Goal: Task Accomplishment & Management: Manage account settings

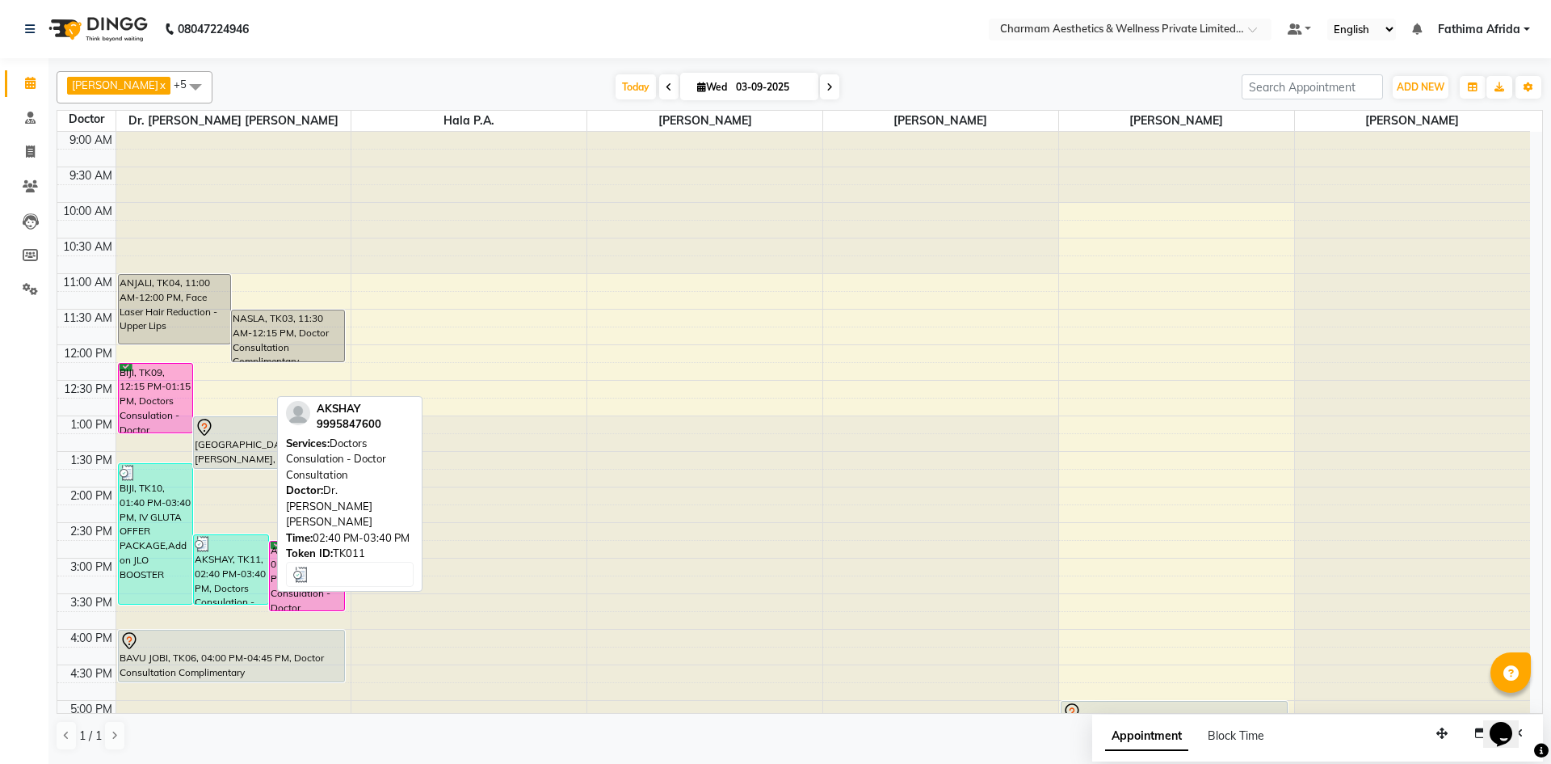
scroll to position [200, 0]
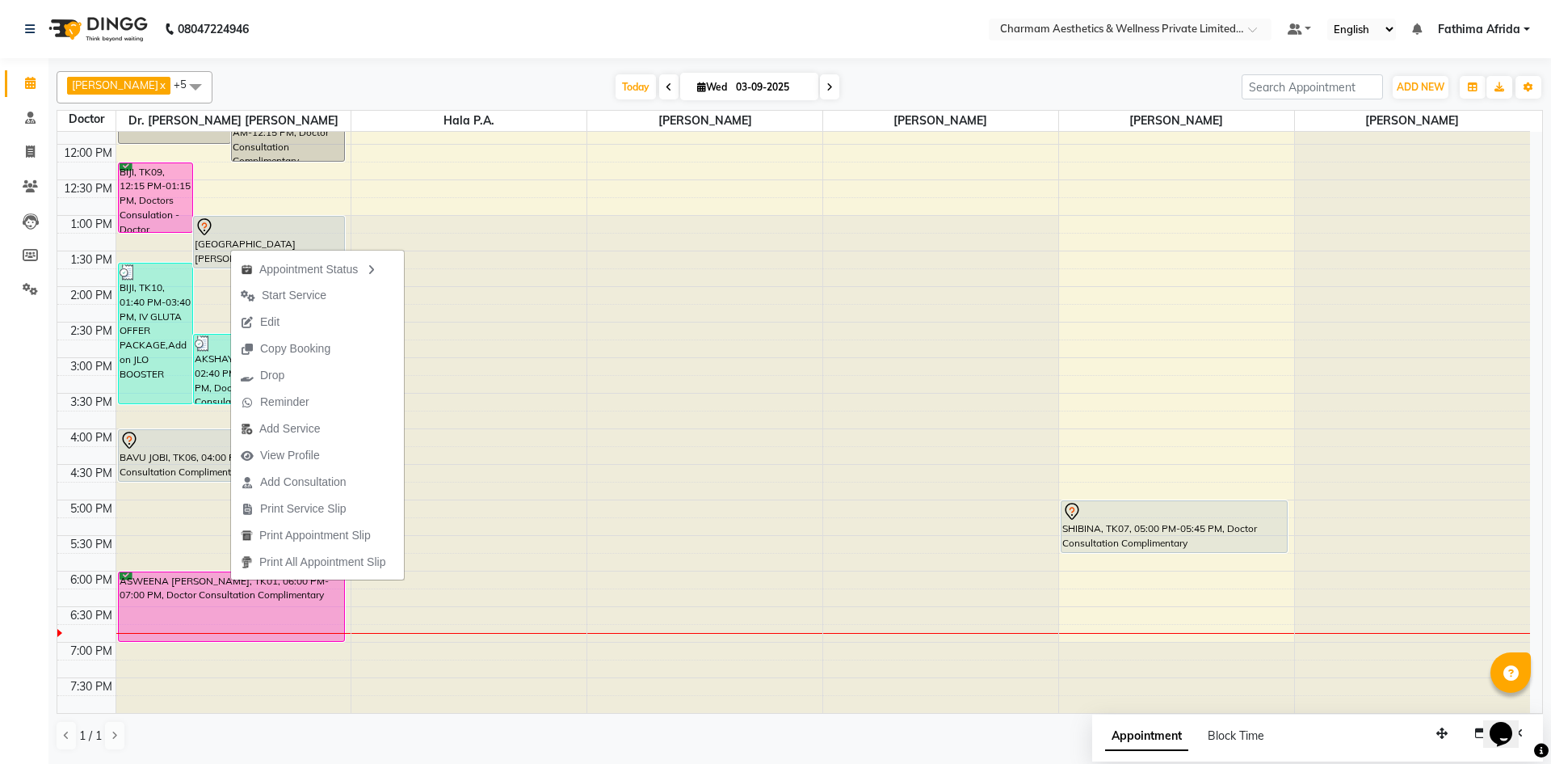
click at [706, 90] on icon at bounding box center [701, 87] width 9 height 11
select select "9"
select select "2025"
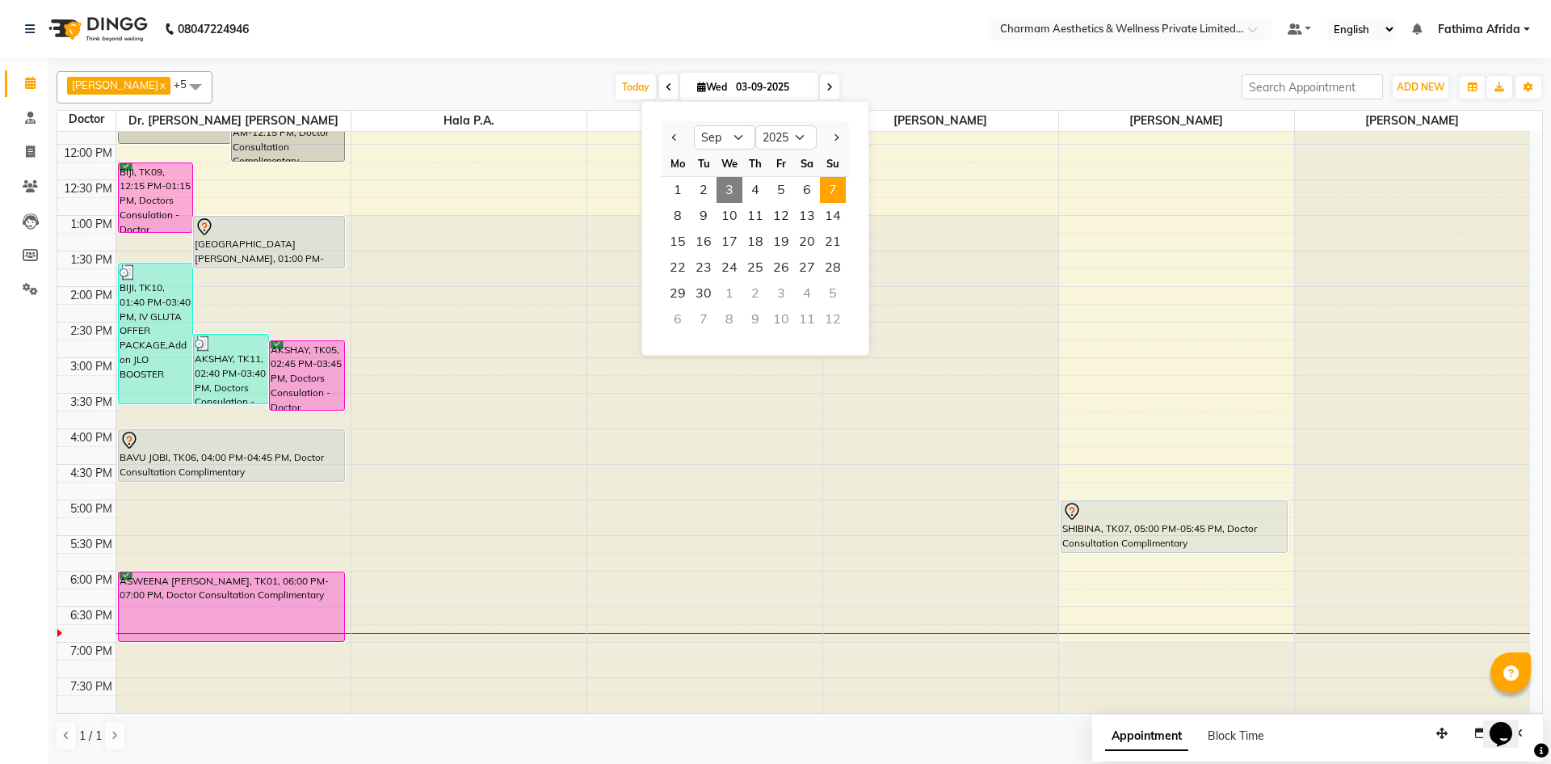
click at [831, 188] on span "7" at bounding box center [833, 190] width 26 height 26
type input "07-09-2025"
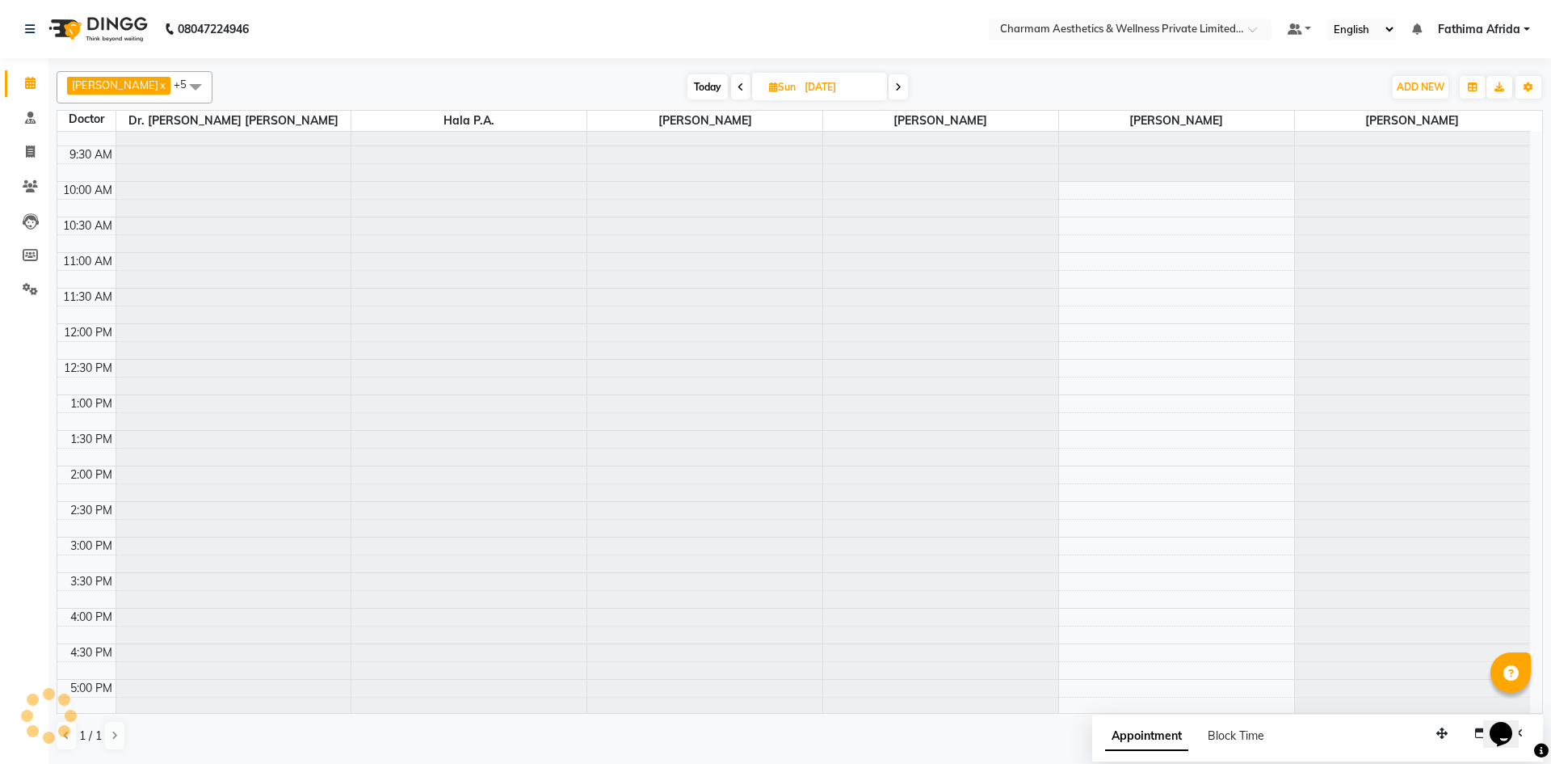
scroll to position [0, 0]
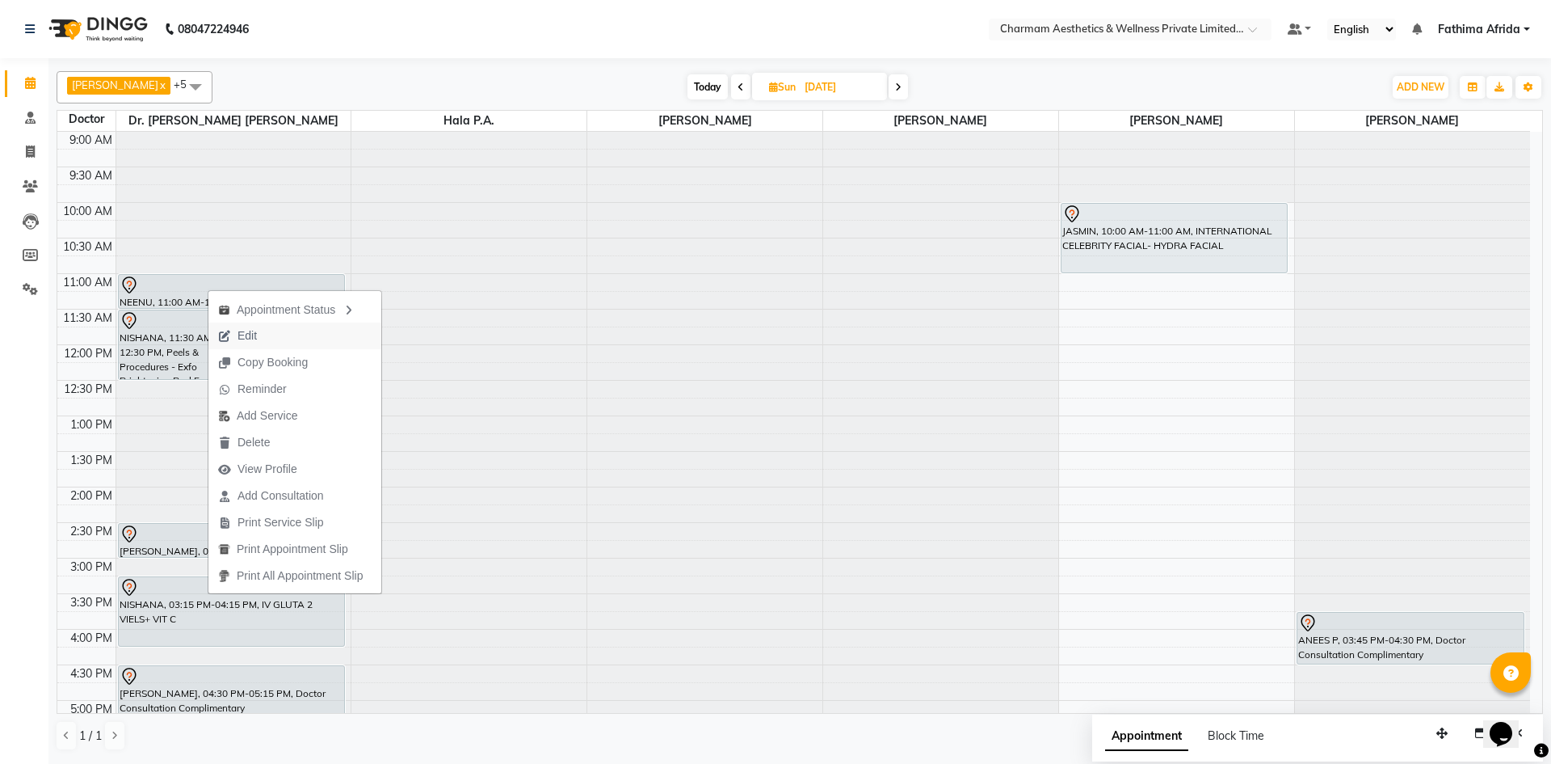
click at [294, 338] on button "Edit" at bounding box center [294, 335] width 173 height 27
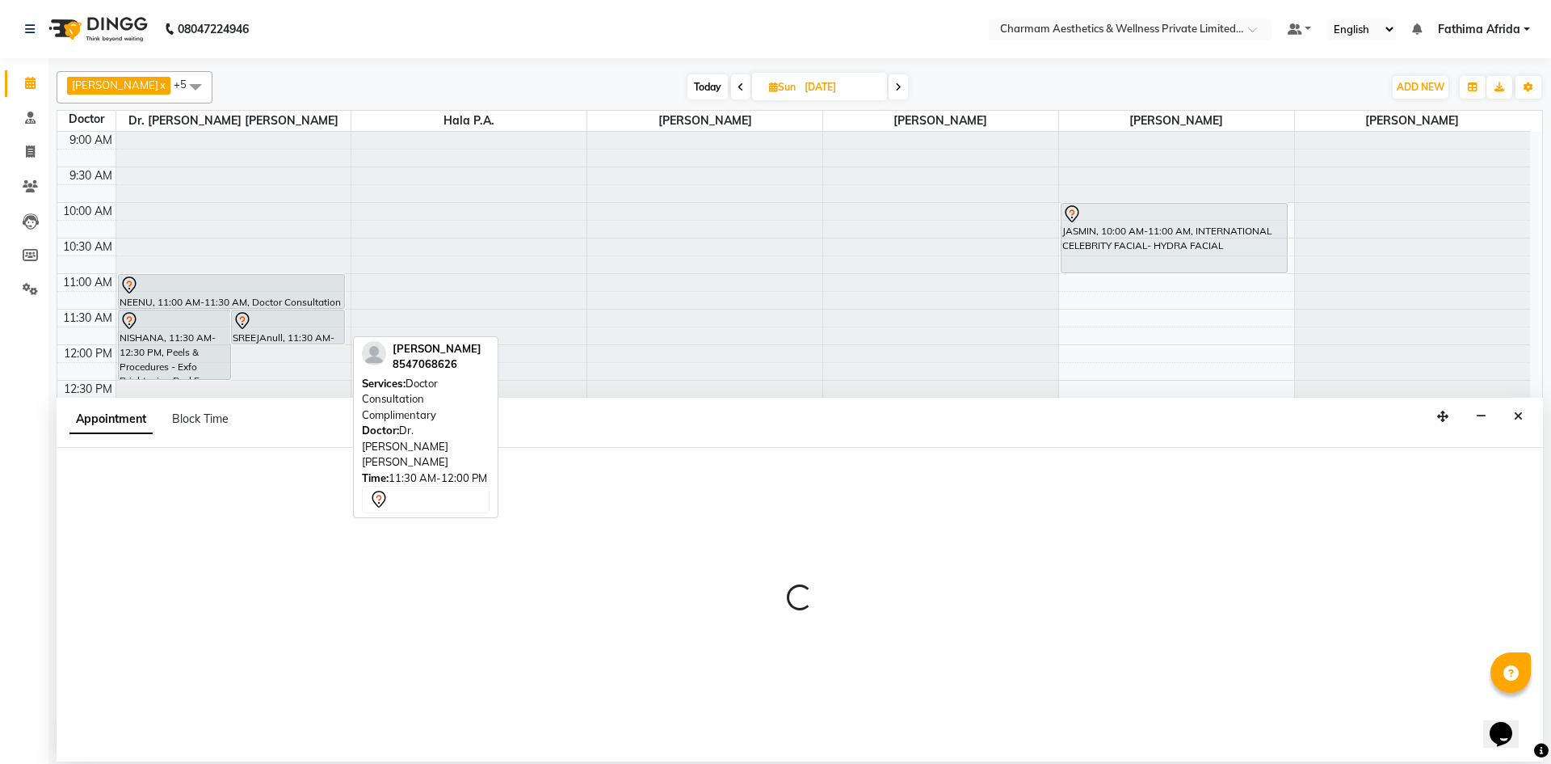
select select "tentative"
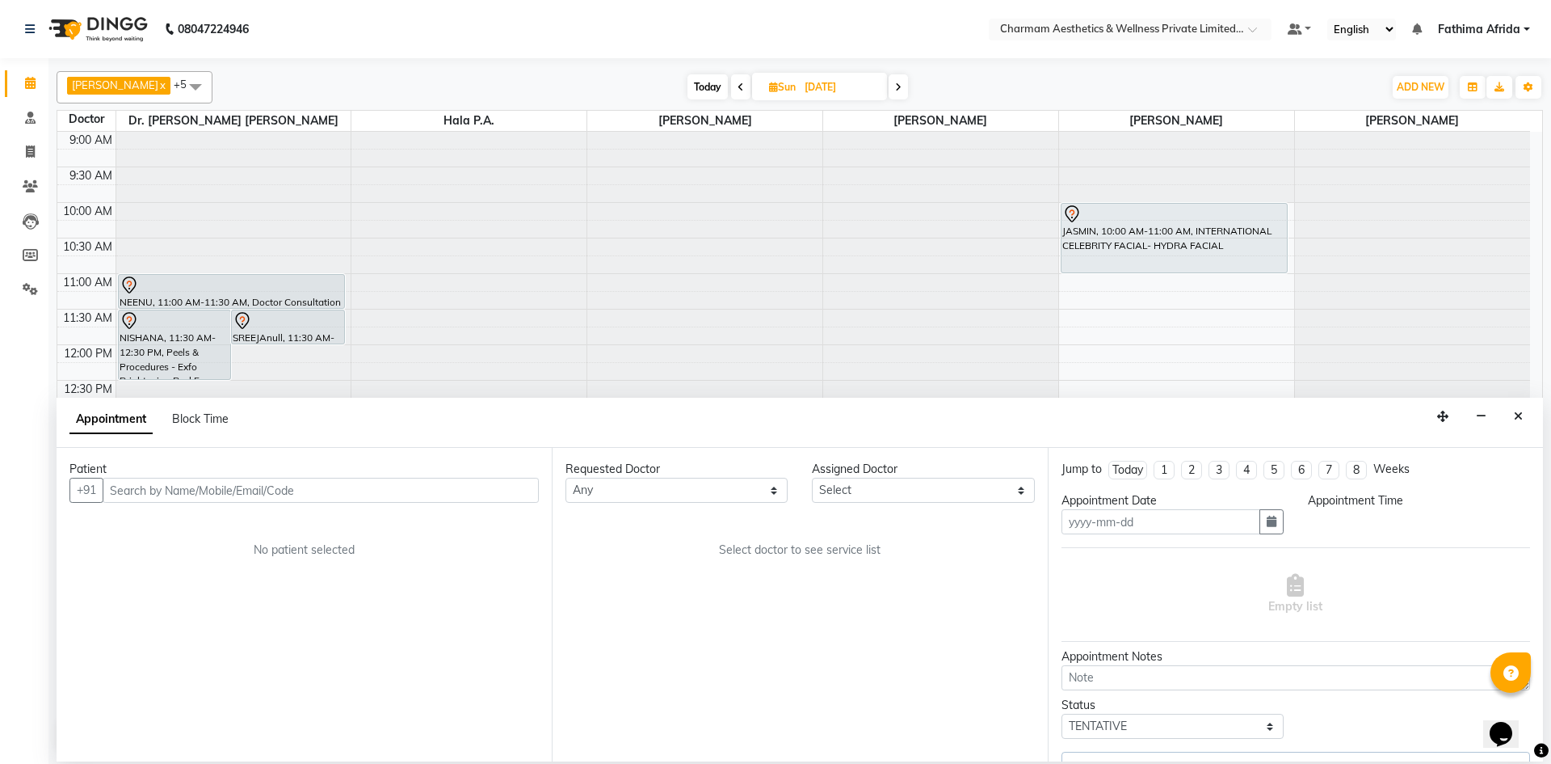
type input "07-09-2025"
select select "69891"
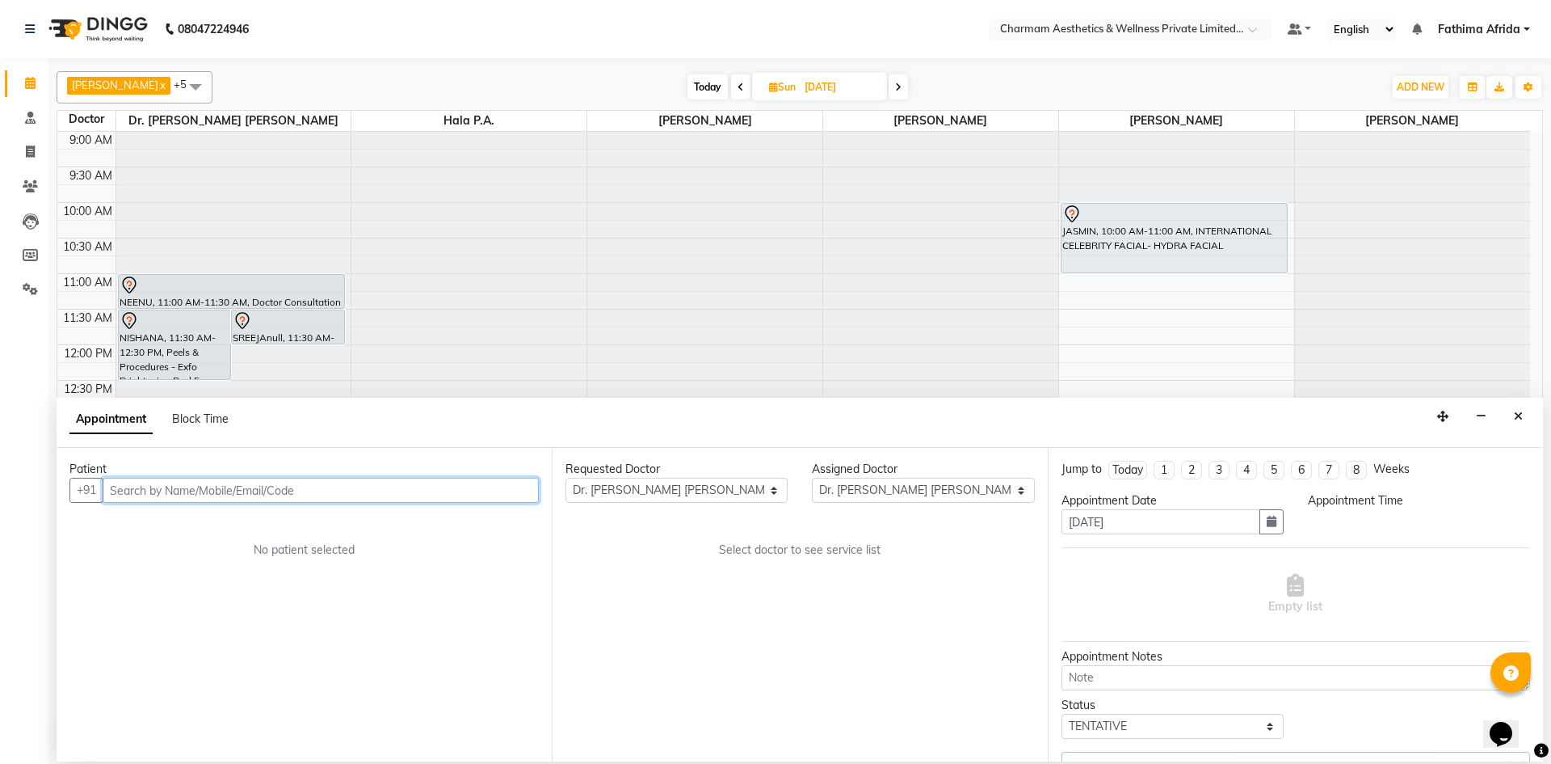
scroll to position [200, 0]
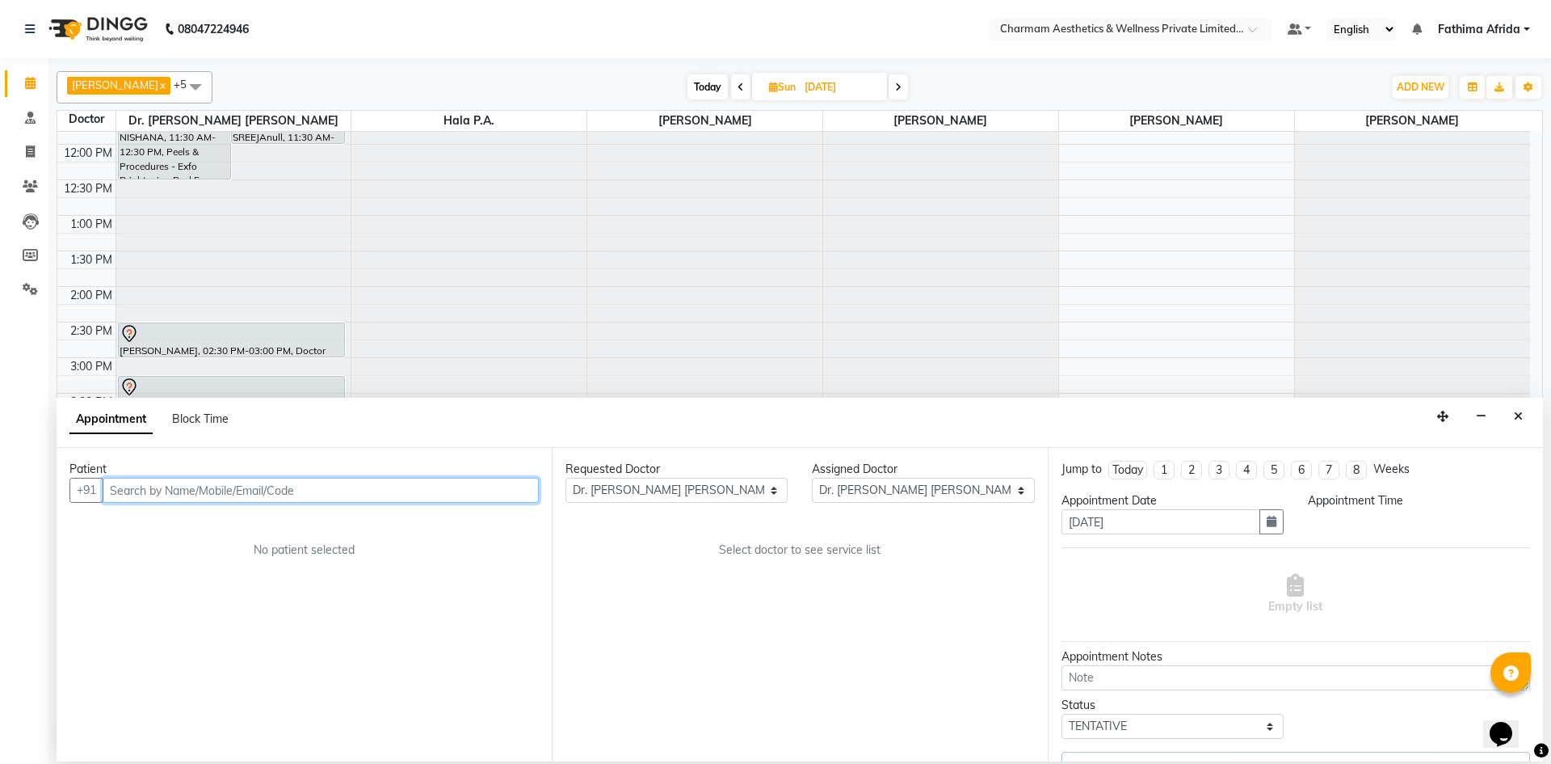
select select "660"
select select "3905"
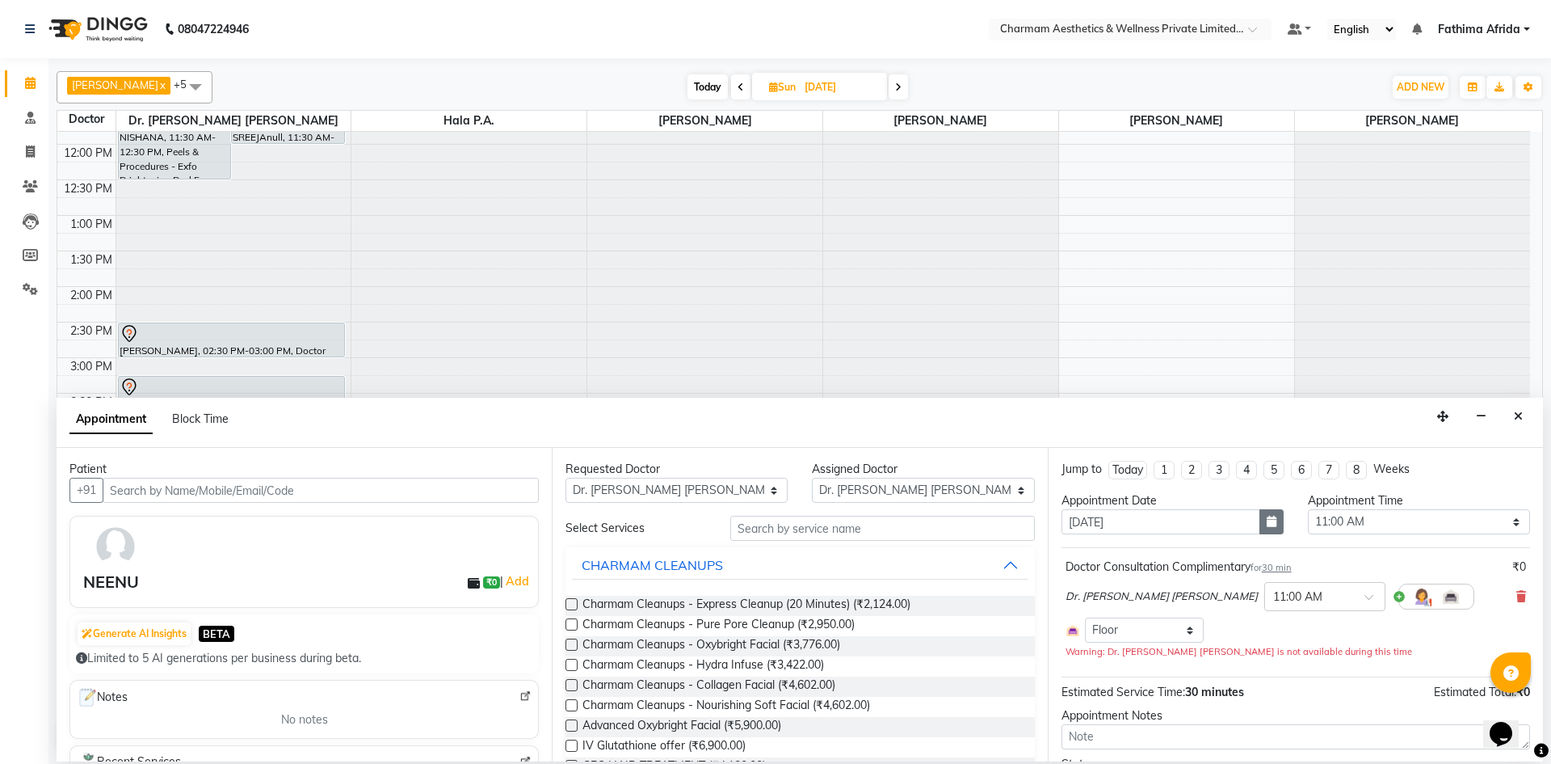
click at [1260, 524] on button "button" at bounding box center [1272, 521] width 24 height 25
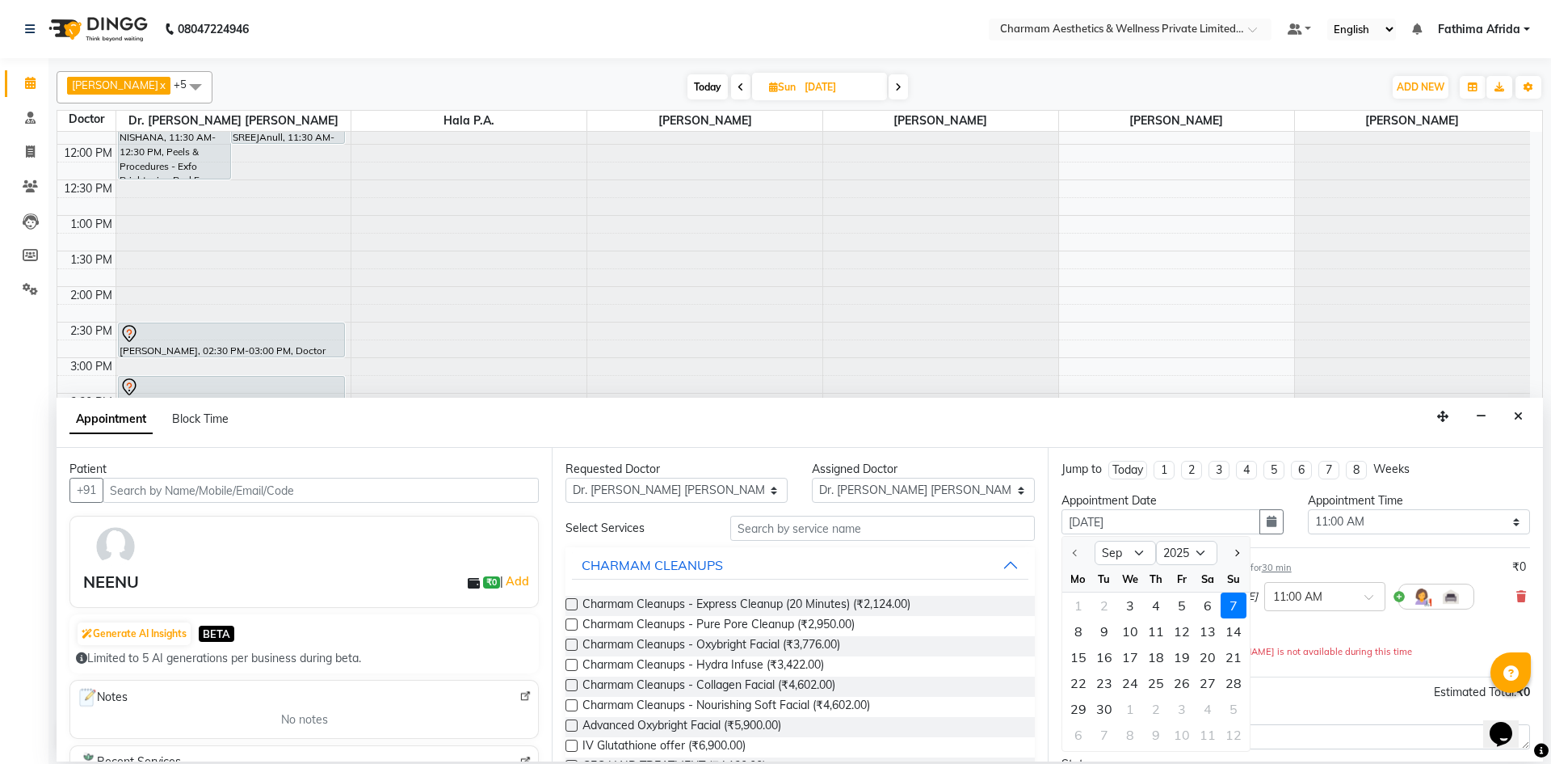
click at [1157, 607] on div "4" at bounding box center [1156, 605] width 26 height 26
type input "04-09-2025"
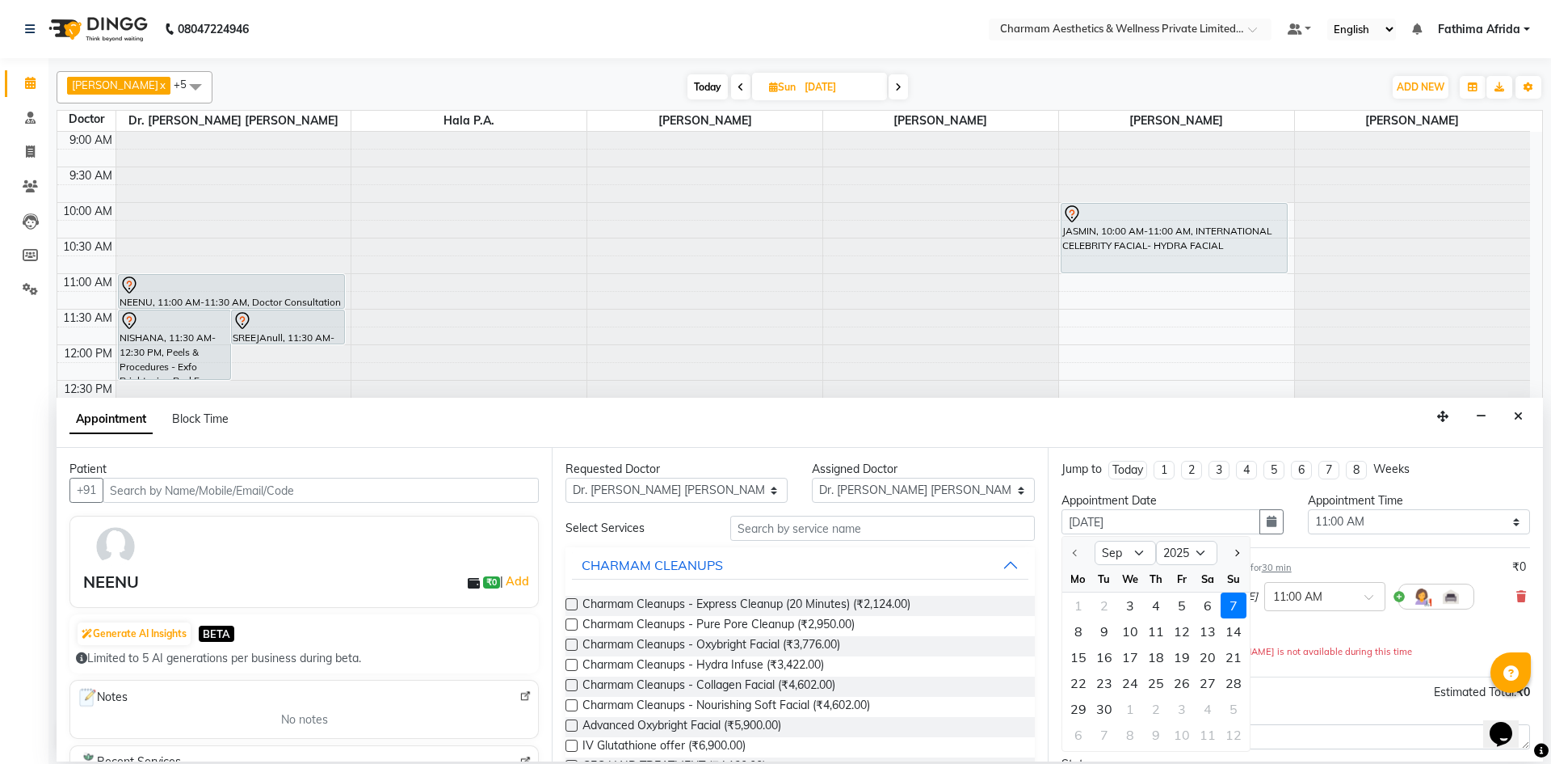
select select "660"
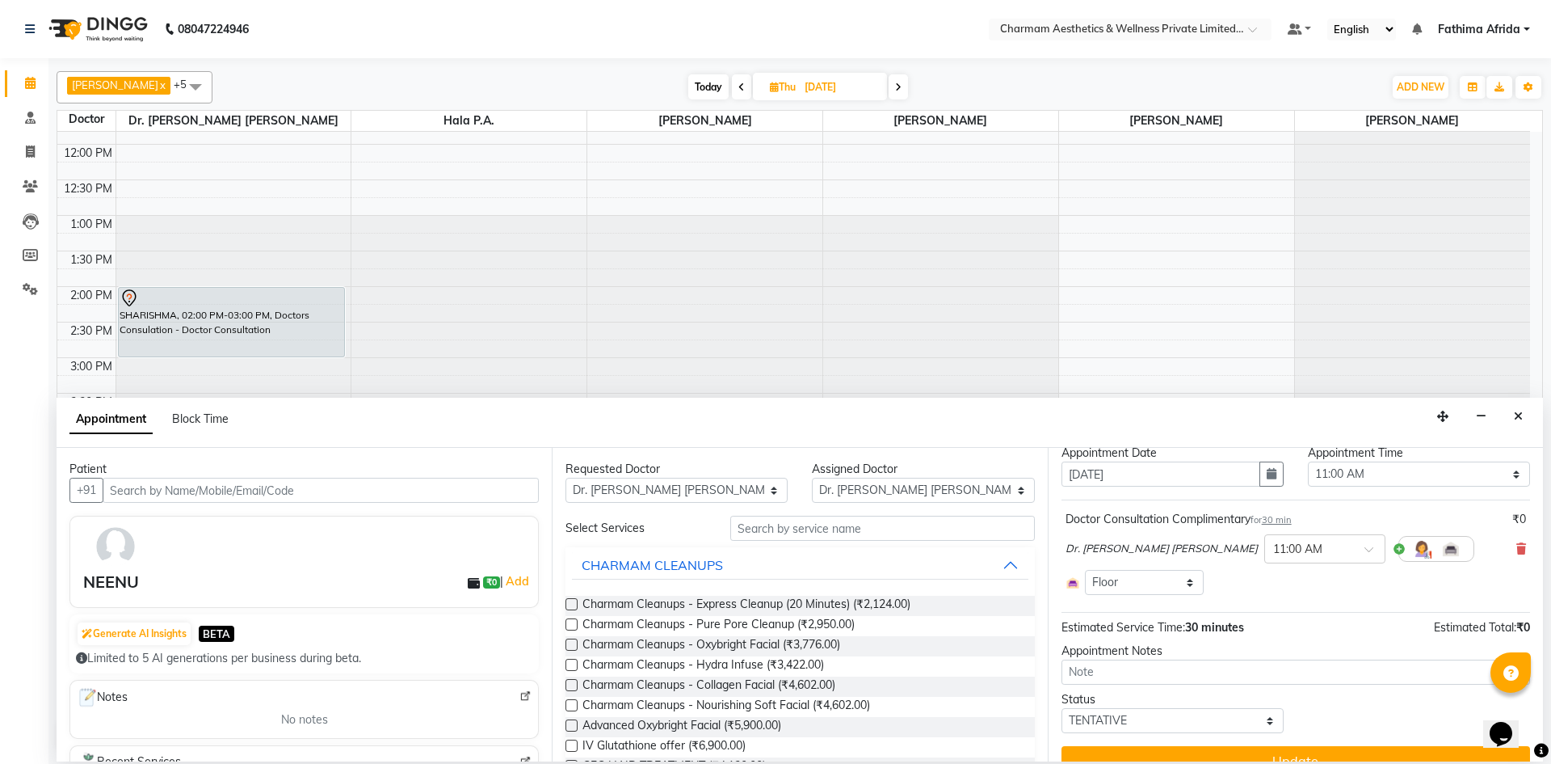
scroll to position [74, 0]
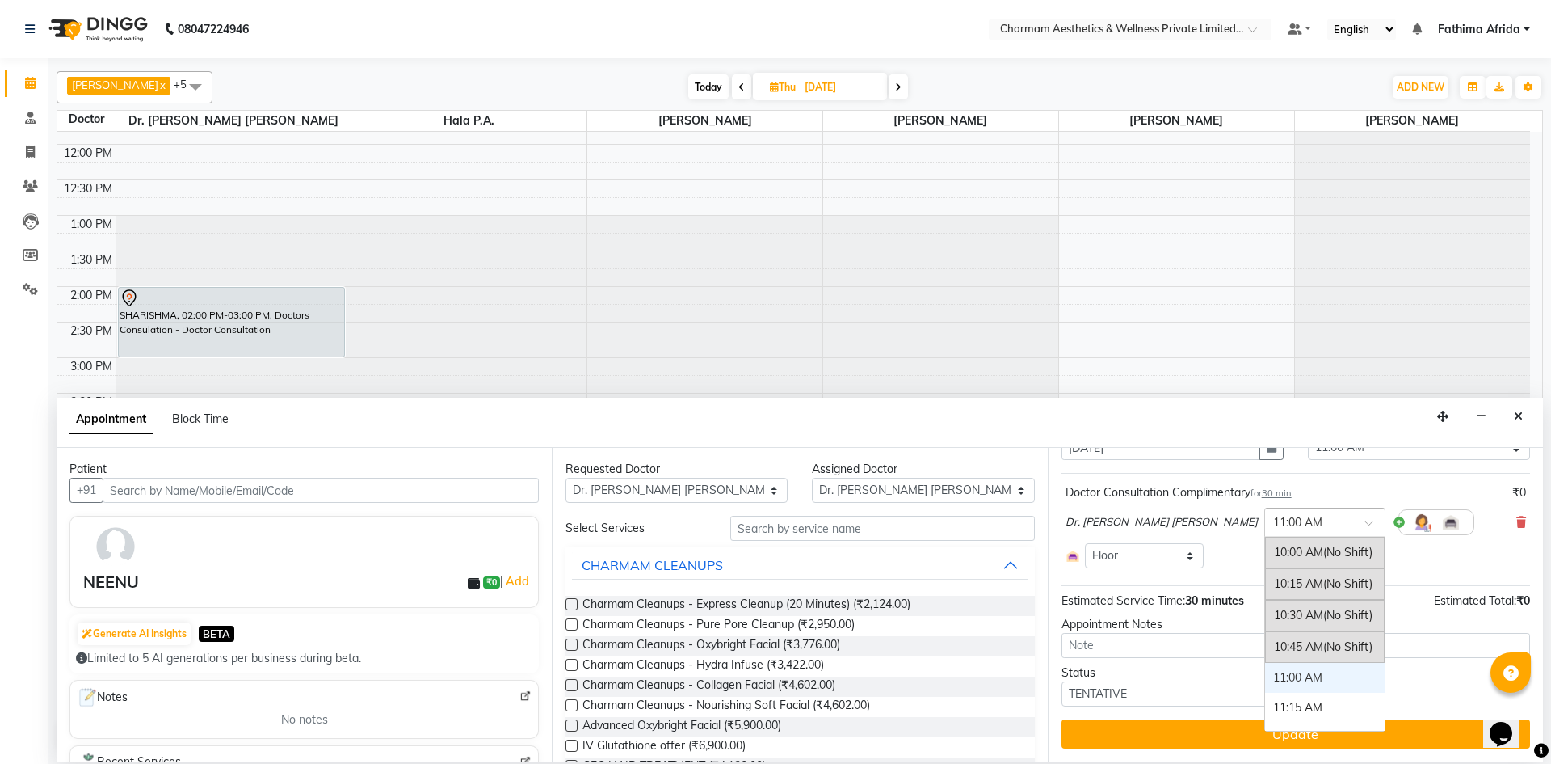
click at [1273, 516] on input "text" at bounding box center [1308, 520] width 71 height 17
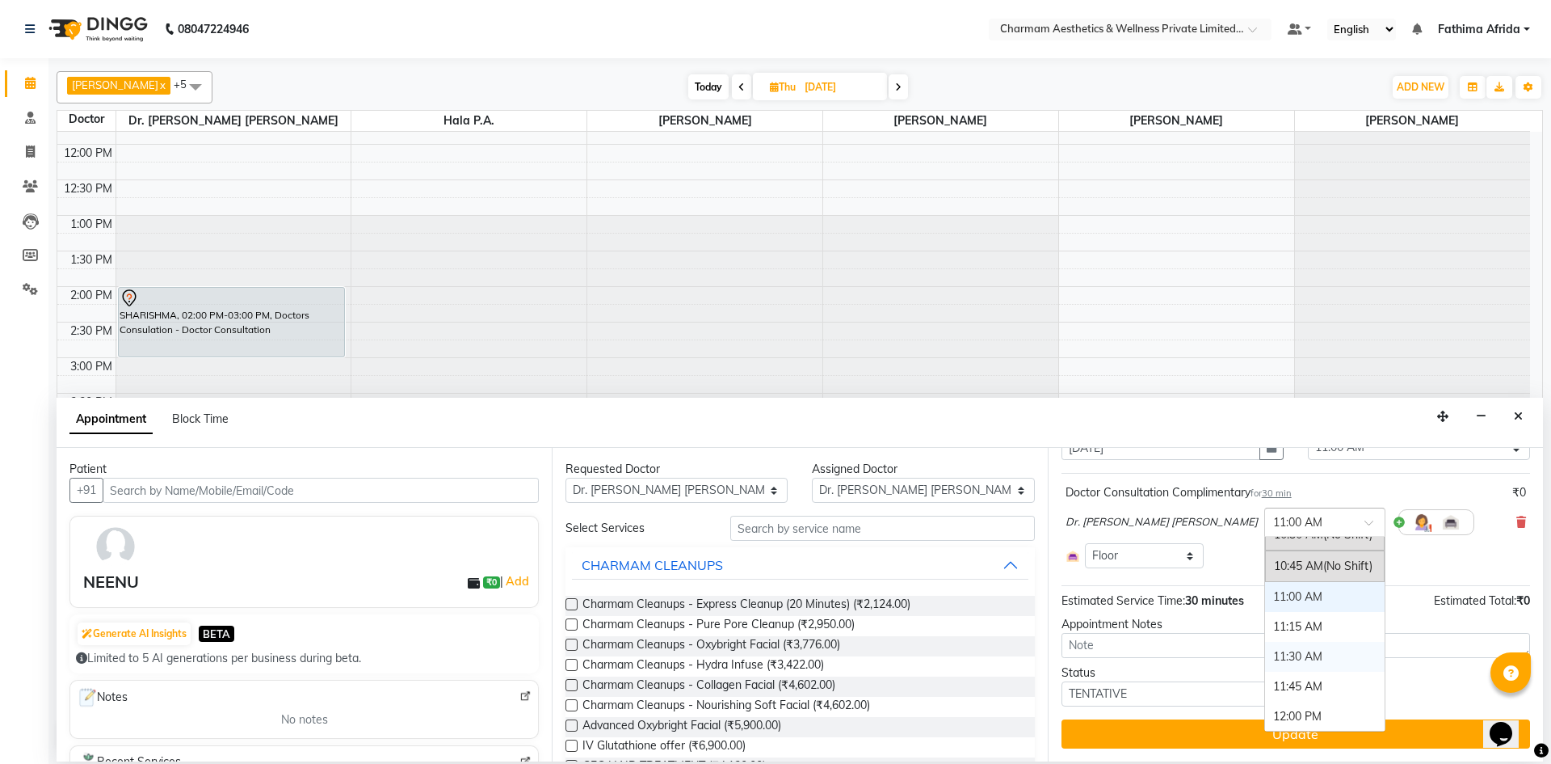
click at [1265, 648] on div "11:30 AM" at bounding box center [1325, 657] width 120 height 30
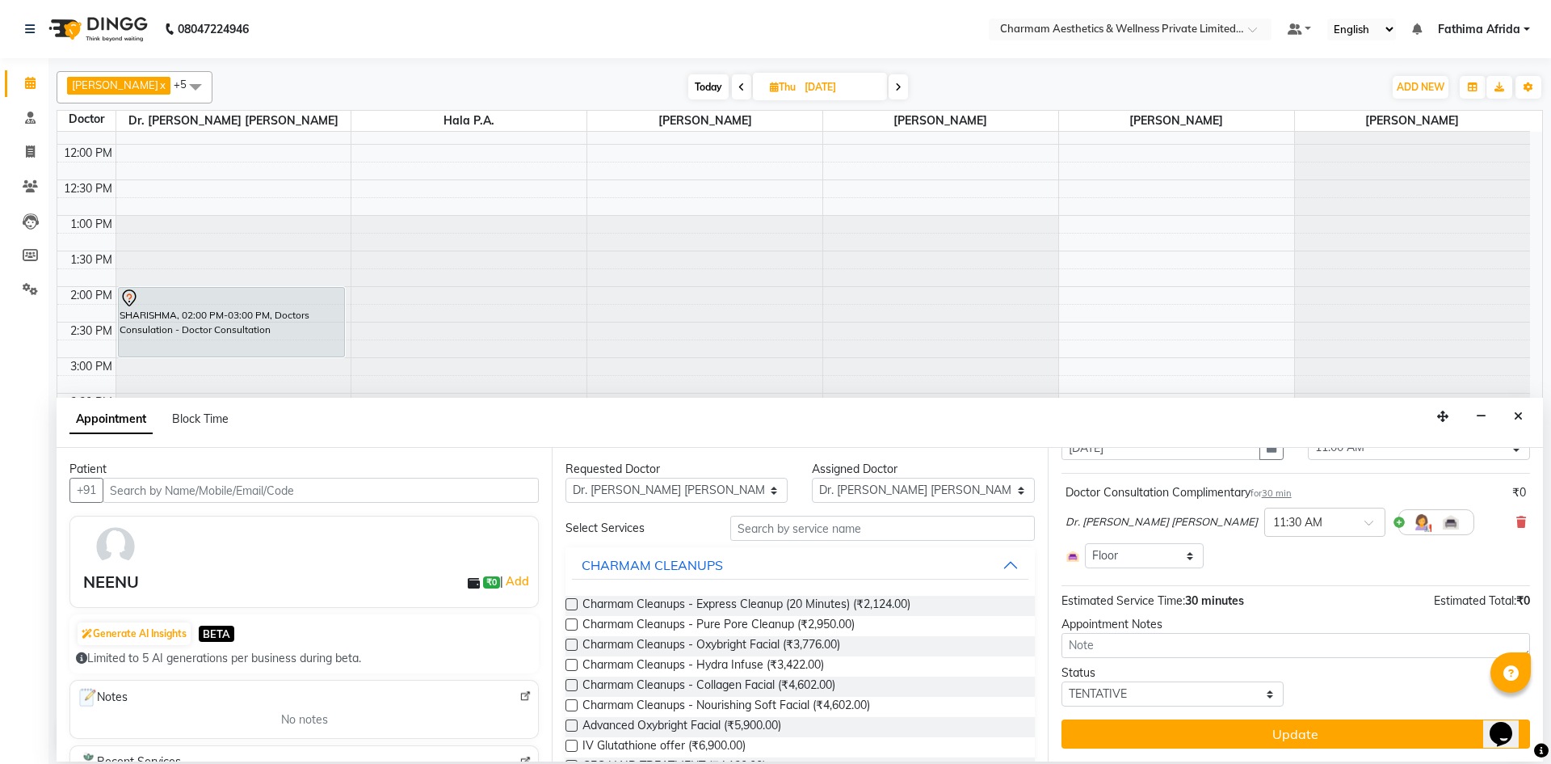
click at [1252, 726] on button "Update" at bounding box center [1296, 733] width 469 height 29
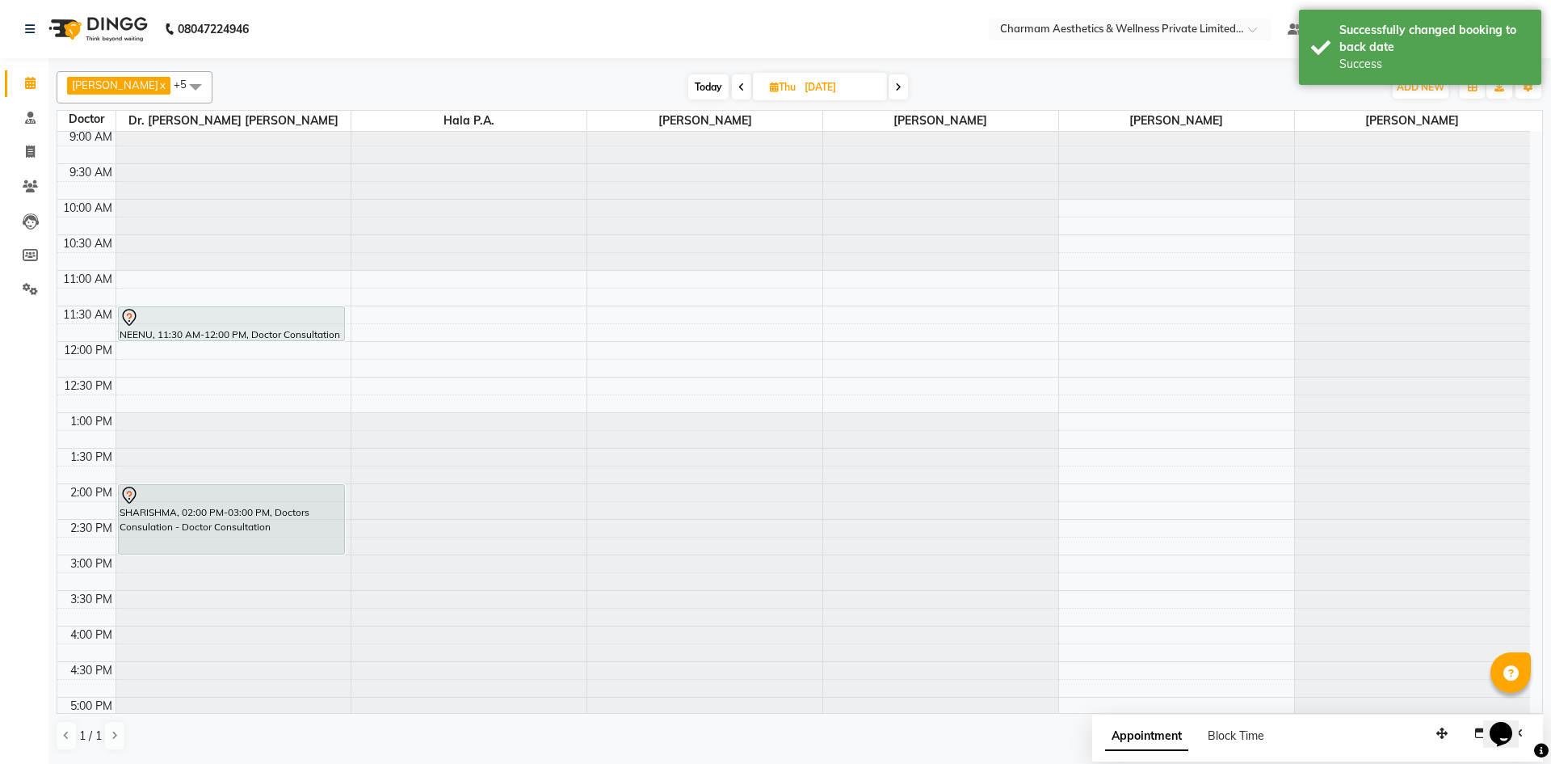
scroll to position [0, 0]
drag, startPoint x: 217, startPoint y: 342, endPoint x: 218, endPoint y: 352, distance: 10.5
click at [218, 352] on div "NEENU, 11:30 AM-12:00 PM, Doctor Consultation Complimentary SHARISHMA, 02:00 PM…" at bounding box center [233, 522] width 235 height 781
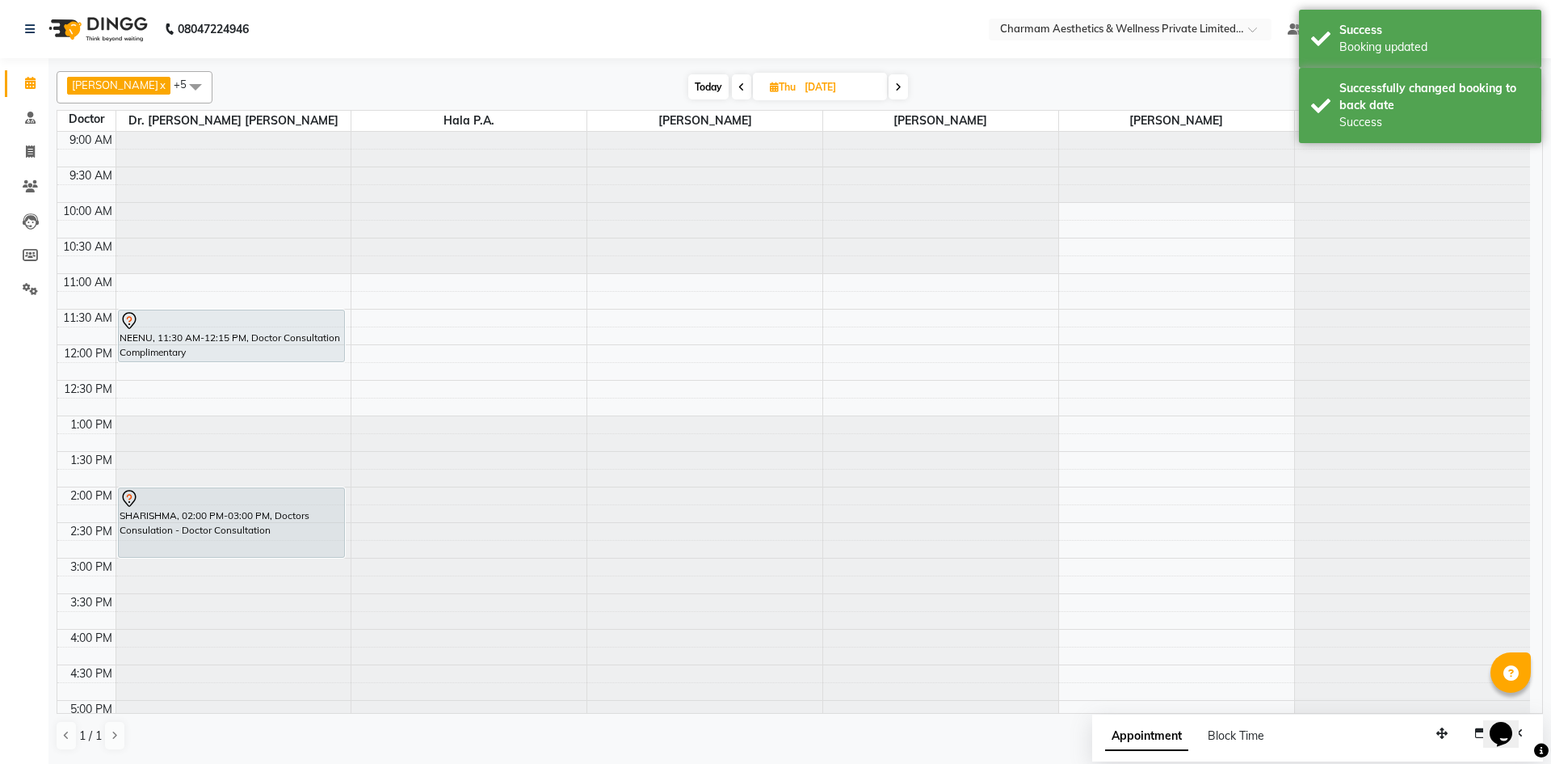
click at [779, 90] on icon at bounding box center [774, 87] width 9 height 11
select select "9"
select select "2025"
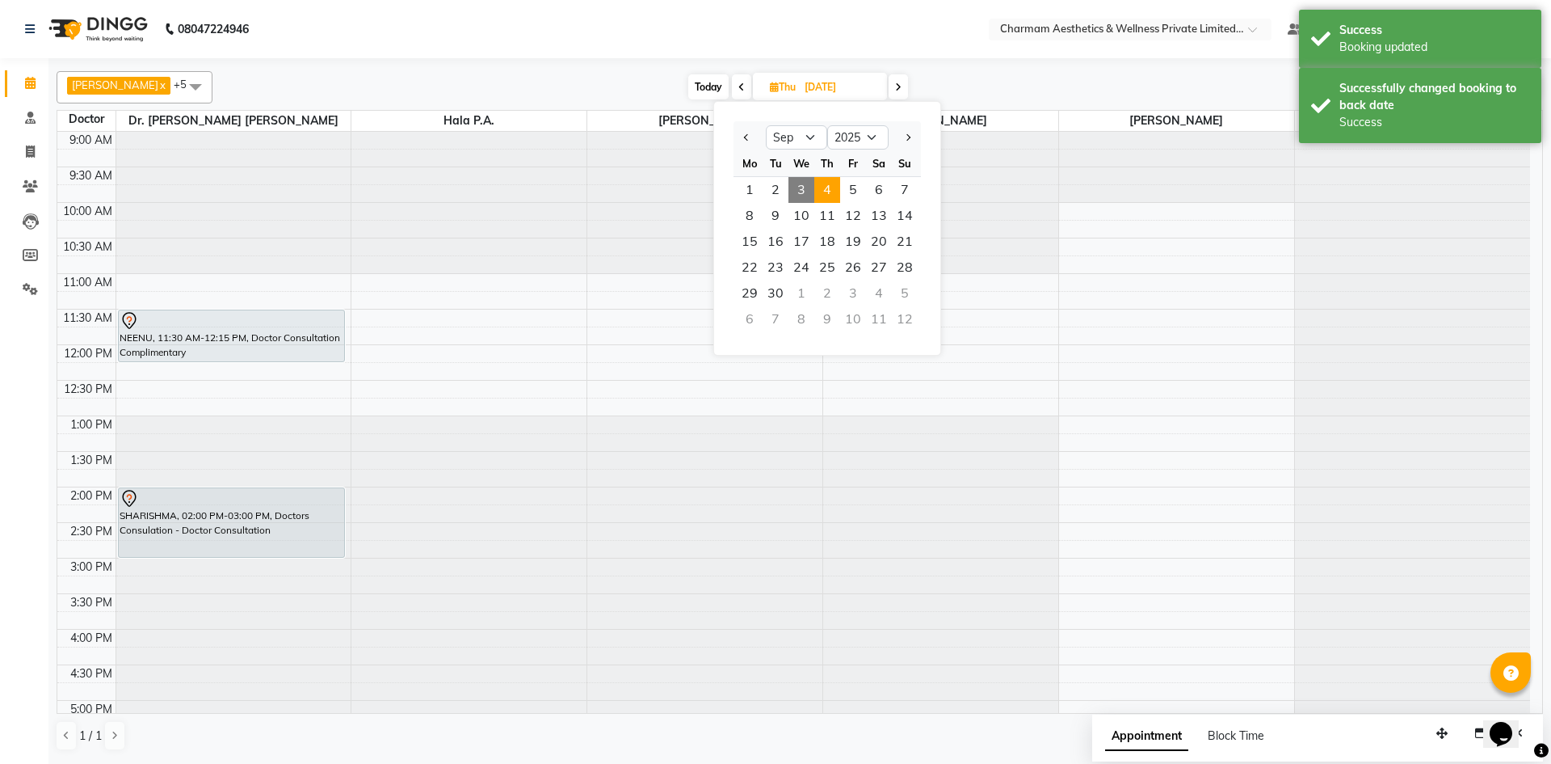
click at [793, 187] on span "3" at bounding box center [802, 190] width 26 height 26
type input "03-09-2025"
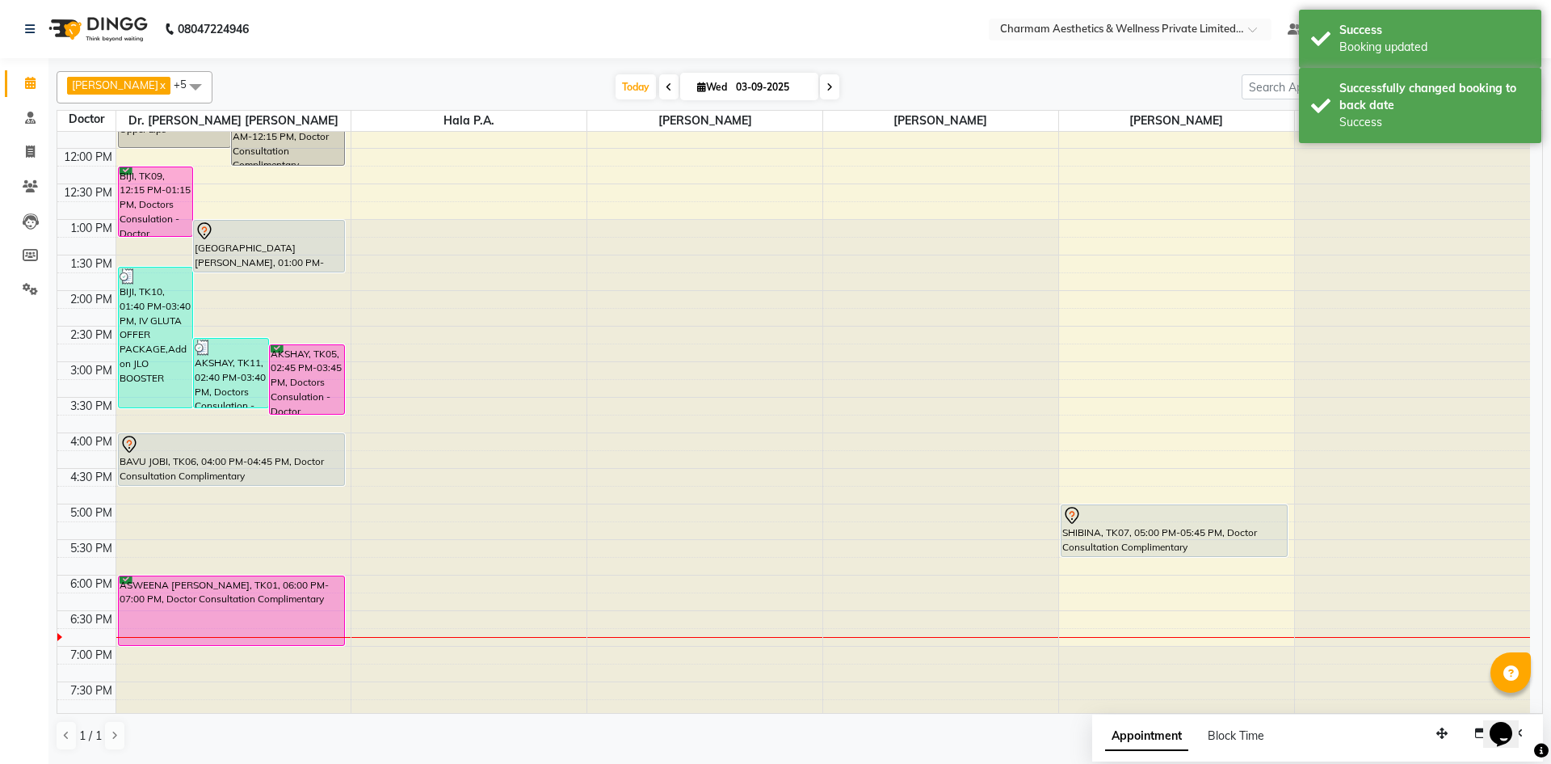
scroll to position [200, 0]
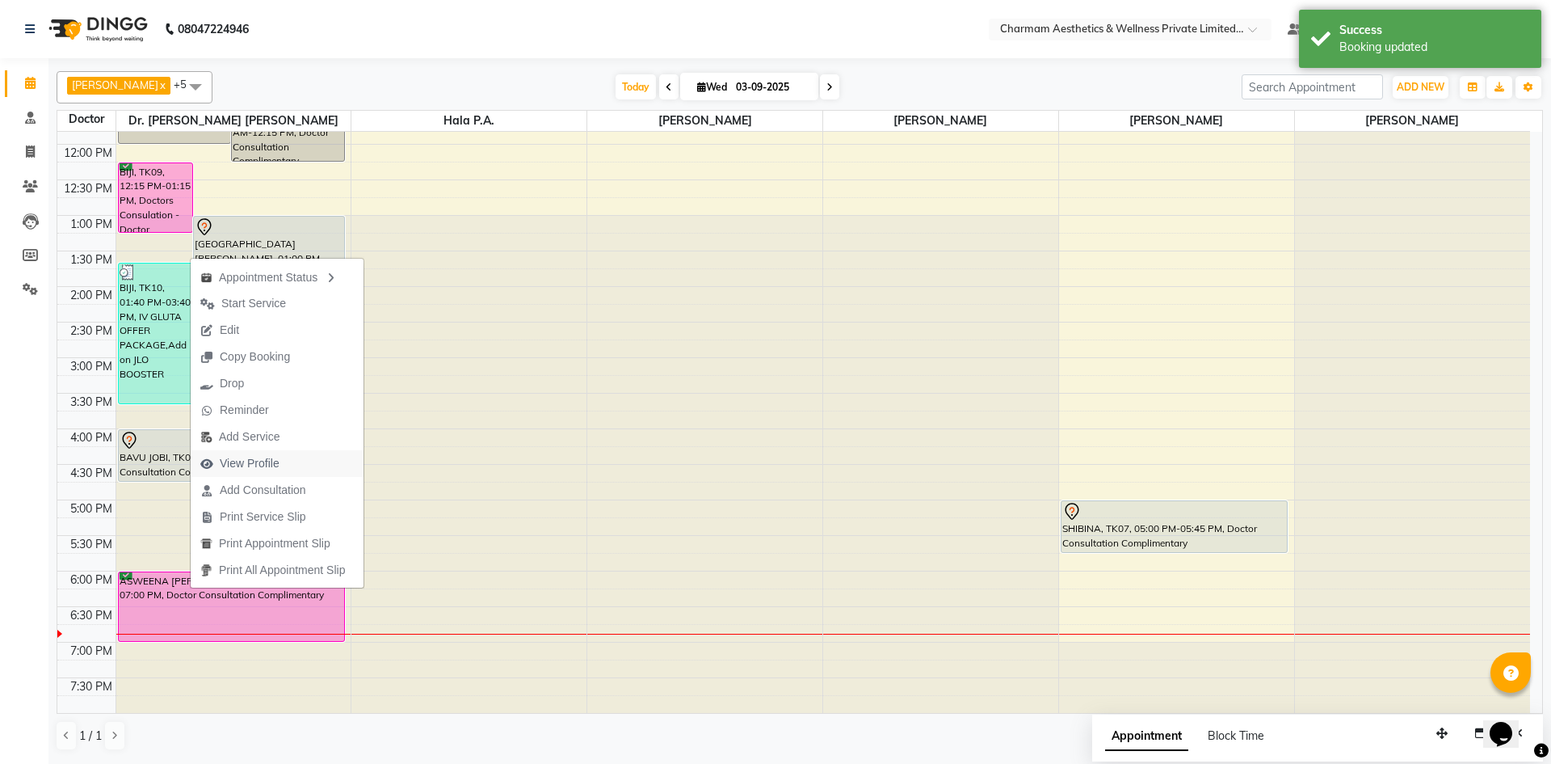
click at [278, 450] on span "View Profile" at bounding box center [240, 463] width 99 height 27
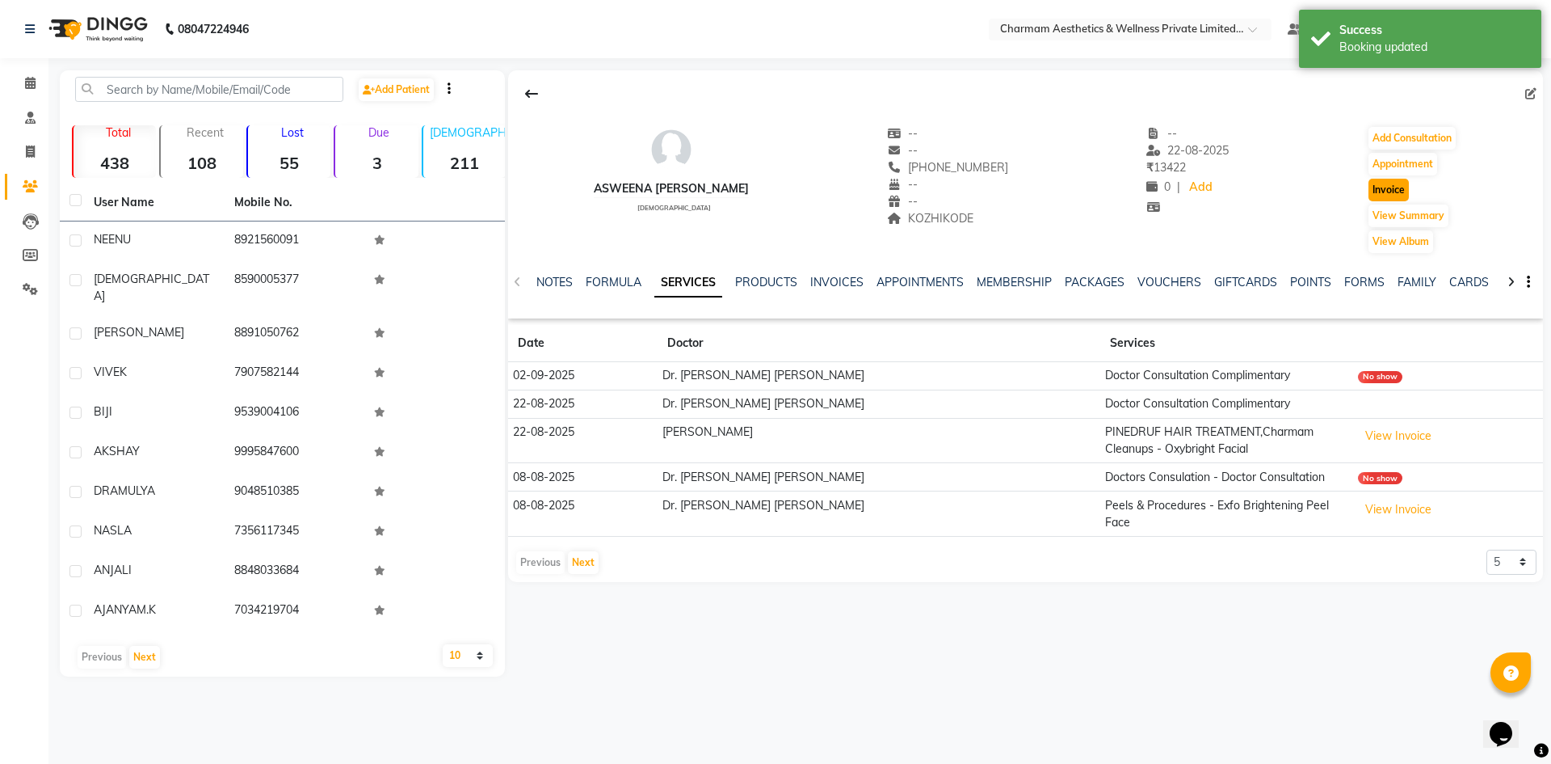
click at [1378, 195] on button "Invoice" at bounding box center [1389, 190] width 40 height 23
select select "7625"
select select "service"
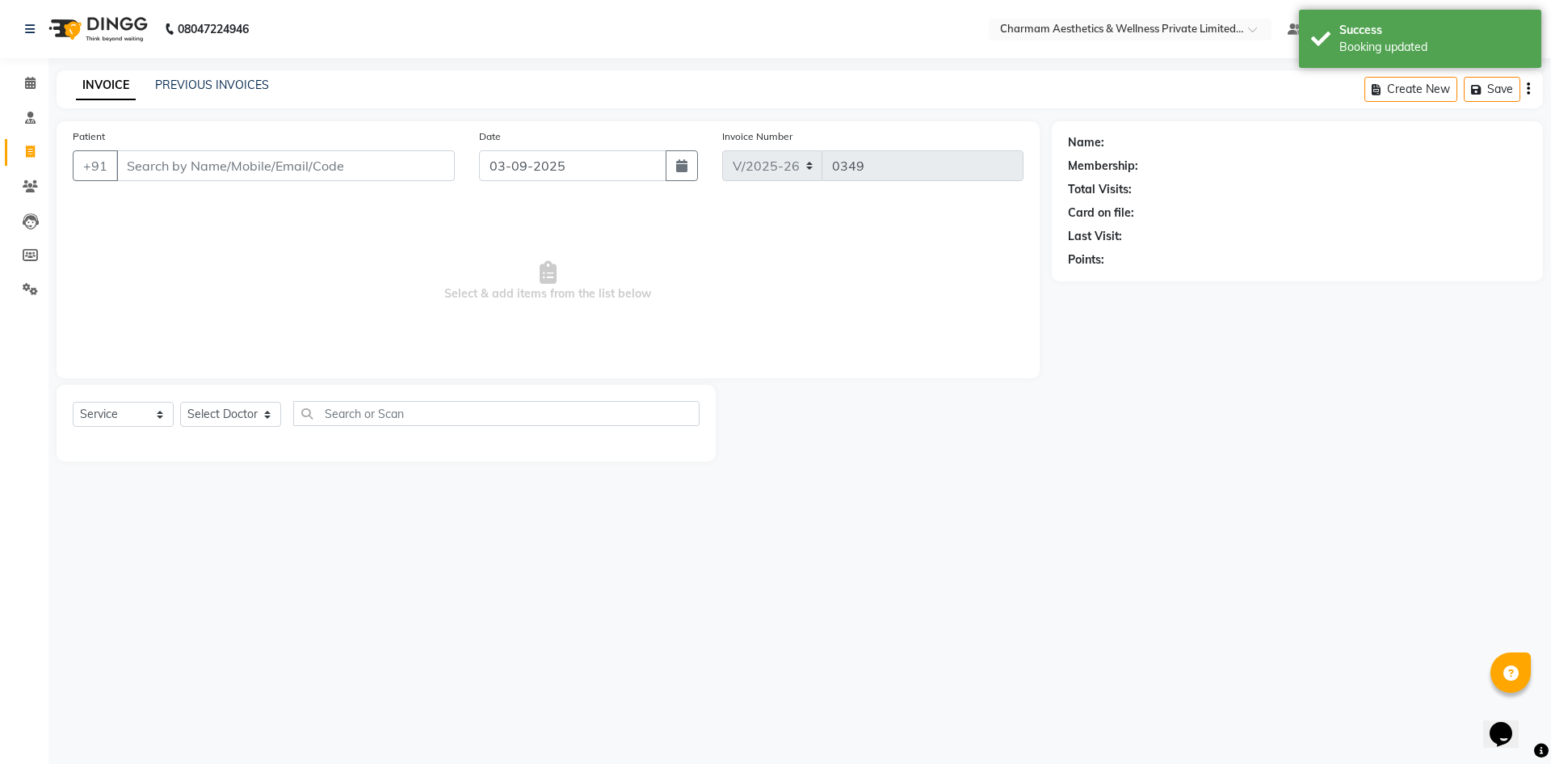
type input "359970034"
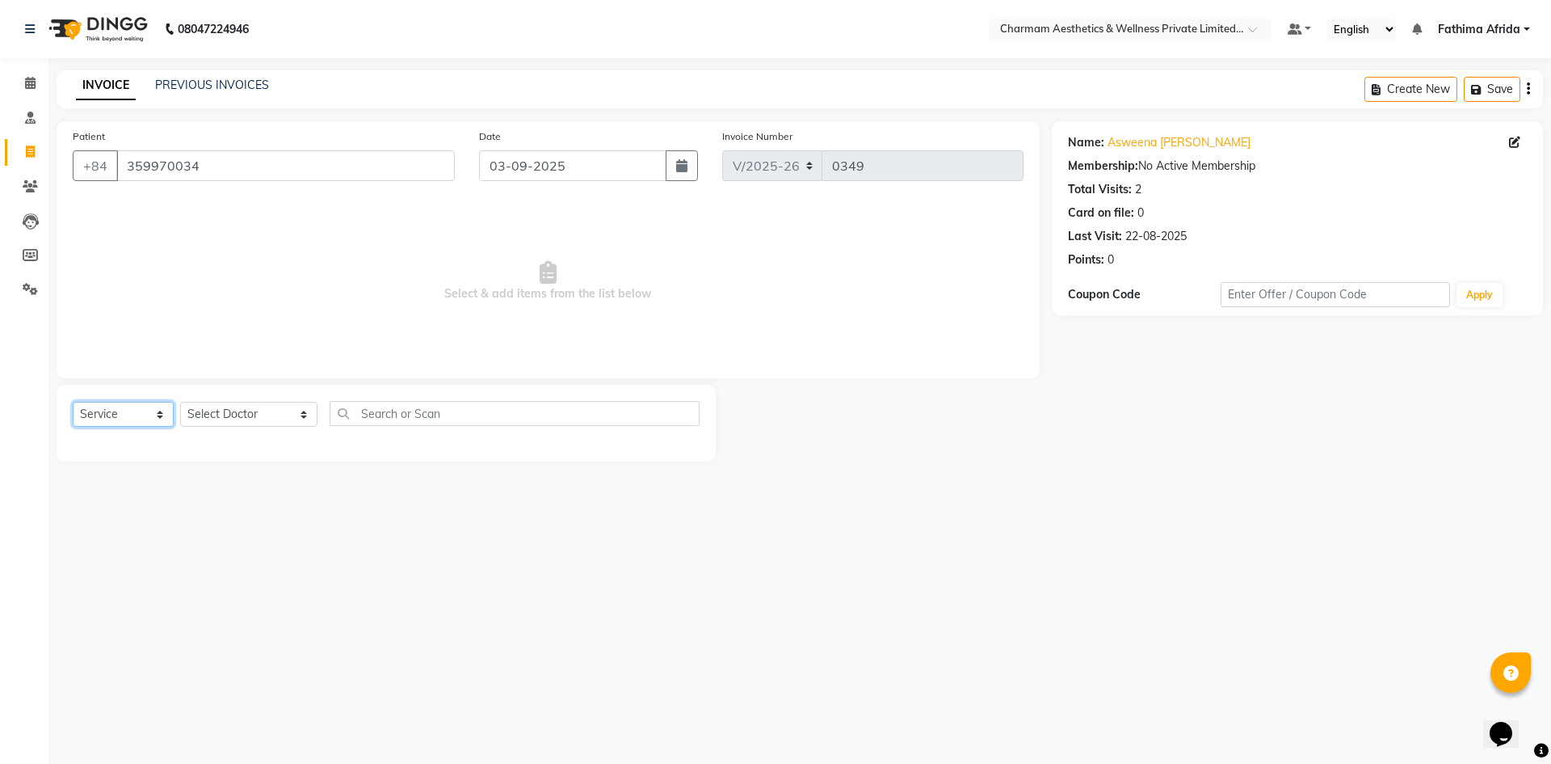
click at [121, 410] on select "Select Service Product Membership Package Voucher Prepaid Gift Card" at bounding box center [123, 414] width 101 height 25
click at [73, 402] on select "Select Service Product Membership Package Voucher Prepaid Gift Card" at bounding box center [123, 414] width 101 height 25
click at [204, 414] on select "Select Doctor Aparna G Dinsha K Dr. Aysha Lubna Dr. Elizabeth Thadikaran Dr. Pr…" at bounding box center [248, 414] width 137 height 25
select select "70741"
click at [180, 402] on select "Select Doctor Aparna G Dinsha K Dr. Aysha Lubna Dr. Elizabeth Thadikaran Dr. Pr…" at bounding box center [248, 414] width 137 height 25
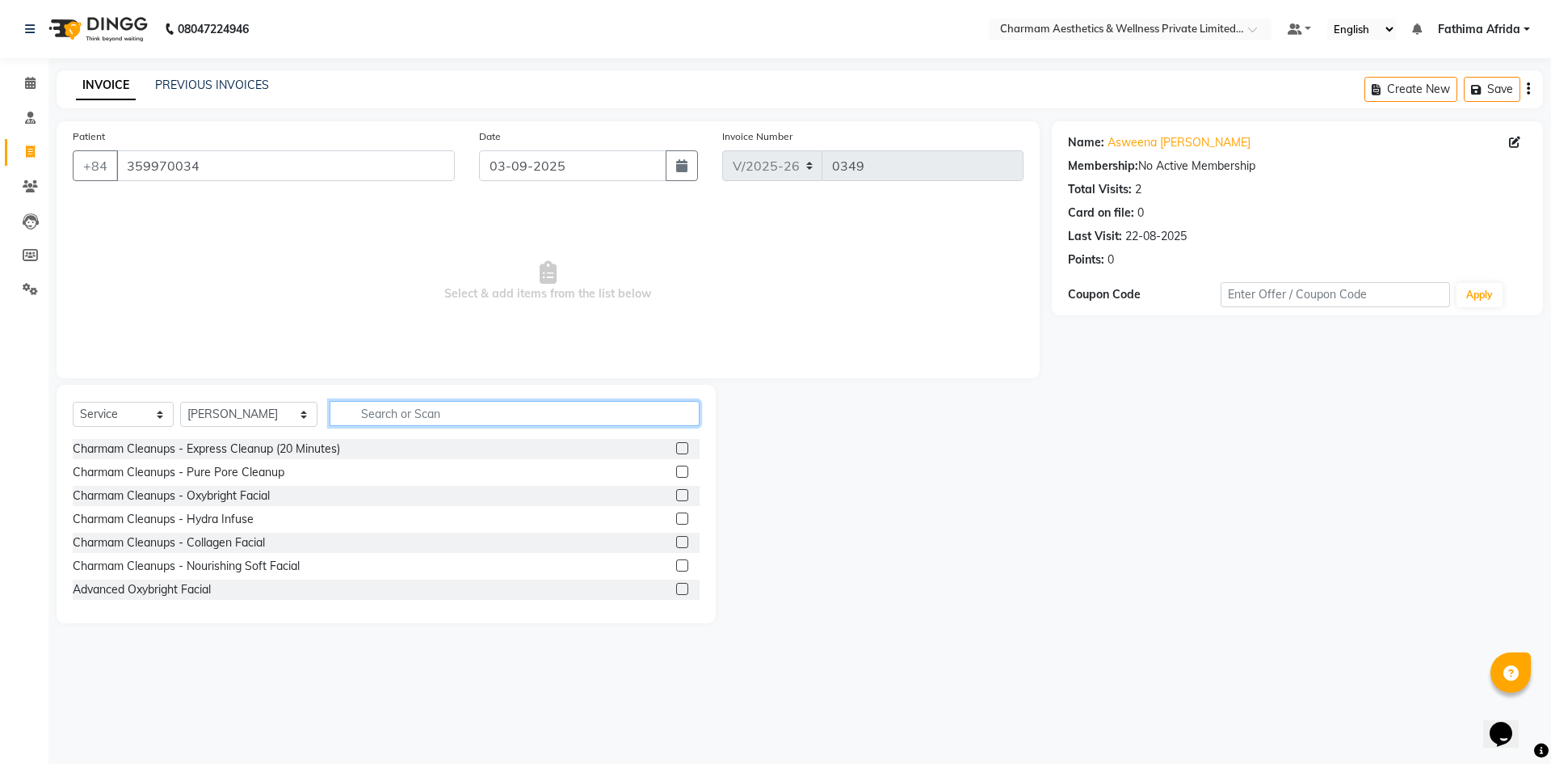
click at [490, 418] on input "text" at bounding box center [515, 413] width 370 height 25
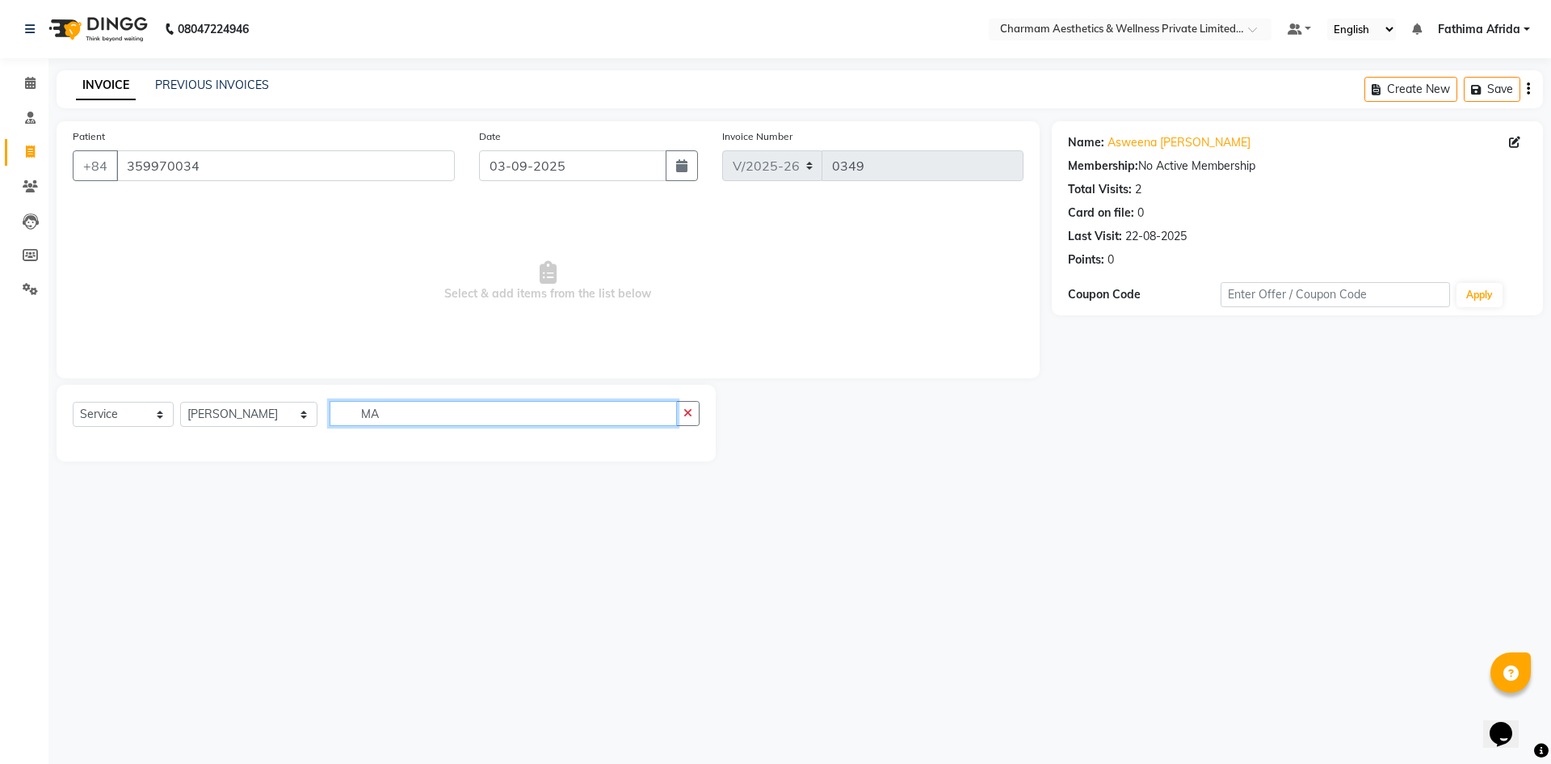
type input "M"
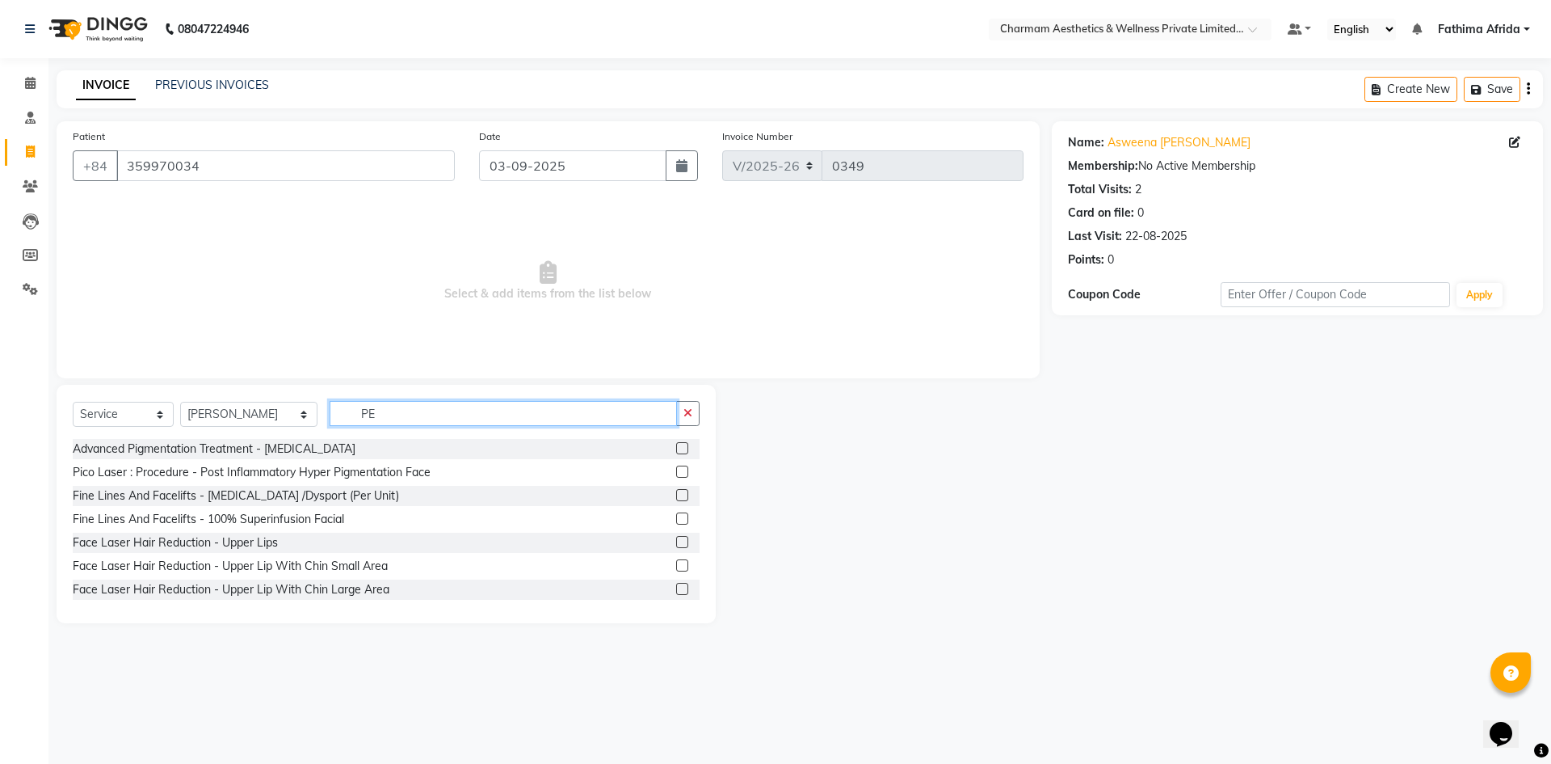
type input "P"
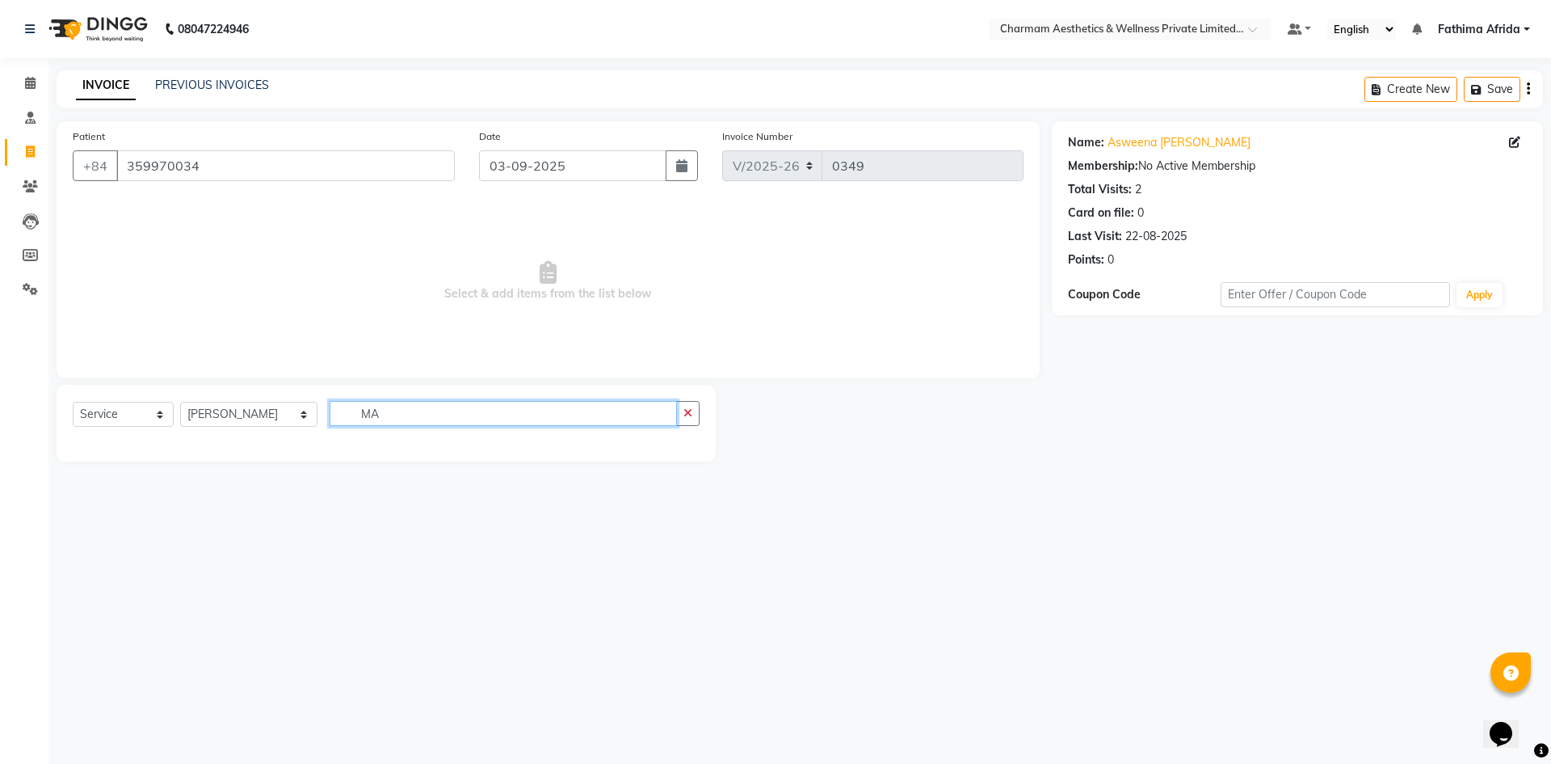
type input "M"
type input "P"
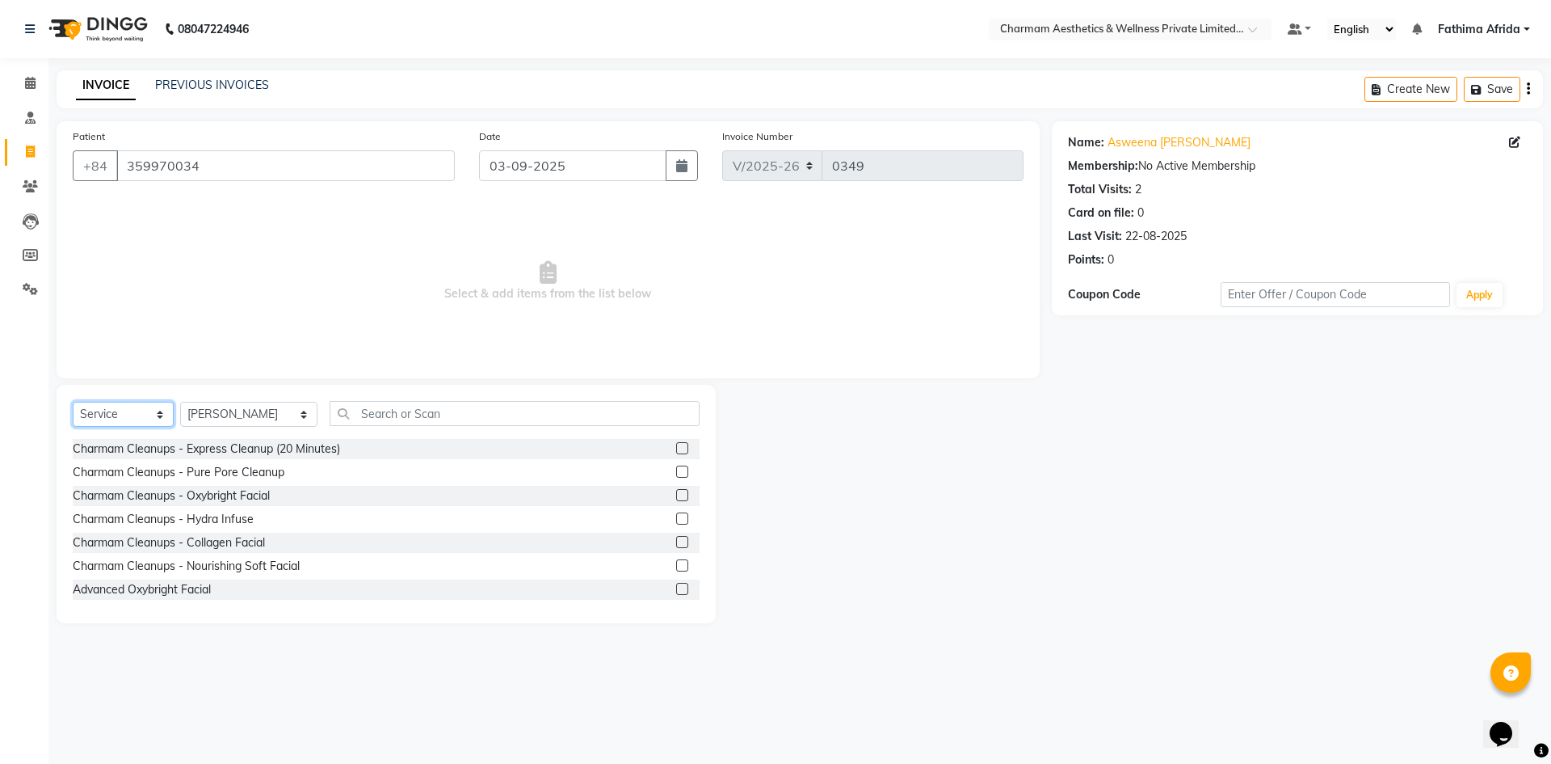
click at [91, 407] on select "Select Service Product Membership Package Voucher Prepaid Gift Card" at bounding box center [123, 414] width 101 height 25
select select "product"
click at [73, 402] on select "Select Service Product Membership Package Voucher Prepaid Gift Card" at bounding box center [123, 414] width 101 height 25
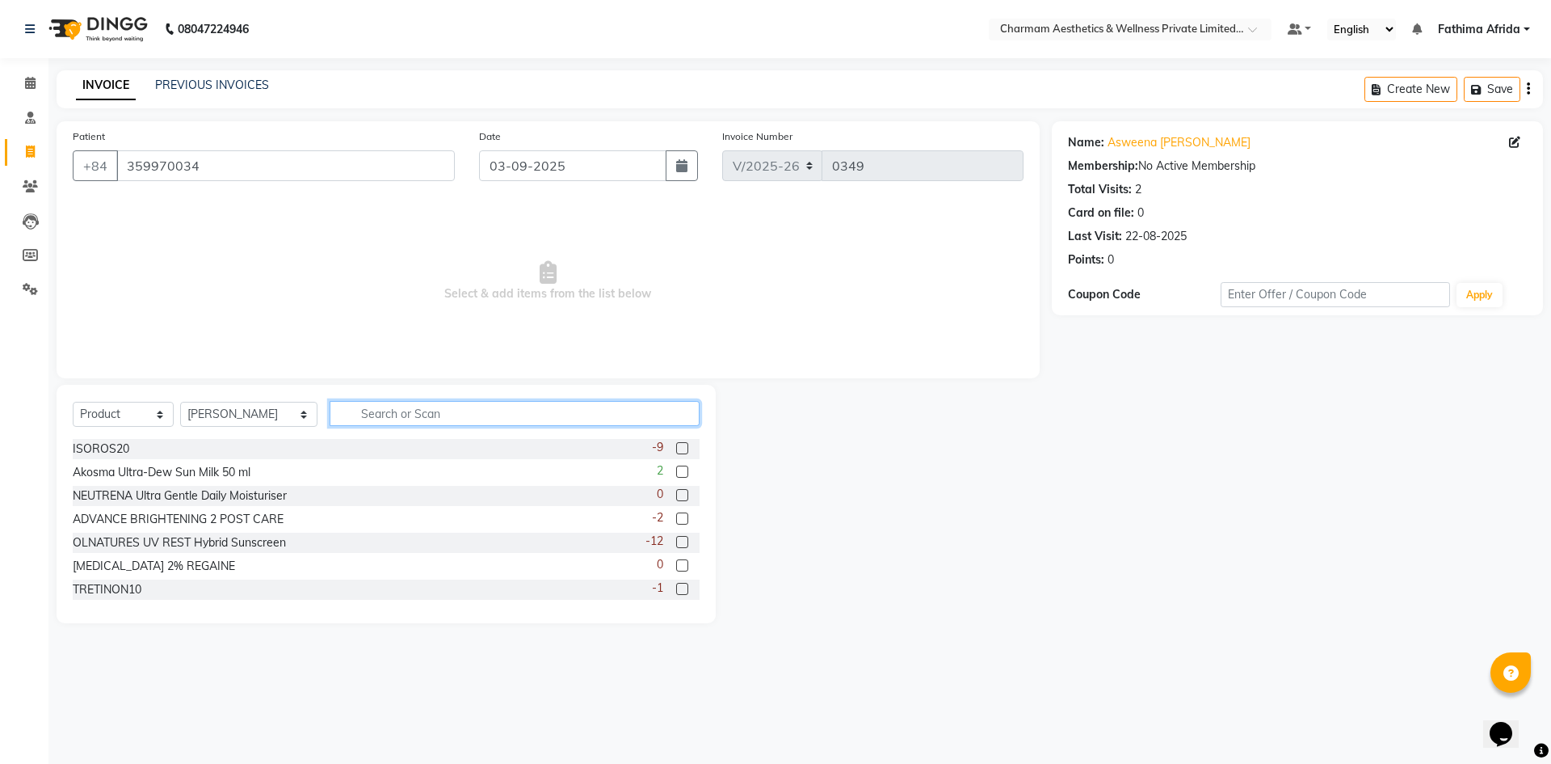
click at [330, 406] on input "text" at bounding box center [515, 413] width 370 height 25
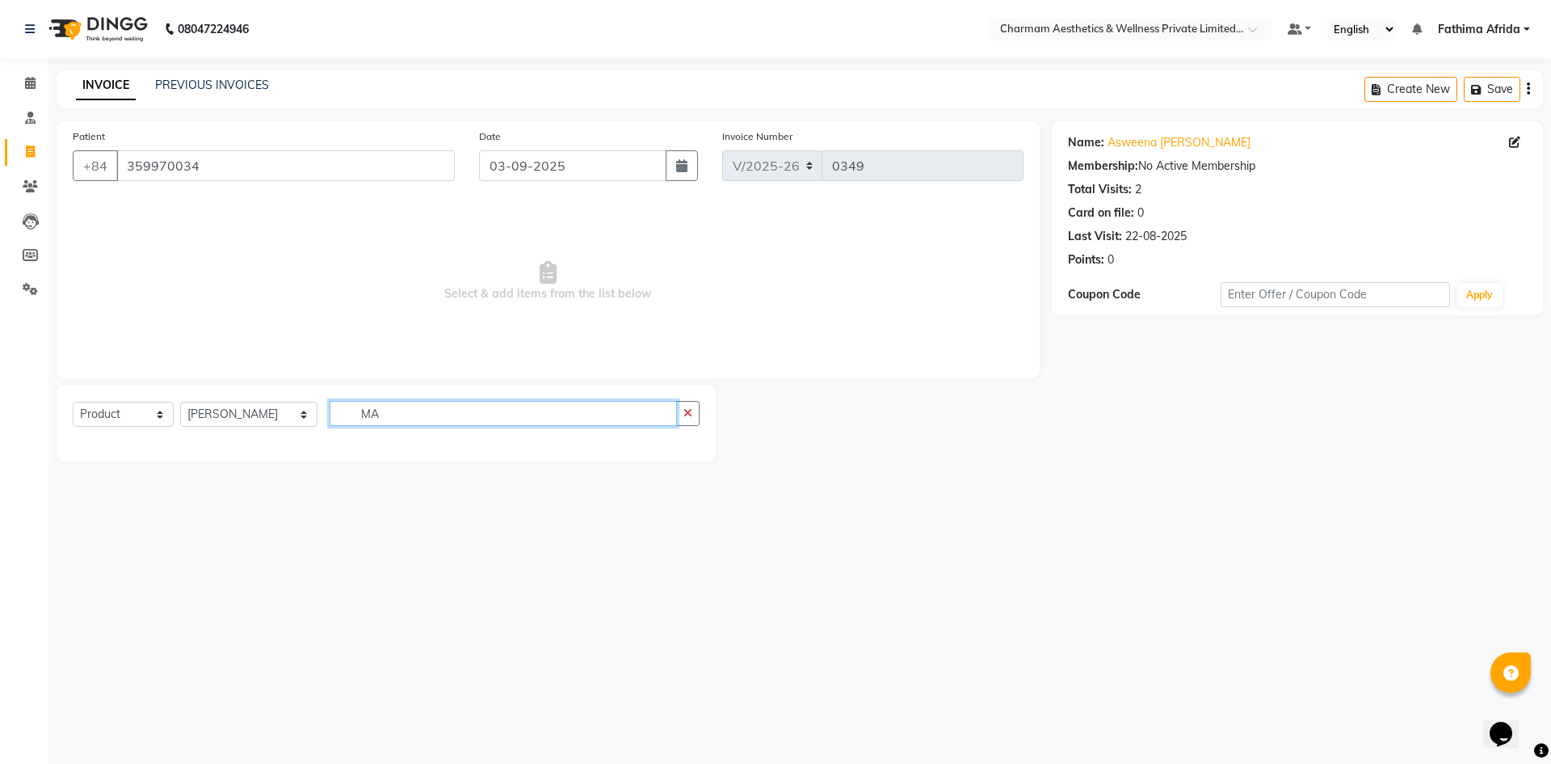
type input "M"
type input "P"
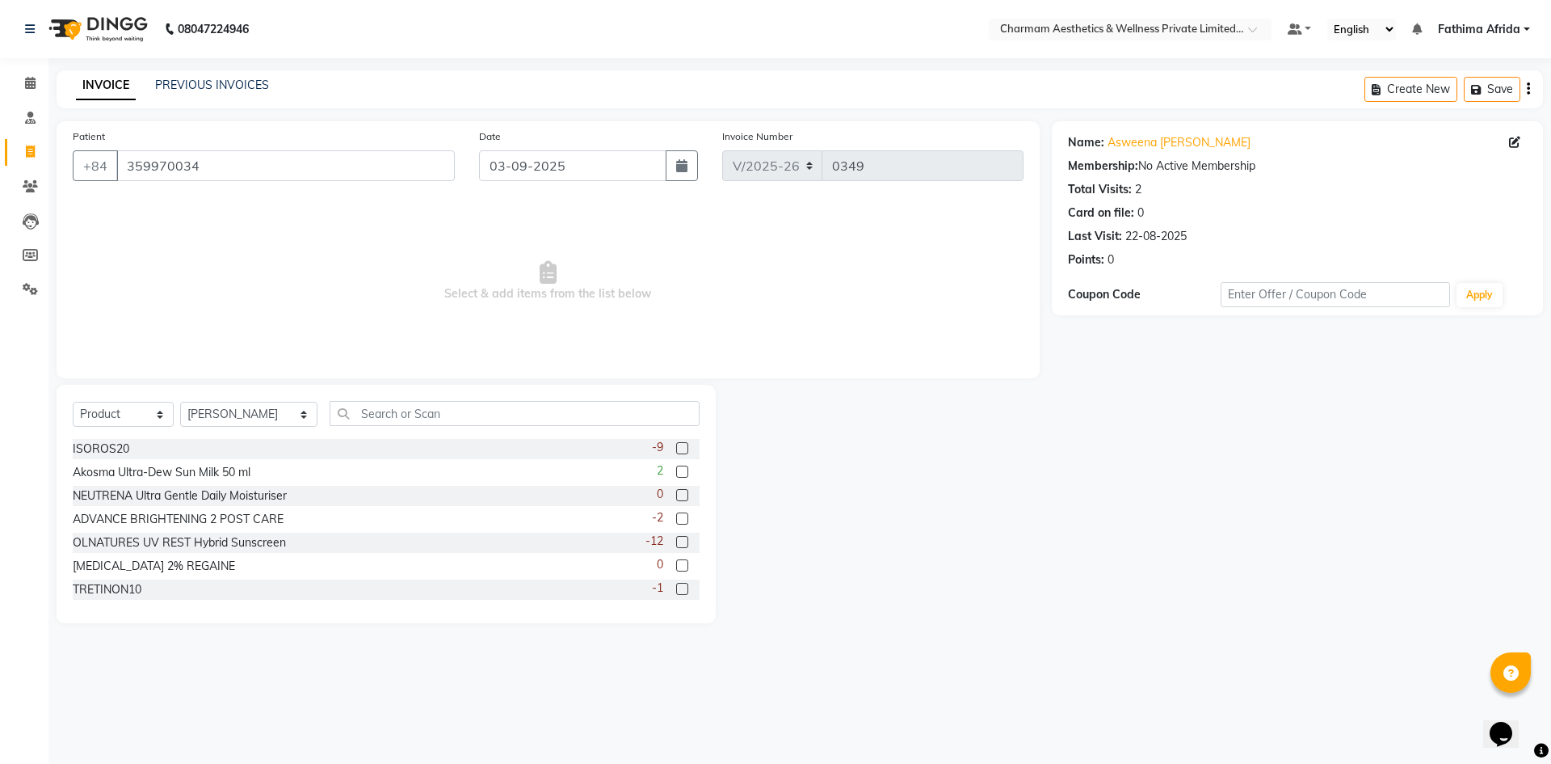
drag, startPoint x: 212, startPoint y: 227, endPoint x: 23, endPoint y: -70, distance: 352.4
drag, startPoint x: 23, startPoint y: -70, endPoint x: 404, endPoint y: 305, distance: 534.2
click at [404, 305] on span "Select & add items from the list below" at bounding box center [548, 281] width 951 height 162
click at [27, 82] on icon at bounding box center [30, 83] width 11 height 12
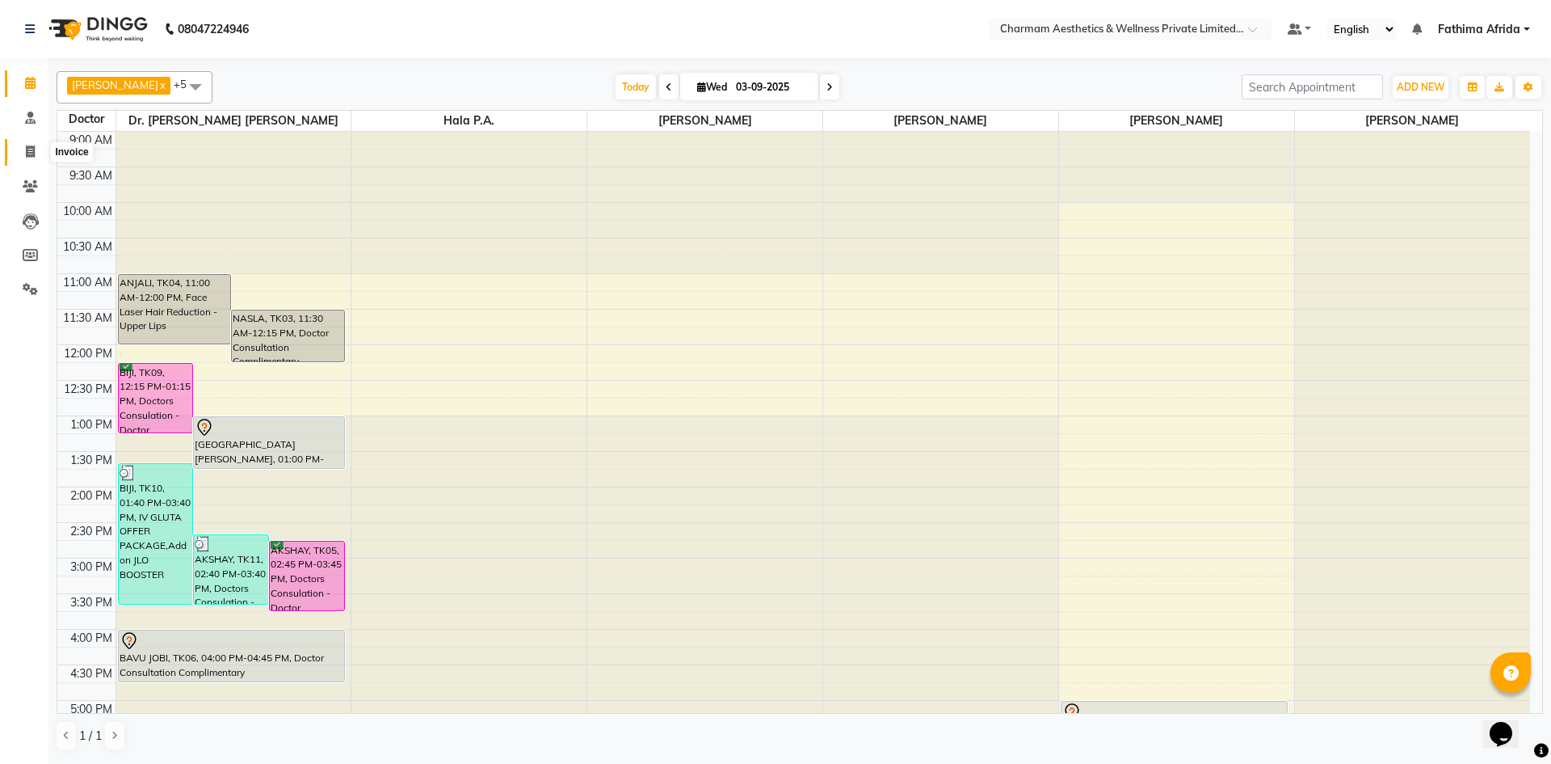
click at [28, 150] on icon at bounding box center [30, 151] width 9 height 12
select select "service"
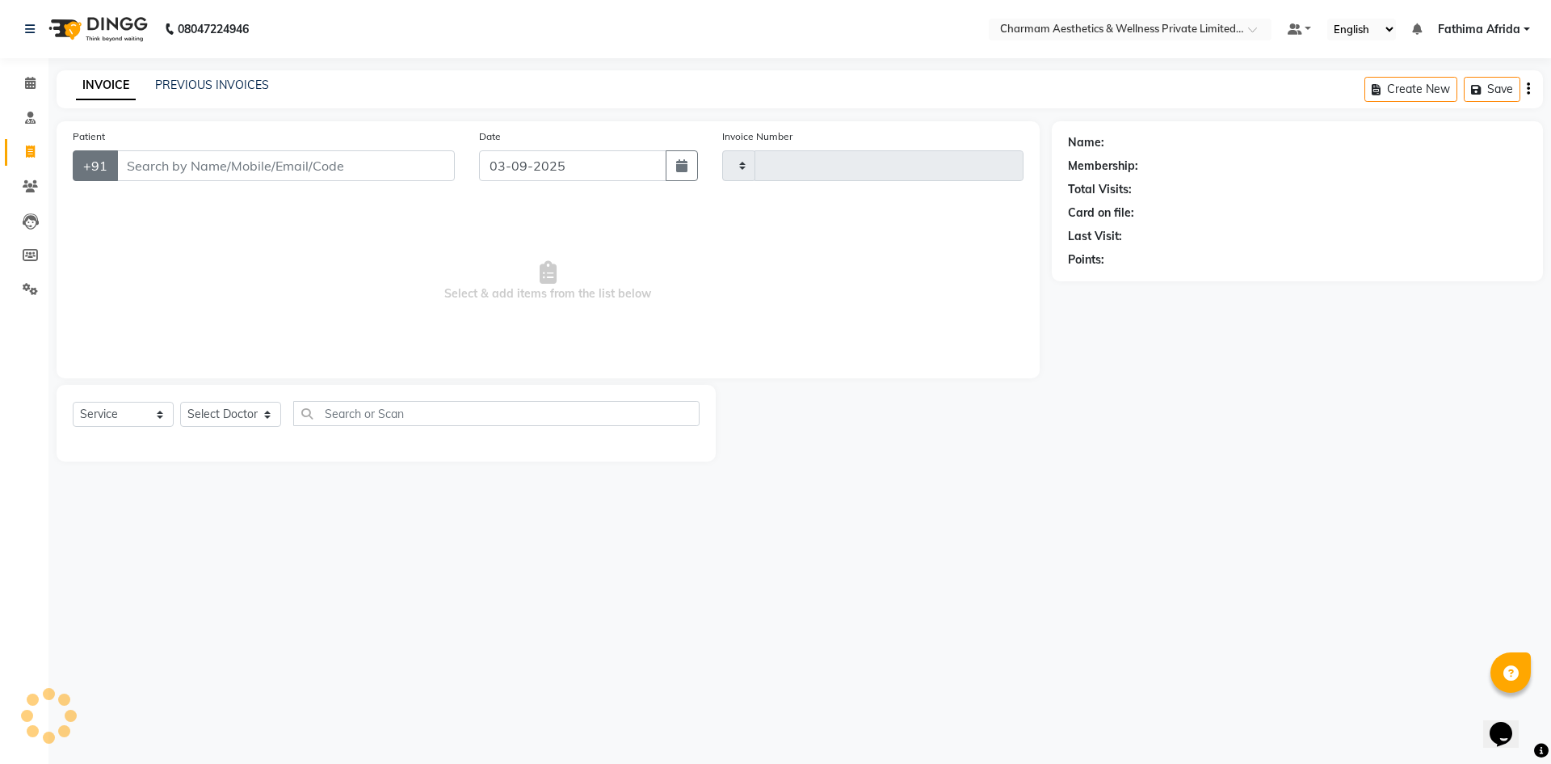
type input "0349"
select select "7625"
click at [365, 164] on input "Patient" at bounding box center [285, 165] width 339 height 31
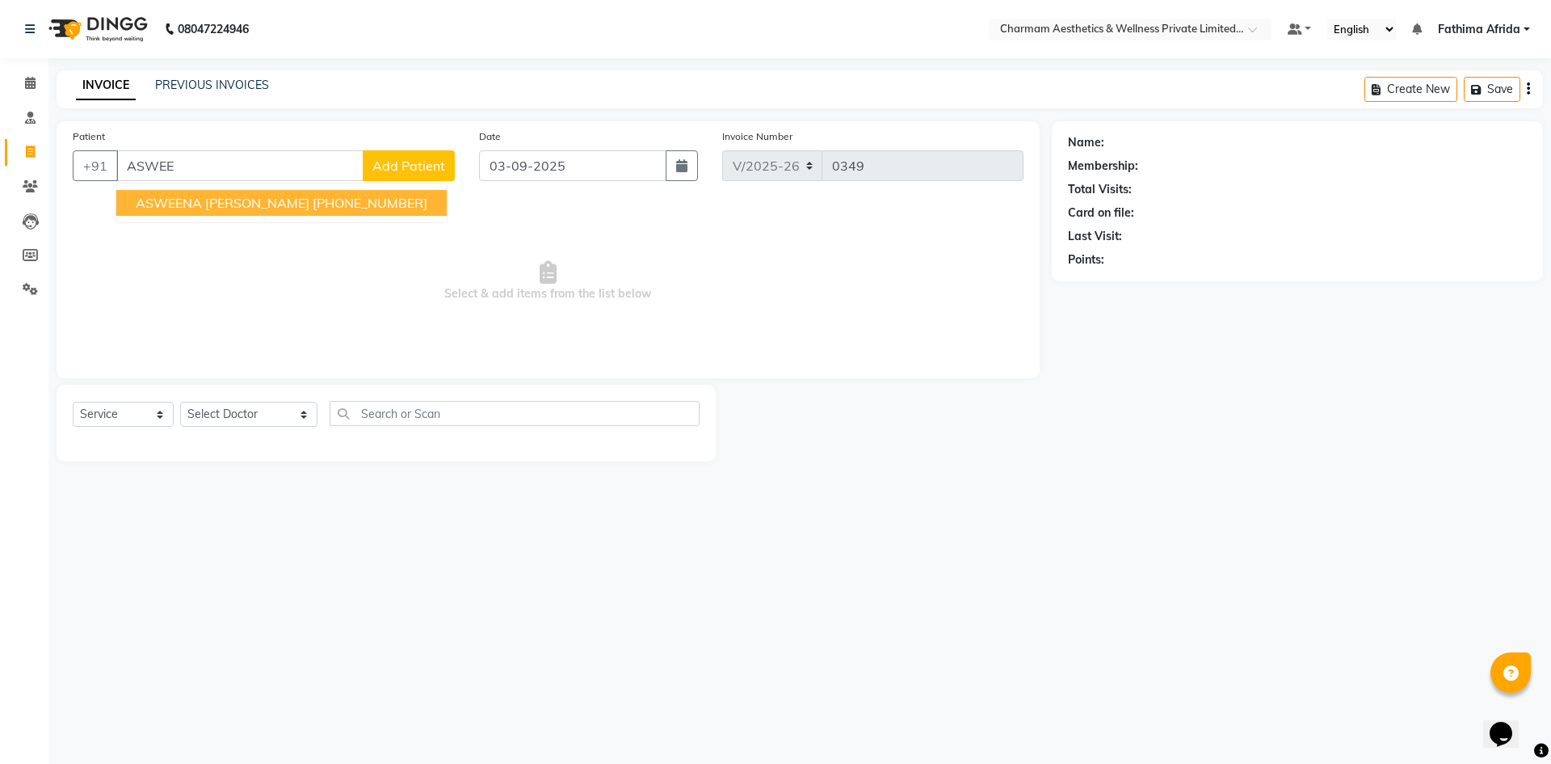
click at [313, 207] on ngb-highlight "+84 359970034" at bounding box center [370, 203] width 115 height 16
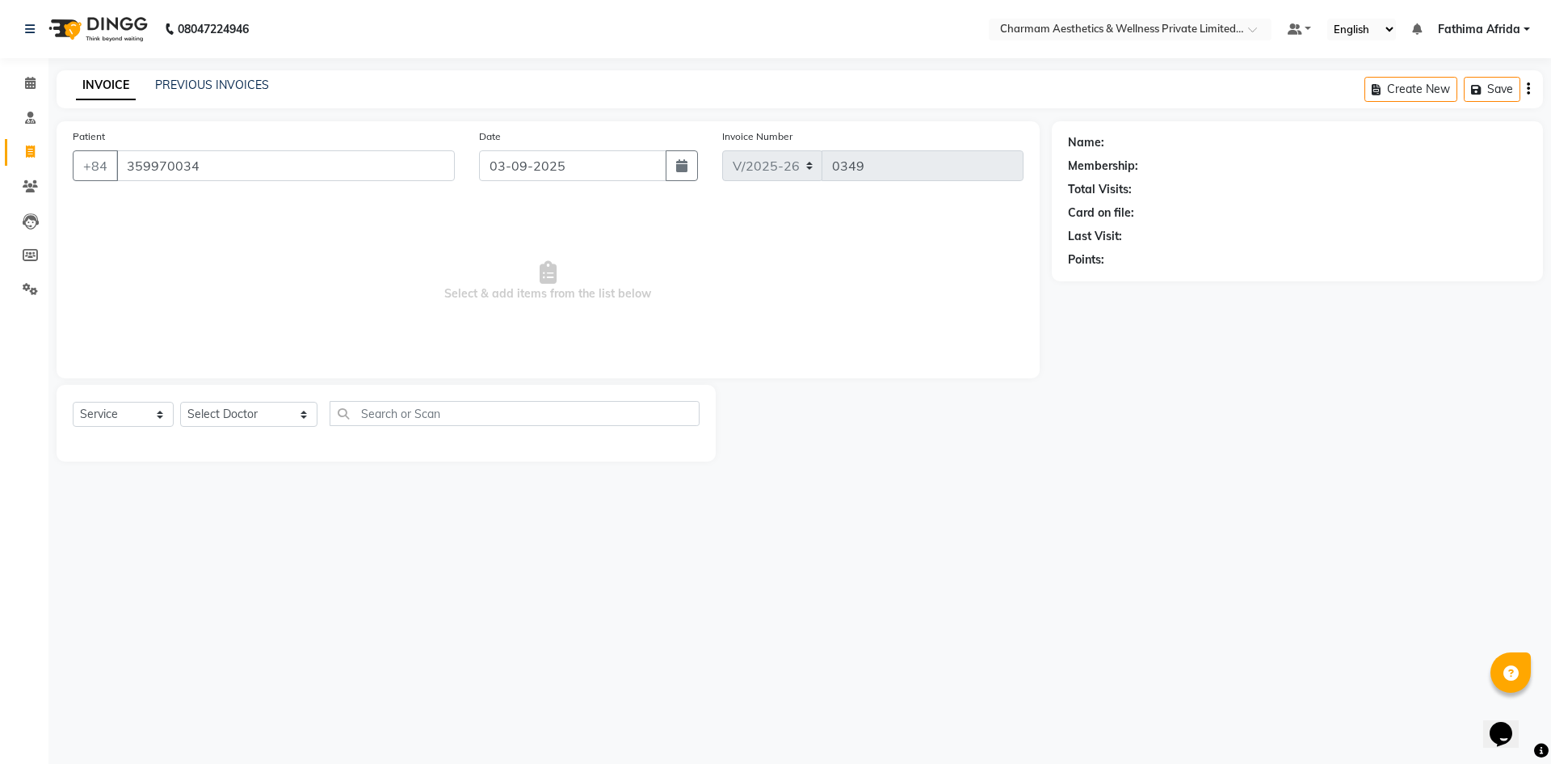
type input "359970034"
click at [146, 414] on select "Select Service Product Membership Package Voucher Prepaid Gift Card" at bounding box center [123, 414] width 101 height 25
click at [73, 402] on select "Select Service Product Membership Package Voucher Prepaid Gift Card" at bounding box center [123, 414] width 101 height 25
click at [114, 425] on select "Select Service Product Membership Package Voucher Prepaid Gift Card" at bounding box center [123, 414] width 101 height 25
select select "product"
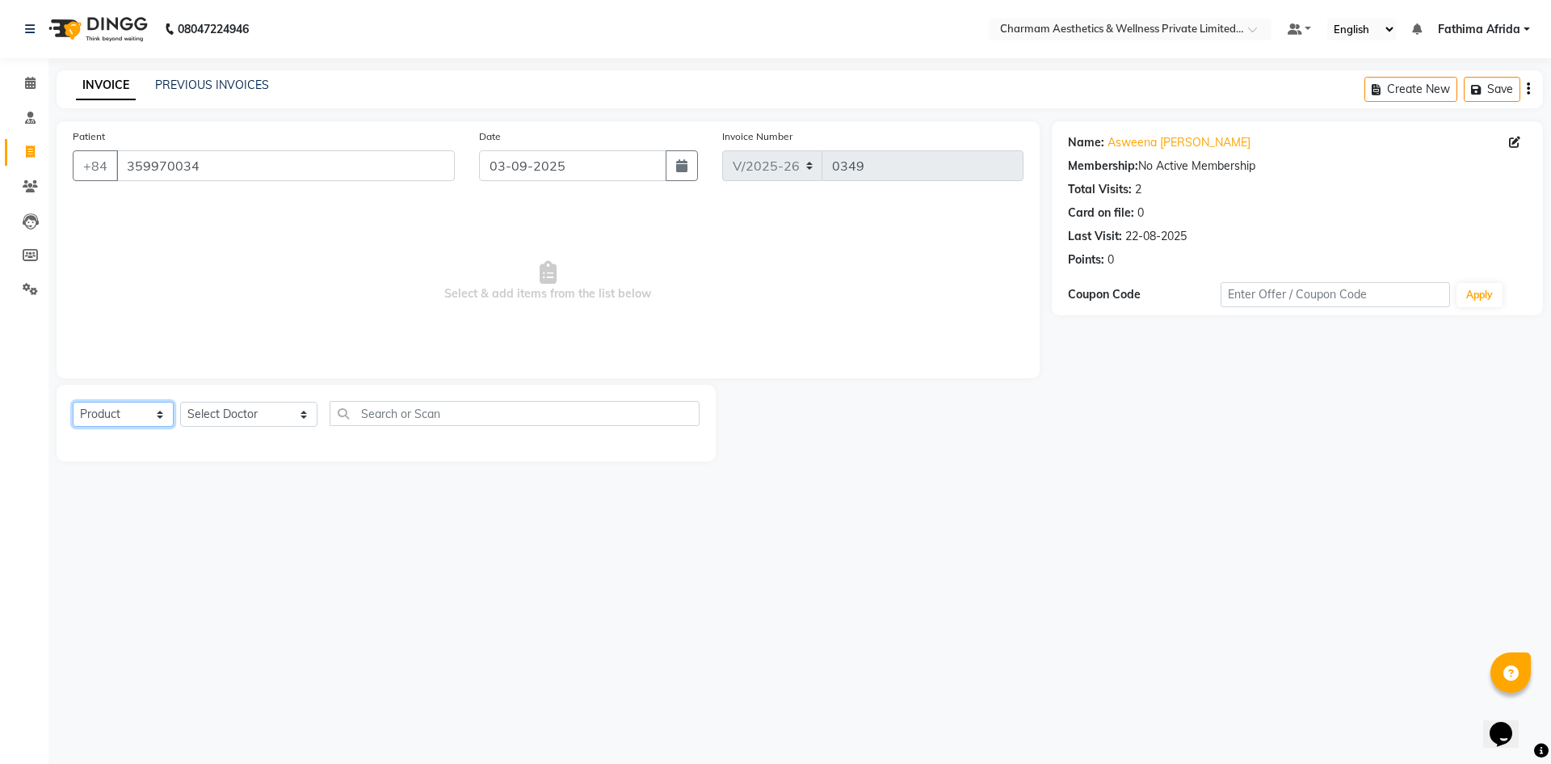
click at [73, 402] on select "Select Service Product Membership Package Voucher Prepaid Gift Card" at bounding box center [123, 414] width 101 height 25
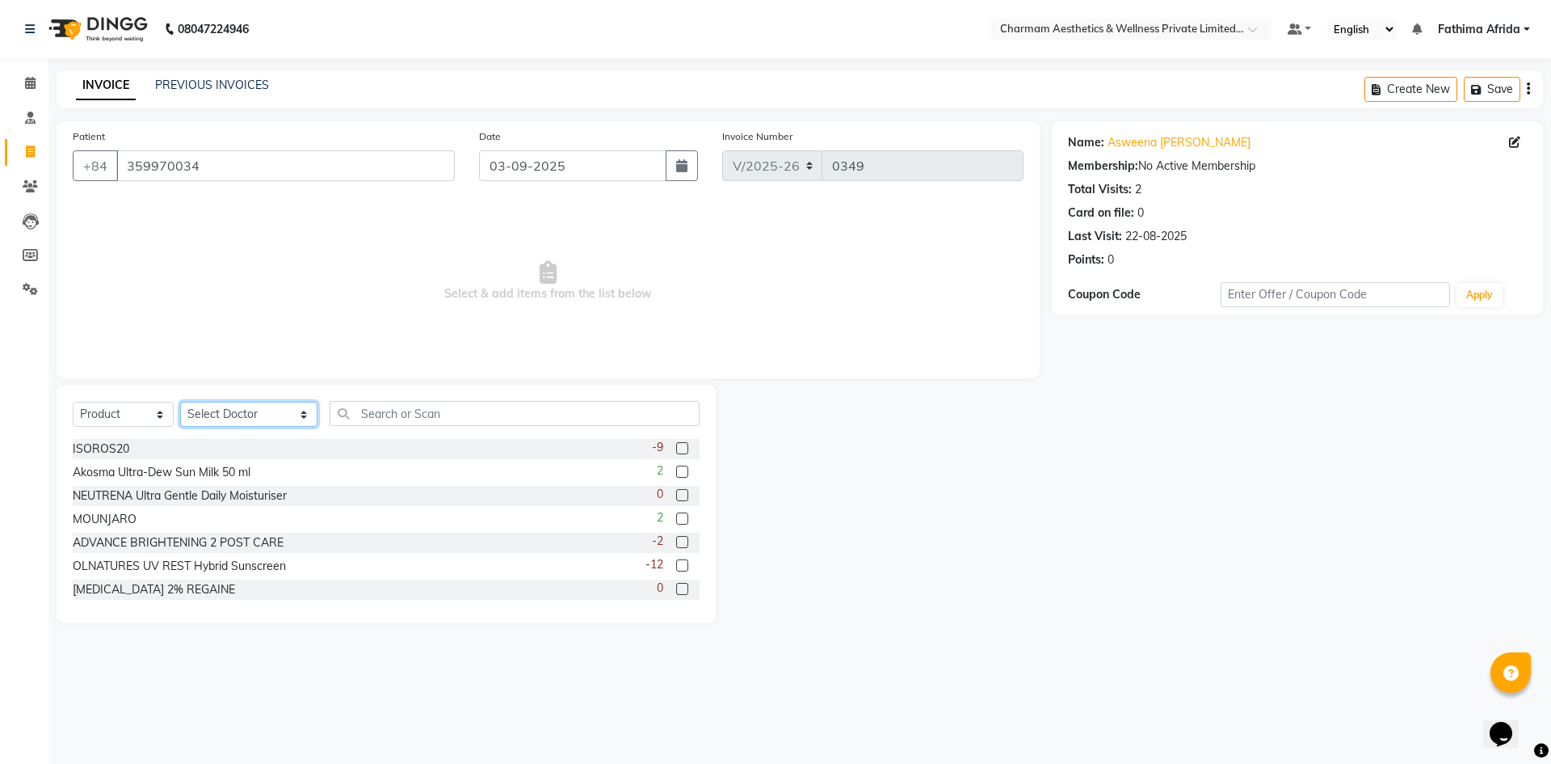
click at [222, 416] on select "Select Doctor Aparna G Dinsha K Dr. Aysha Lubna Dr. Elizabeth Thadikaran Dr. Pr…" at bounding box center [248, 414] width 137 height 25
select select "70741"
click at [180, 402] on select "Select Doctor Aparna G Dinsha K Dr. Aysha Lubna Dr. Elizabeth Thadikaran Dr. Pr…" at bounding box center [248, 414] width 137 height 25
click at [425, 413] on input "text" at bounding box center [515, 413] width 370 height 25
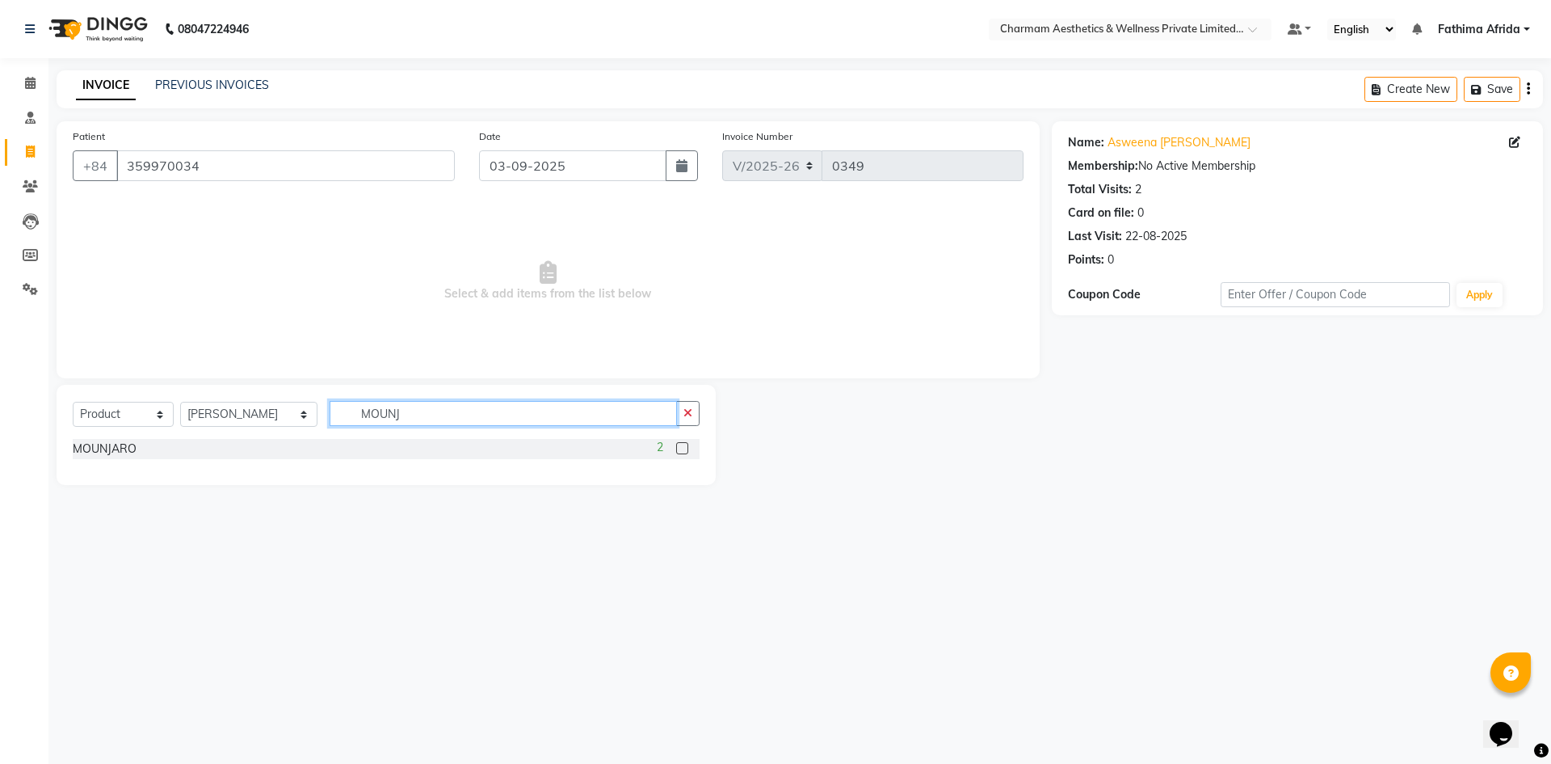
type input "MOUNJ"
click at [681, 447] on label at bounding box center [682, 448] width 12 height 12
click at [681, 447] on input "checkbox" at bounding box center [681, 449] width 11 height 11
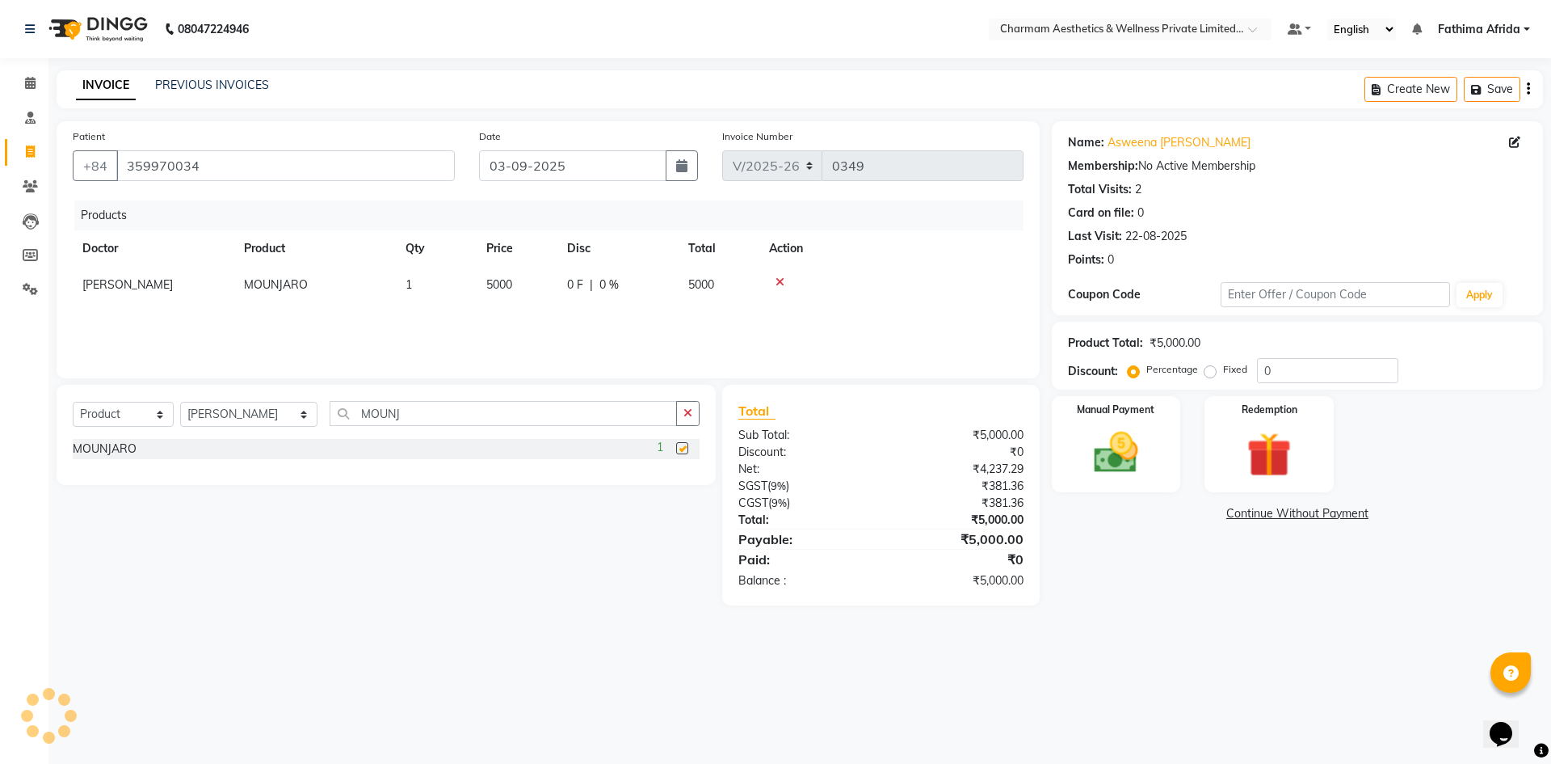
checkbox input "false"
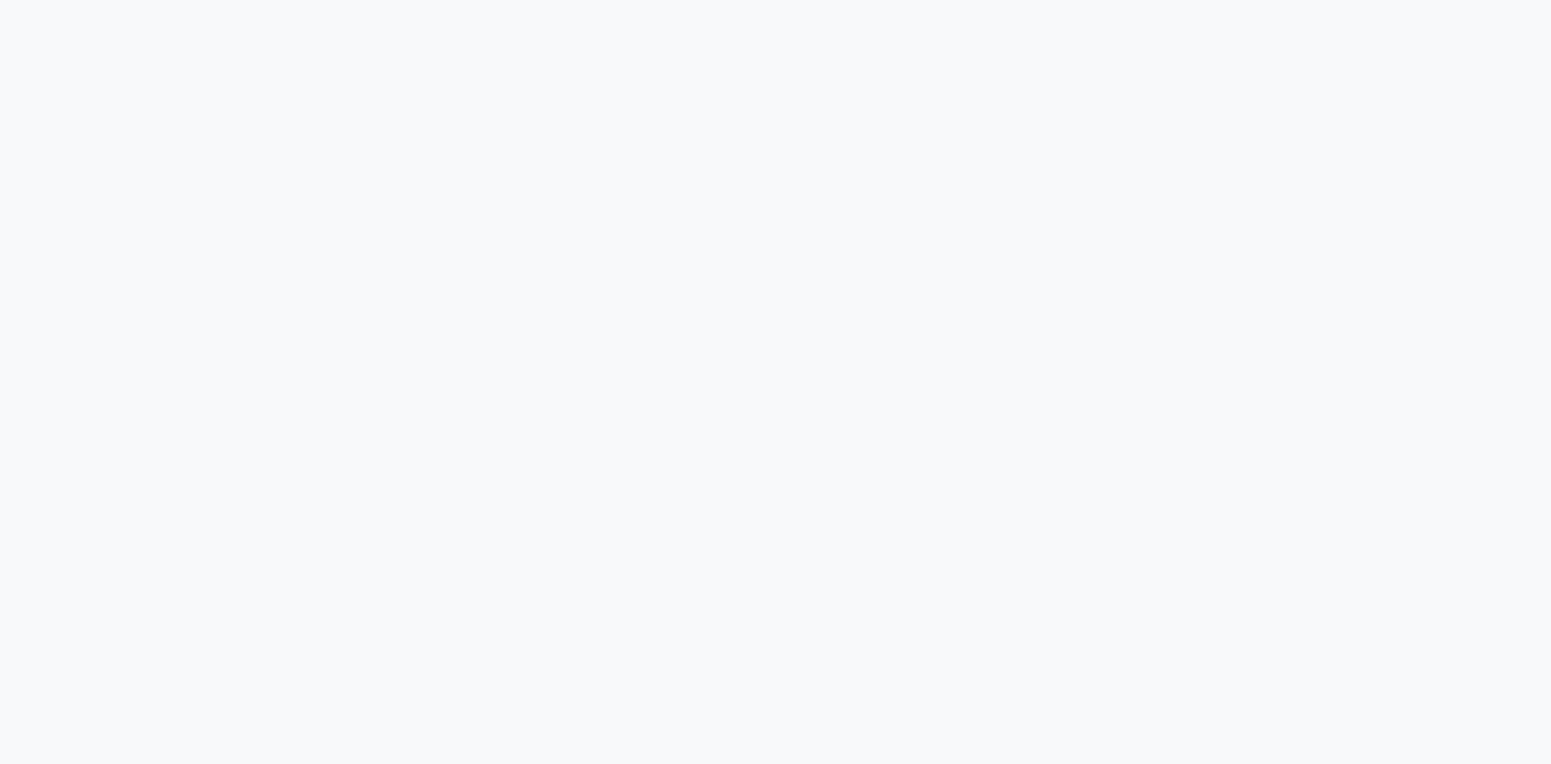
select select "service"
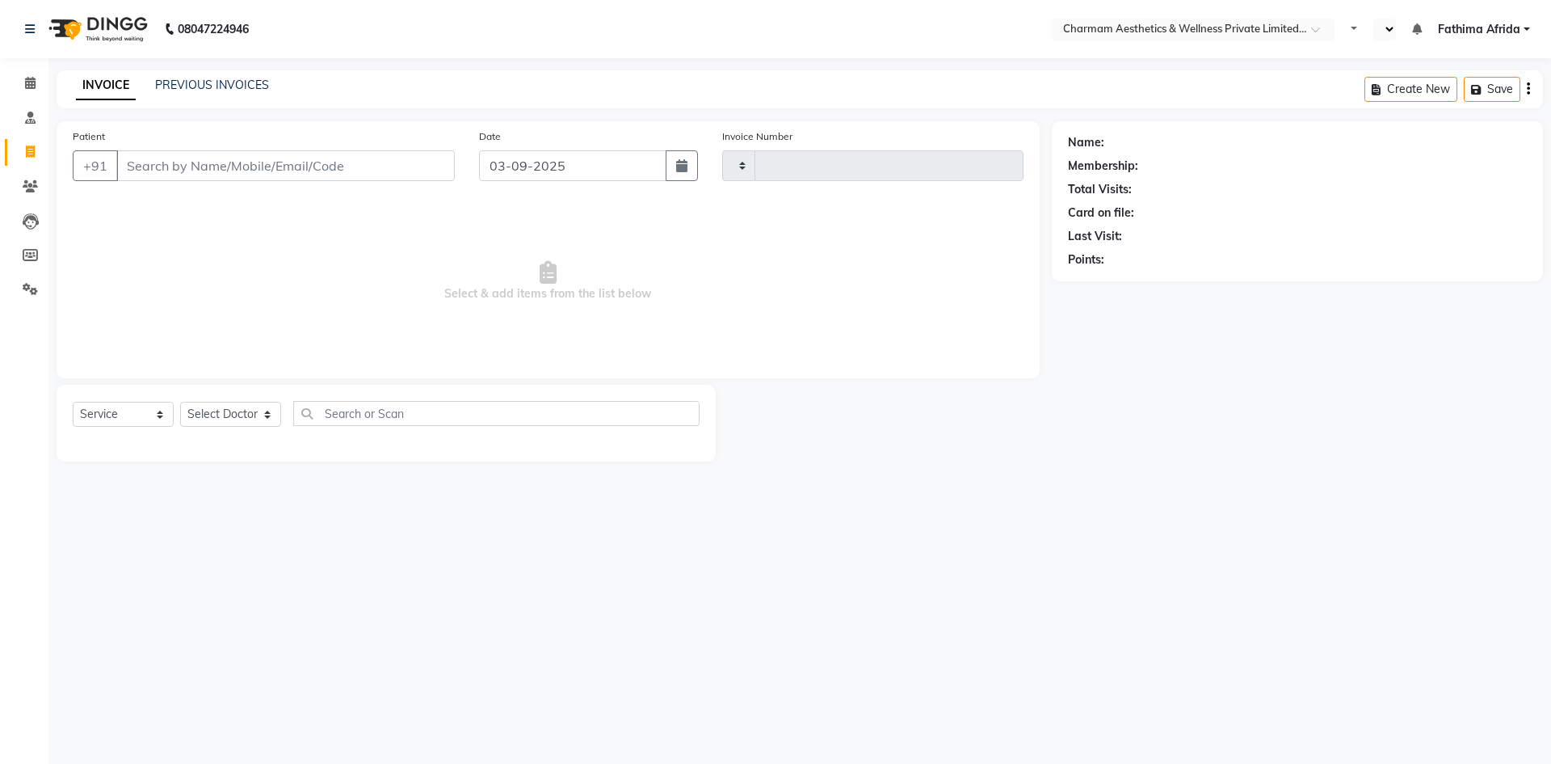
type input "0349"
select select "en"
select select "7625"
click at [246, 161] on input "Patient" at bounding box center [285, 165] width 339 height 31
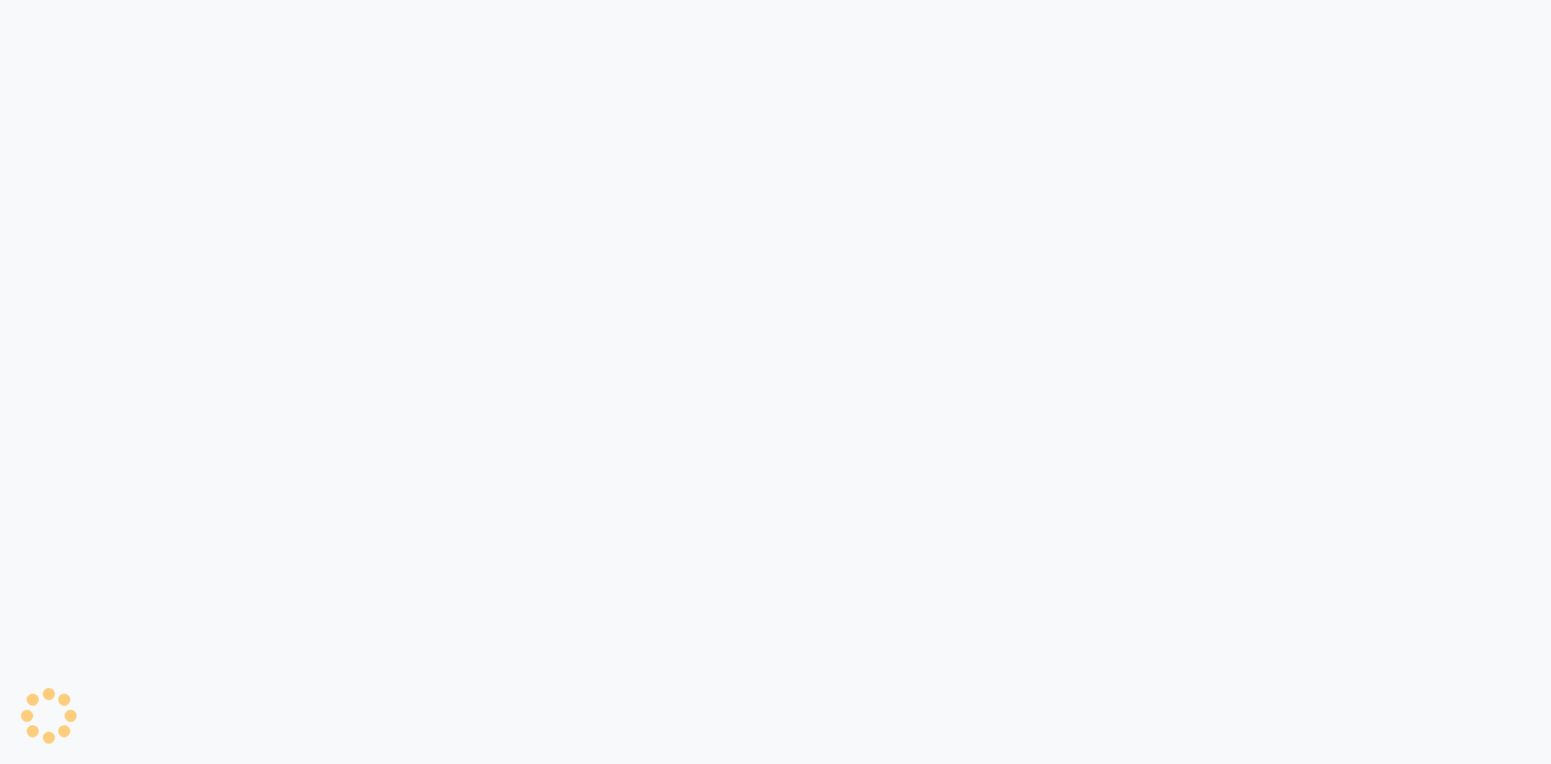
select select "7625"
select select "service"
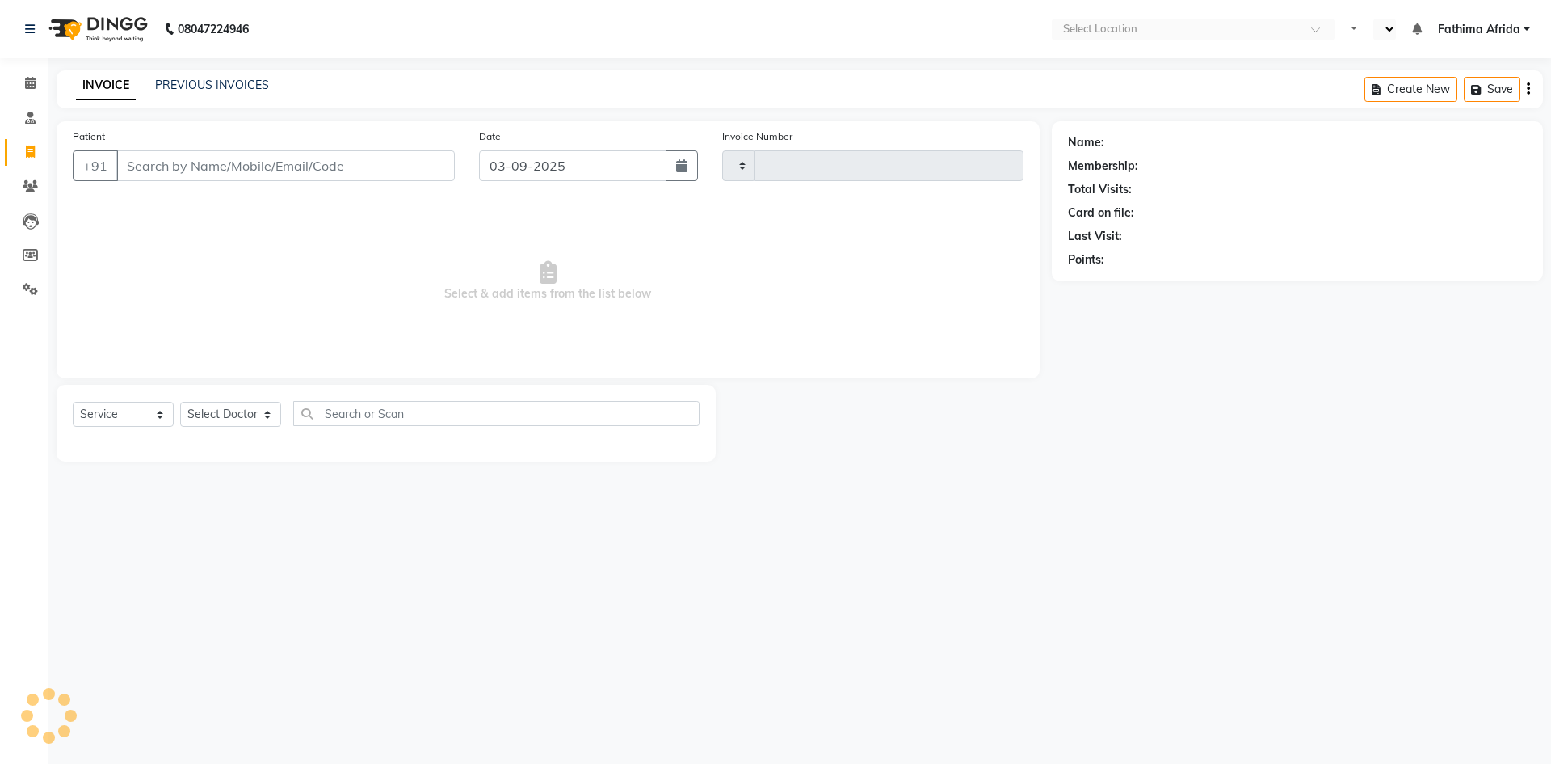
select select "service"
type input "0349"
select select "en"
select select "7625"
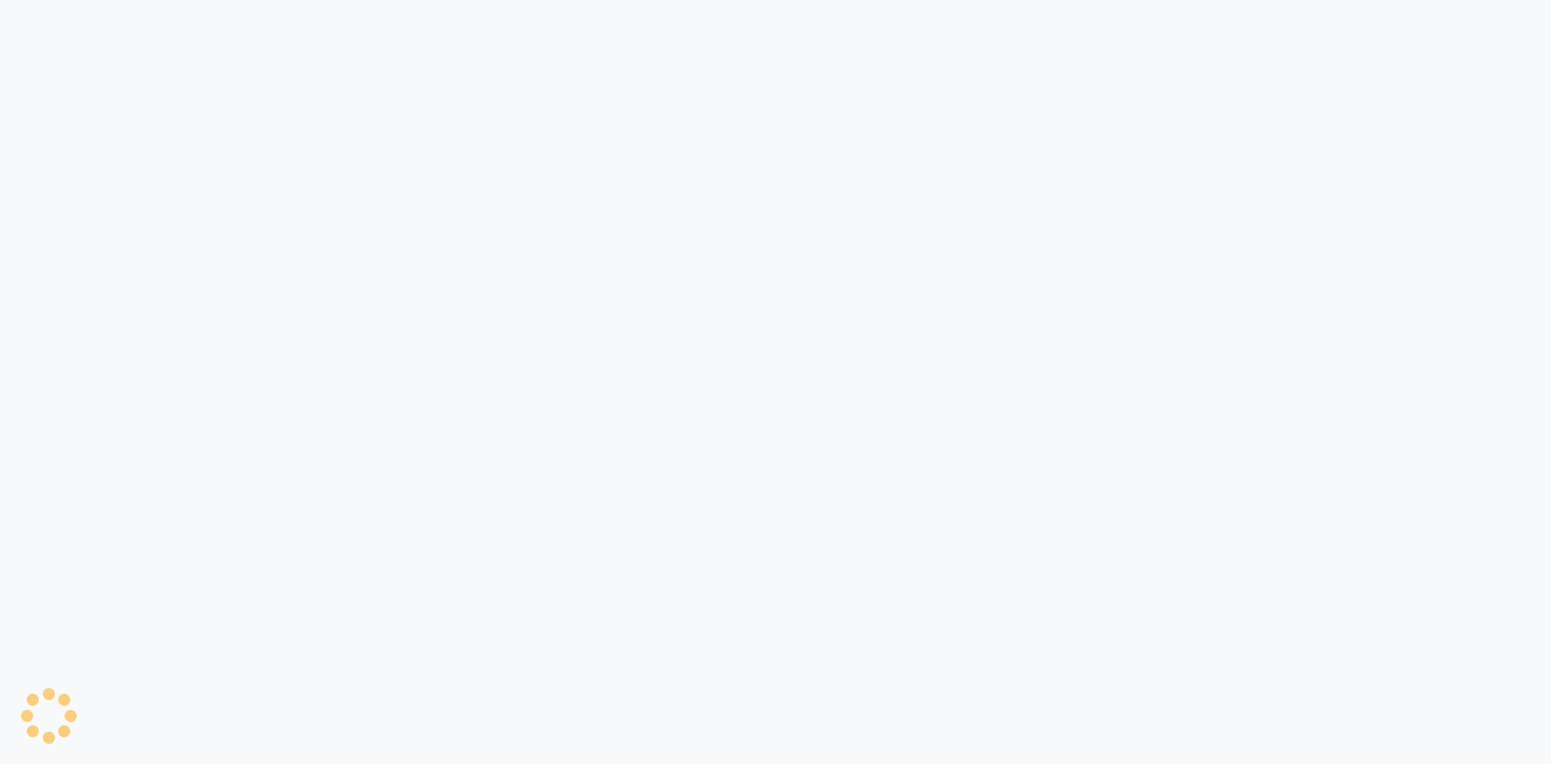
select select "7625"
select select "service"
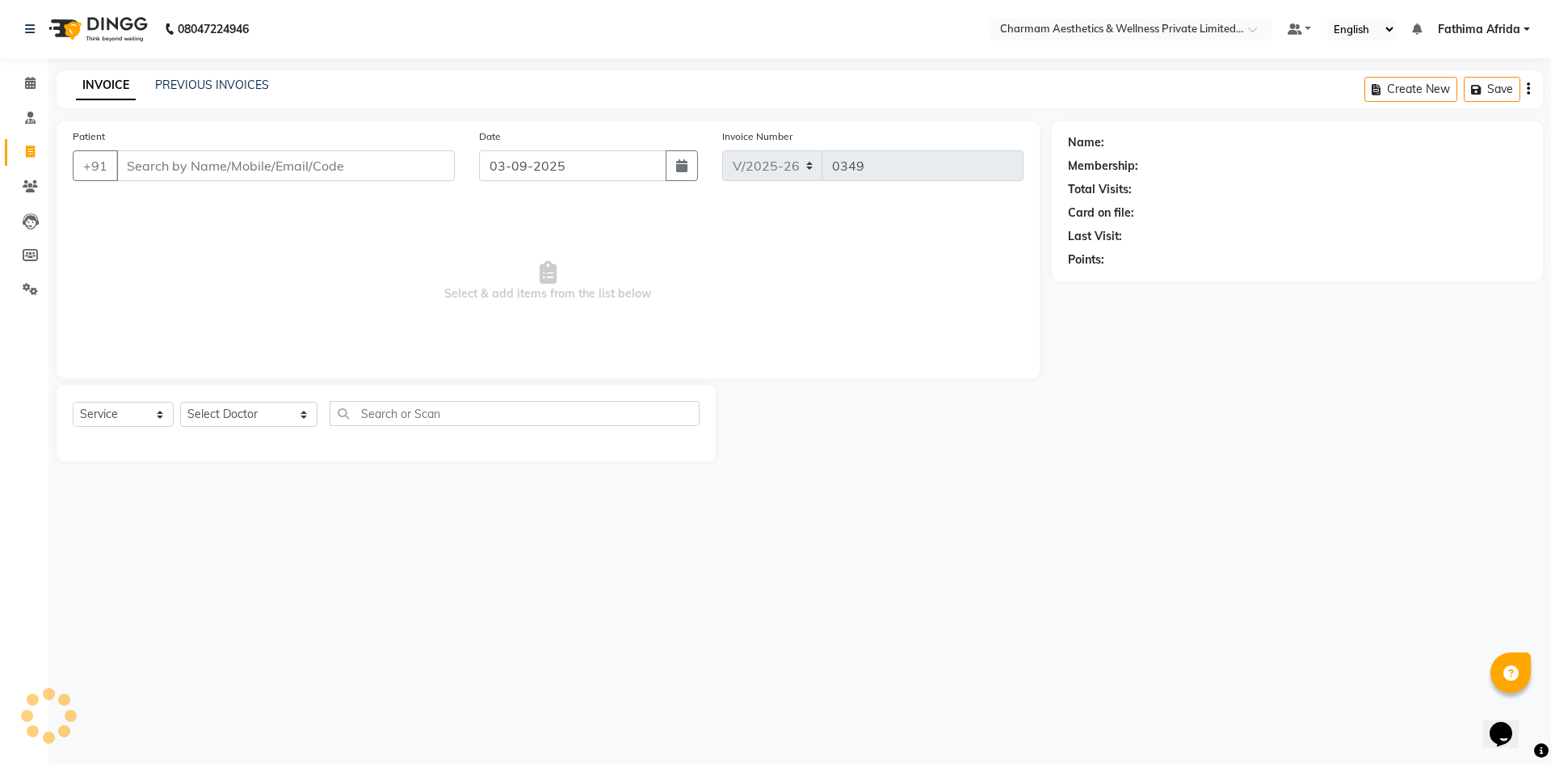
click at [205, 165] on input "Patient" at bounding box center [285, 165] width 339 height 31
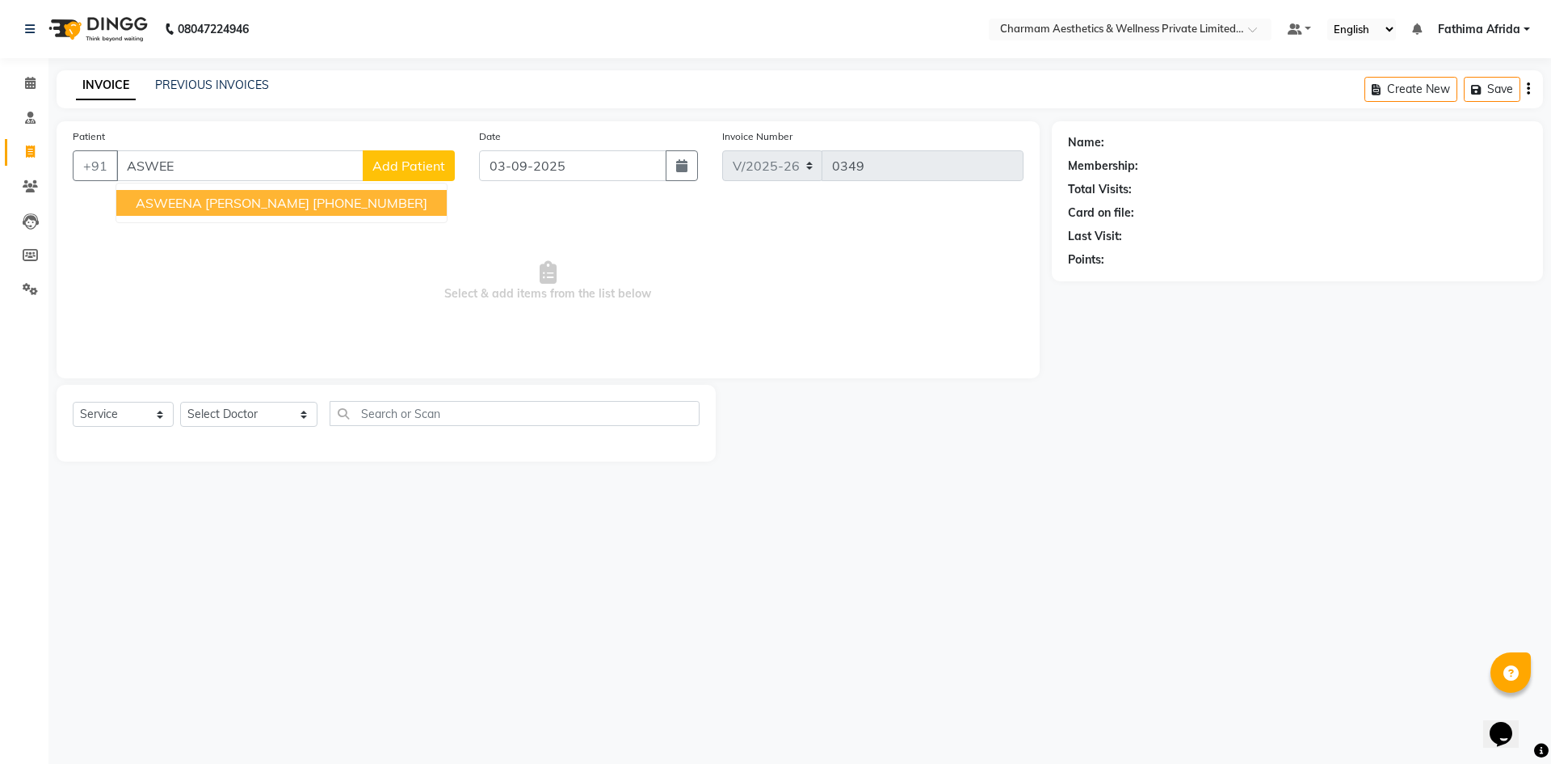
click at [238, 201] on span "ASWEENA [PERSON_NAME]" at bounding box center [223, 203] width 174 height 16
type input "359970034"
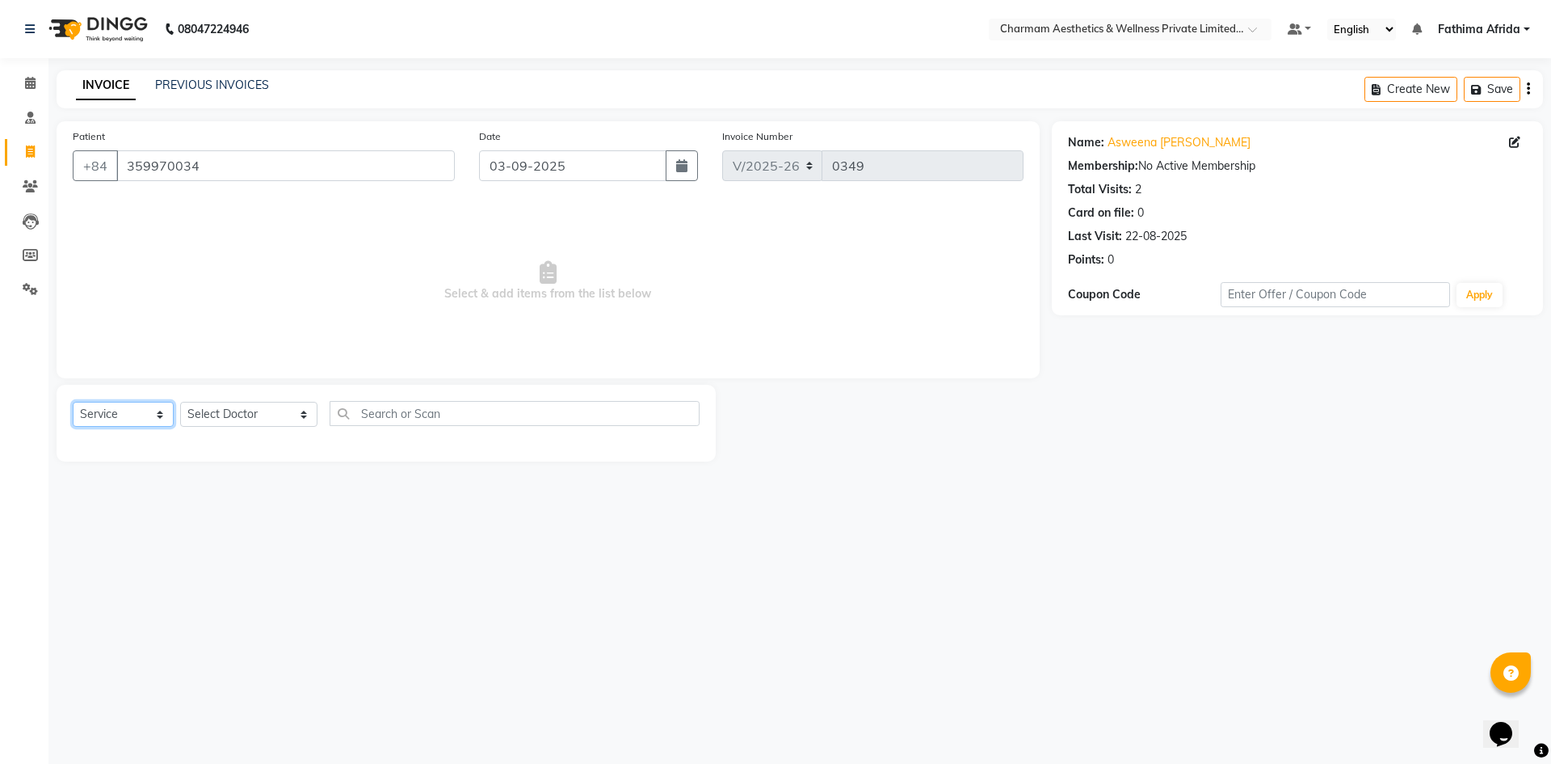
click at [116, 411] on select "Select Service Product Membership Package Voucher Prepaid Gift Card" at bounding box center [123, 414] width 101 height 25
click at [73, 402] on select "Select Service Product Membership Package Voucher Prepaid Gift Card" at bounding box center [123, 414] width 101 height 25
click at [250, 406] on select "Select Doctor [PERSON_NAME] K Dr. [PERSON_NAME] [PERSON_NAME] [PERSON_NAME] [PE…" at bounding box center [248, 414] width 137 height 25
select select "70741"
click at [180, 402] on select "Select Doctor [PERSON_NAME] K Dr. [PERSON_NAME] [PERSON_NAME] [PERSON_NAME] [PE…" at bounding box center [248, 414] width 137 height 25
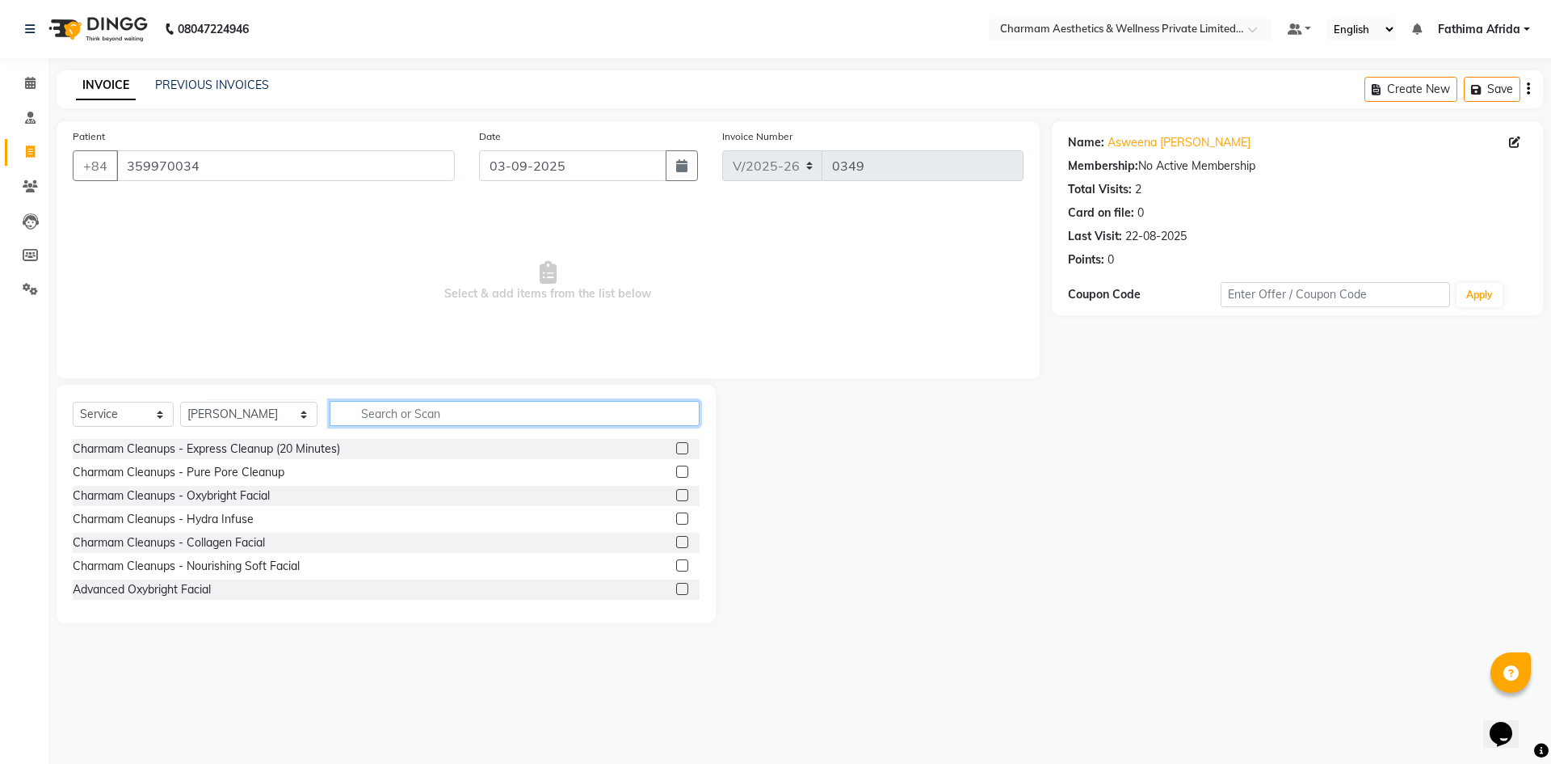
click at [427, 419] on input "text" at bounding box center [515, 413] width 370 height 25
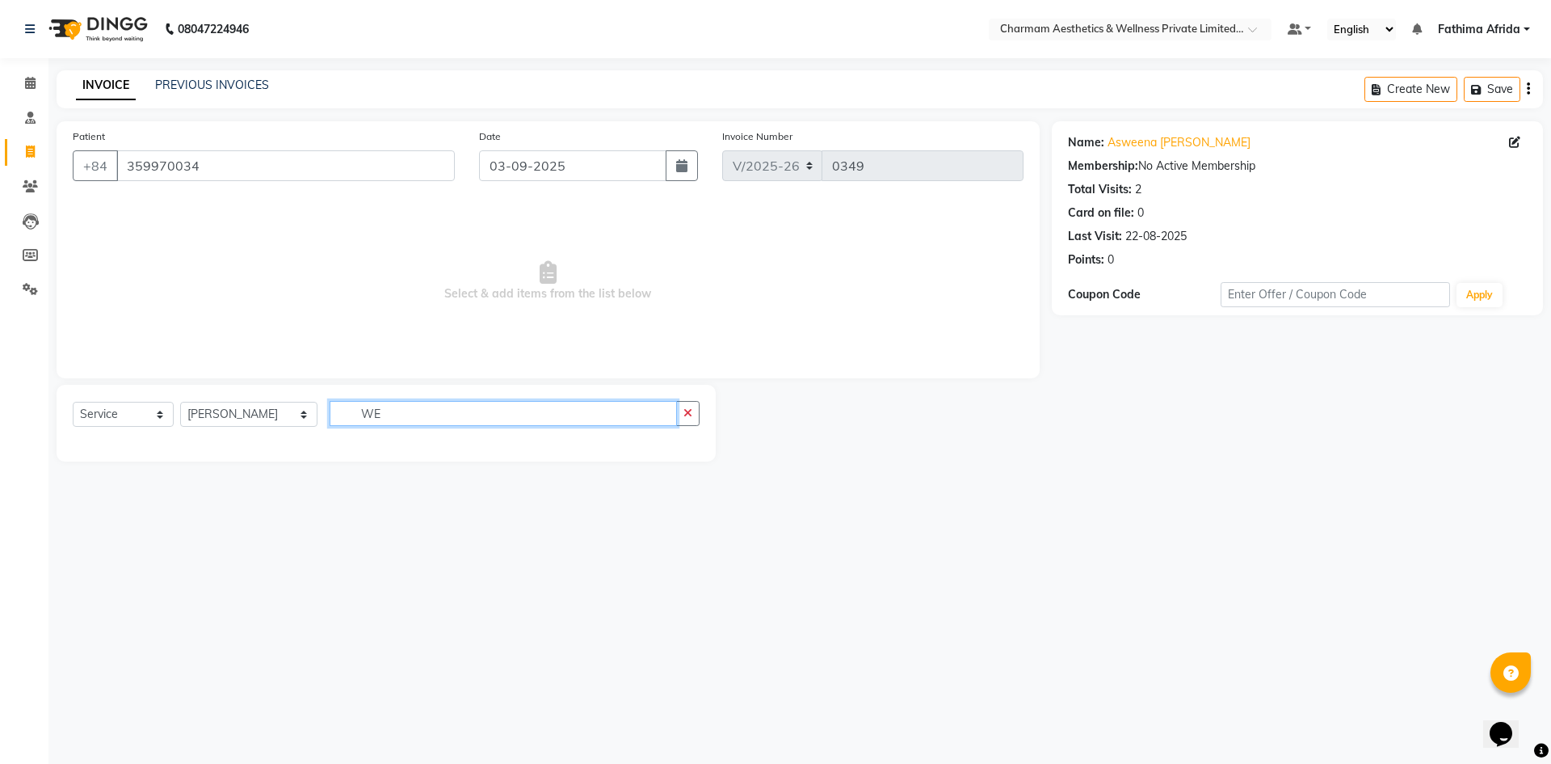
type input "W"
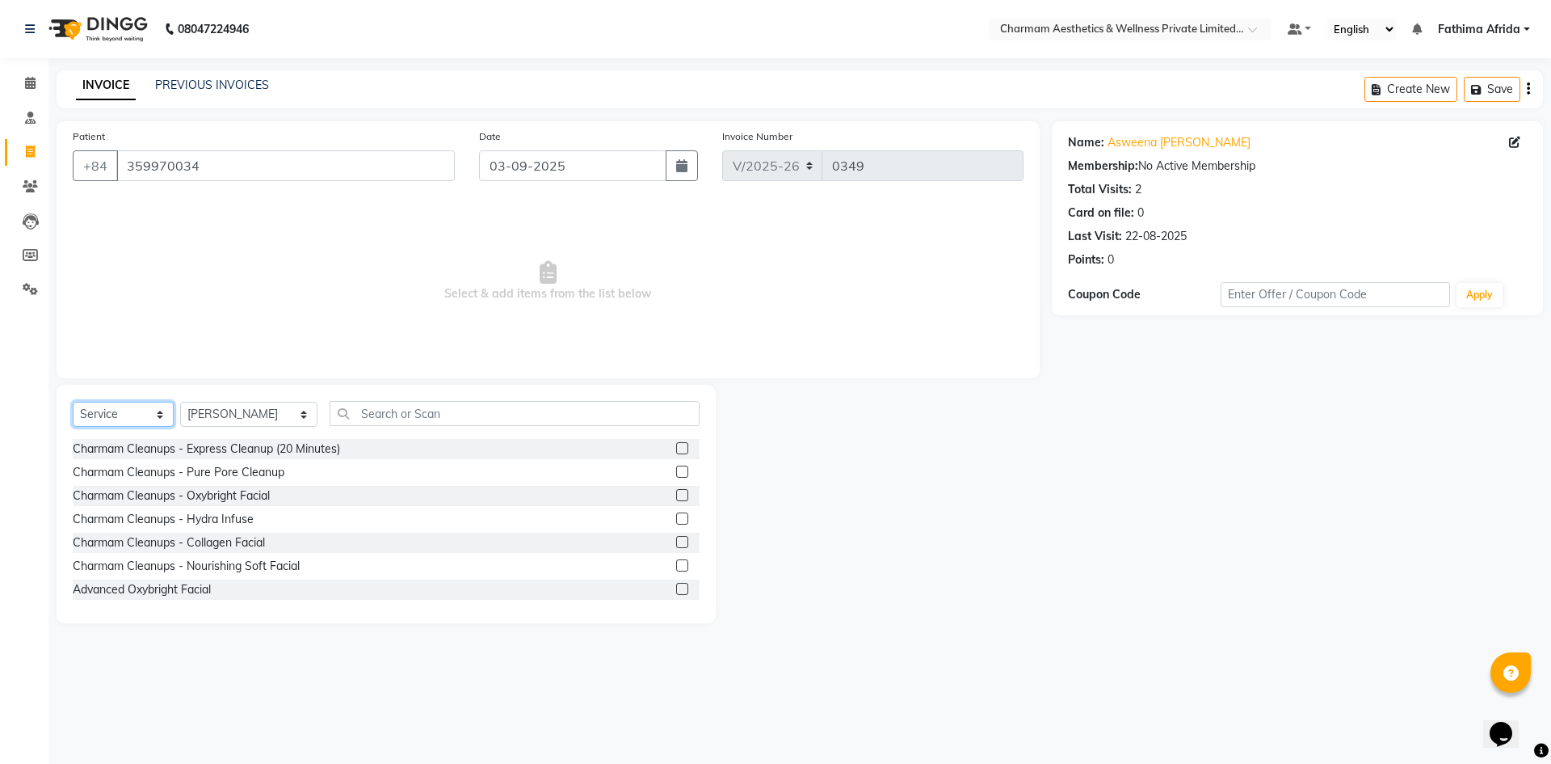
click at [155, 412] on select "Select Service Product Membership Package Voucher Prepaid Gift Card" at bounding box center [123, 414] width 101 height 25
select select "product"
click at [73, 402] on select "Select Service Product Membership Package Voucher Prepaid Gift Card" at bounding box center [123, 414] width 101 height 25
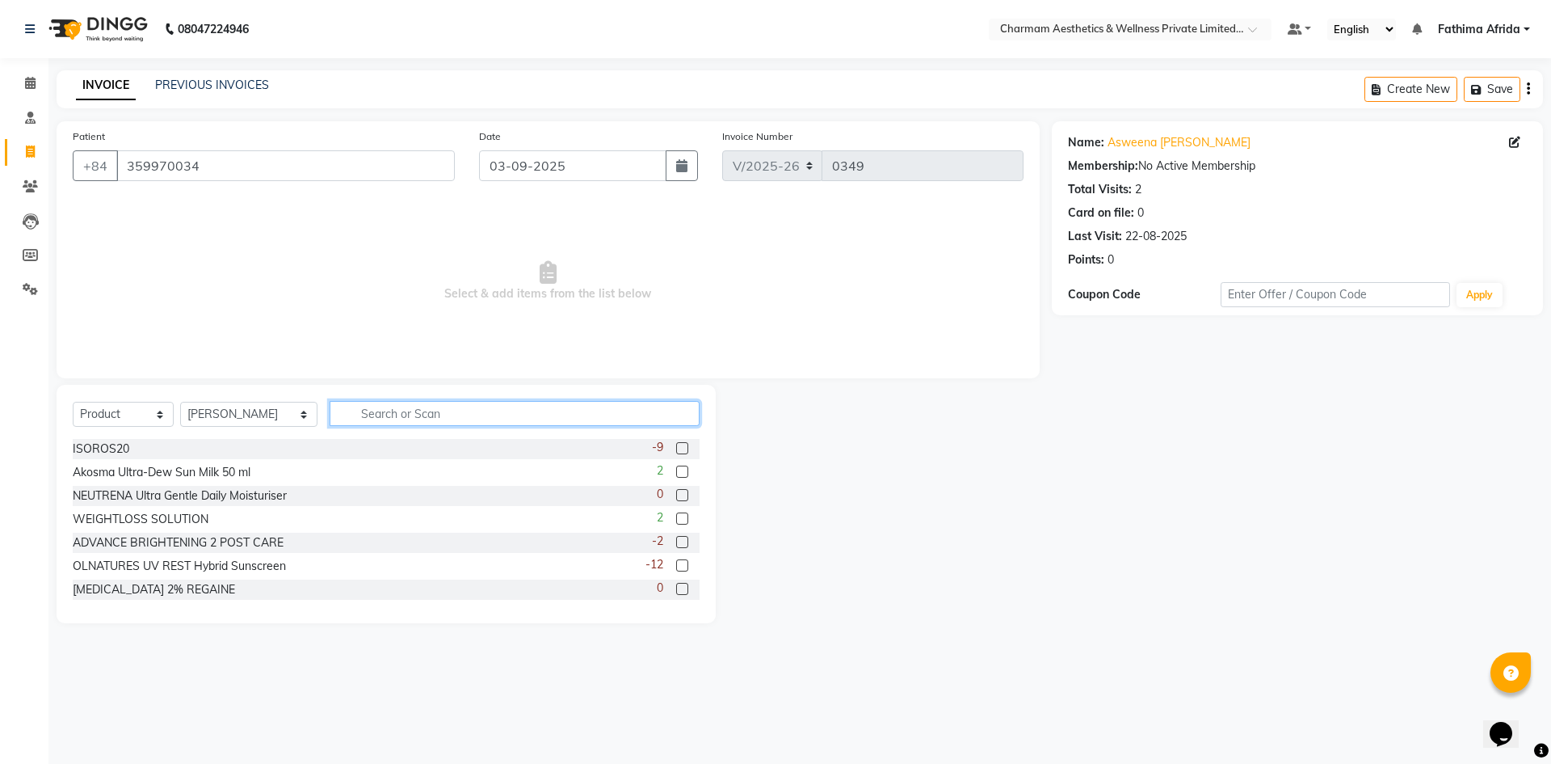
click at [381, 416] on input "text" at bounding box center [515, 413] width 370 height 25
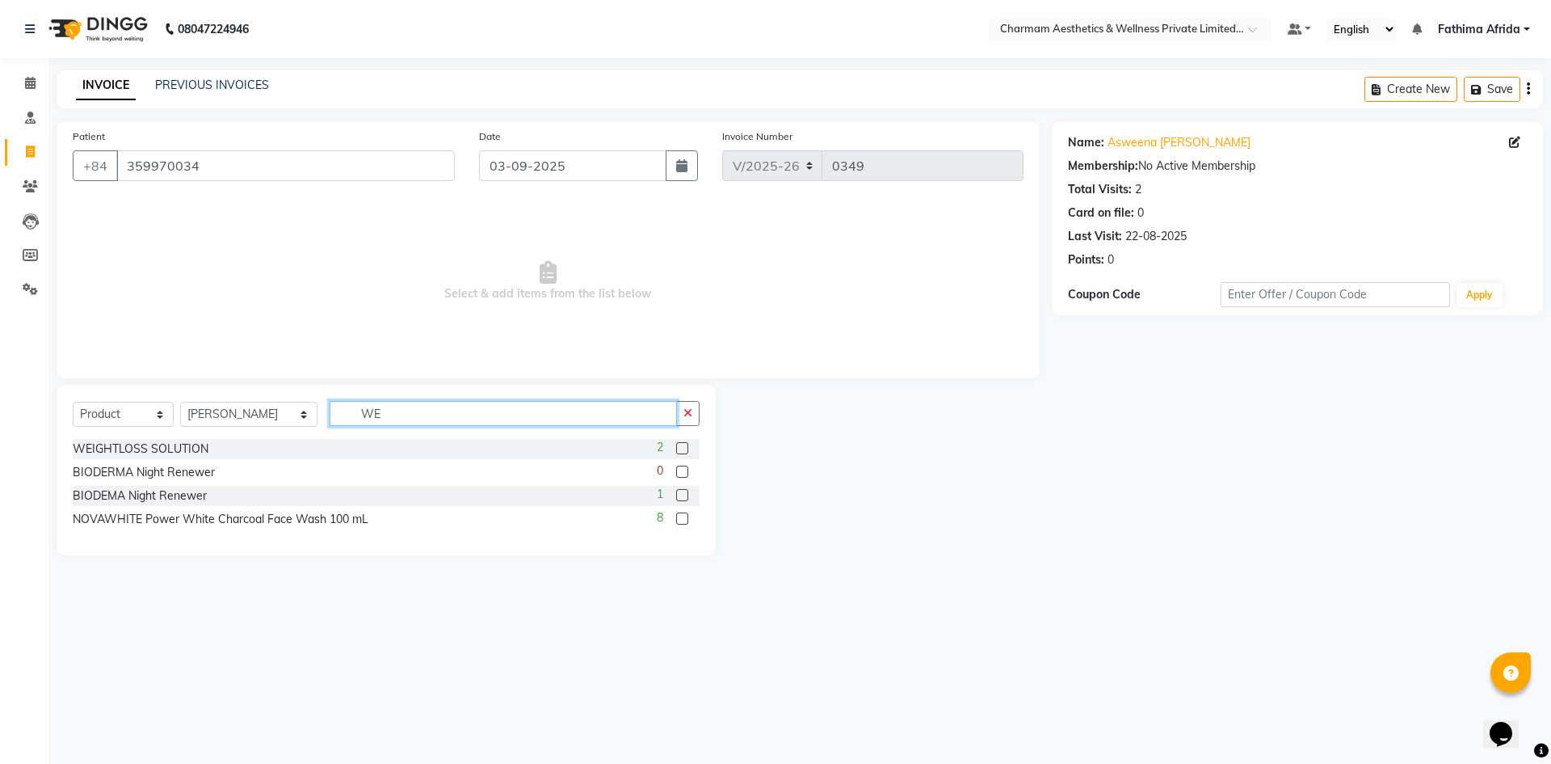
type input "WE"
click at [683, 447] on label at bounding box center [682, 448] width 12 height 12
click at [683, 447] on input "checkbox" at bounding box center [681, 449] width 11 height 11
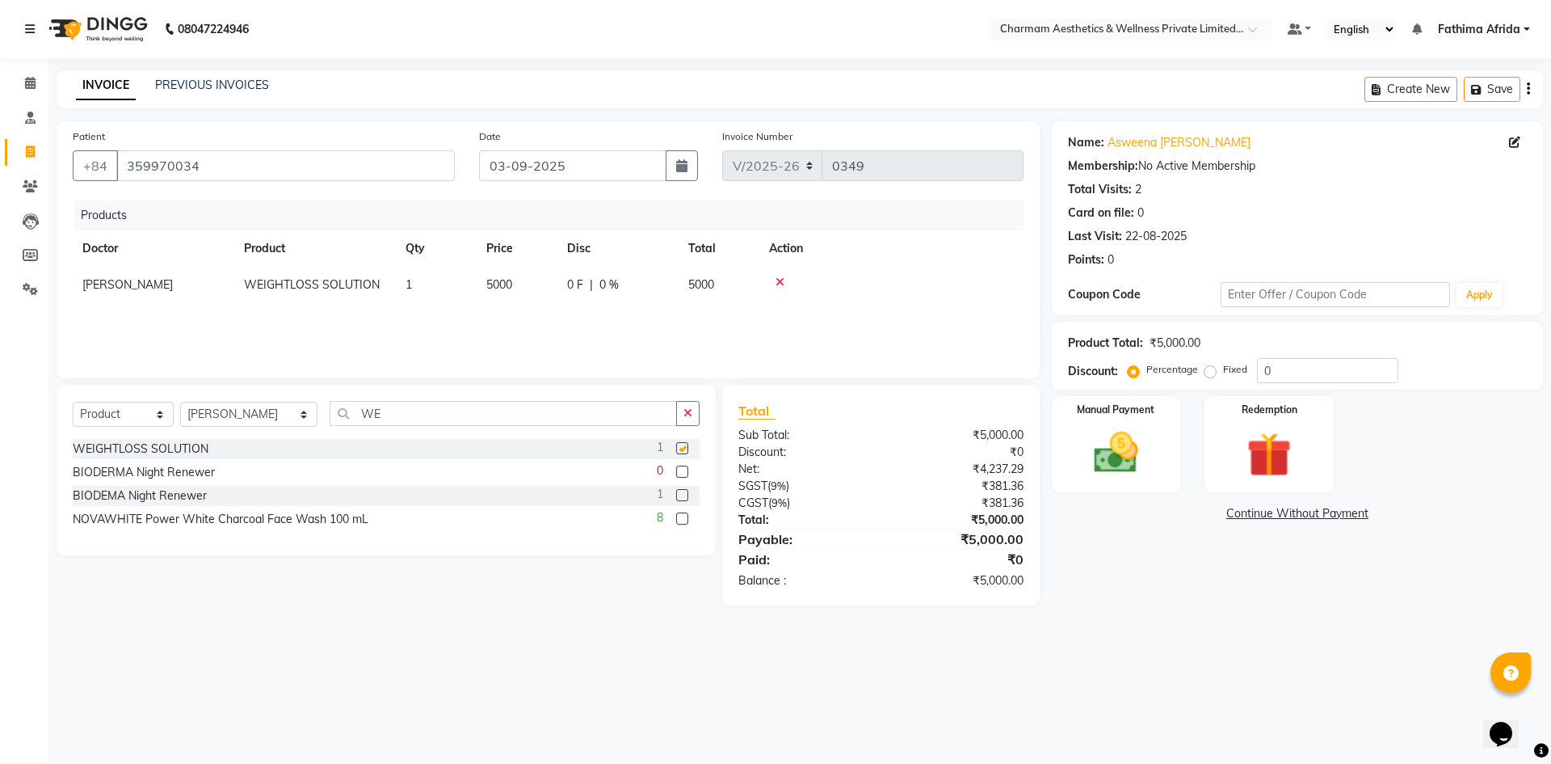
checkbox input "false"
click at [515, 279] on td "5000" at bounding box center [517, 285] width 81 height 36
select select "70741"
click at [532, 284] on input "5000" at bounding box center [516, 288] width 61 height 25
type input "5900"
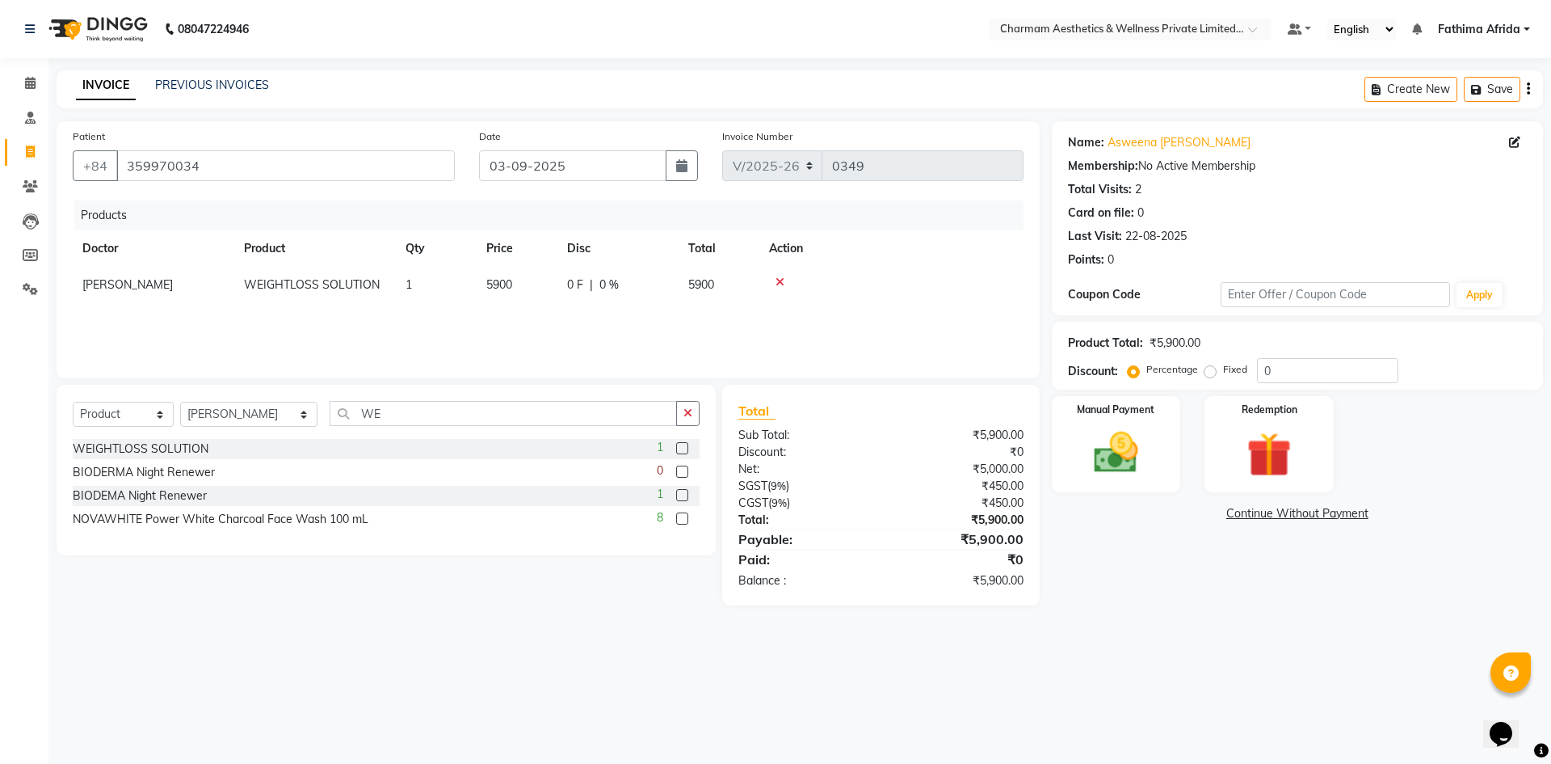
click at [587, 326] on div "Products Doctor Product Qty Price Disc Total Action Dr. Praveen Samuel WEIGHTLO…" at bounding box center [548, 281] width 951 height 162
click at [440, 421] on input "WE" at bounding box center [503, 413] width 347 height 25
type input "W"
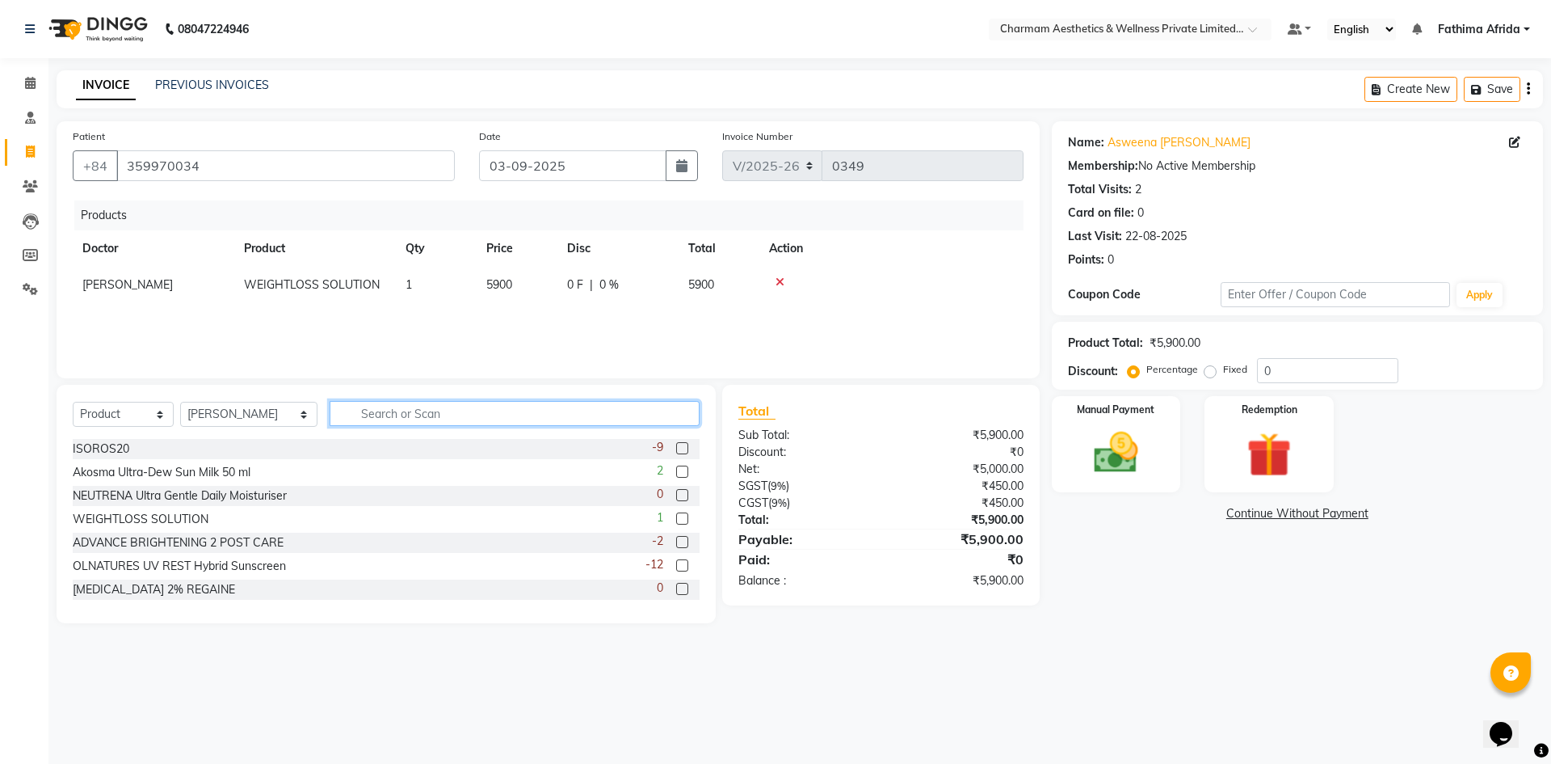
click at [468, 418] on input "text" at bounding box center [515, 413] width 370 height 25
click at [524, 419] on input "text" at bounding box center [515, 413] width 370 height 25
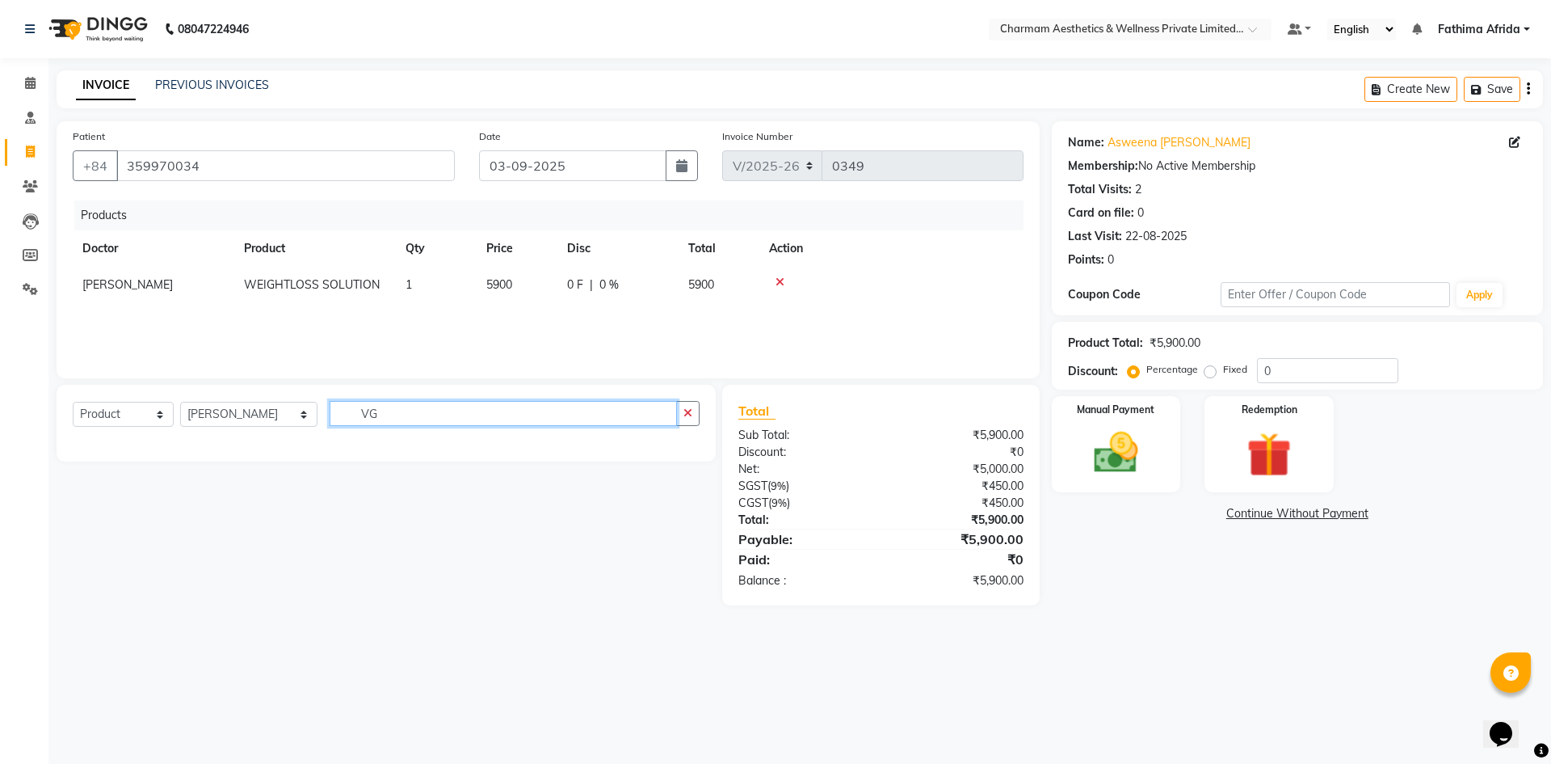
type input "V"
type input "B"
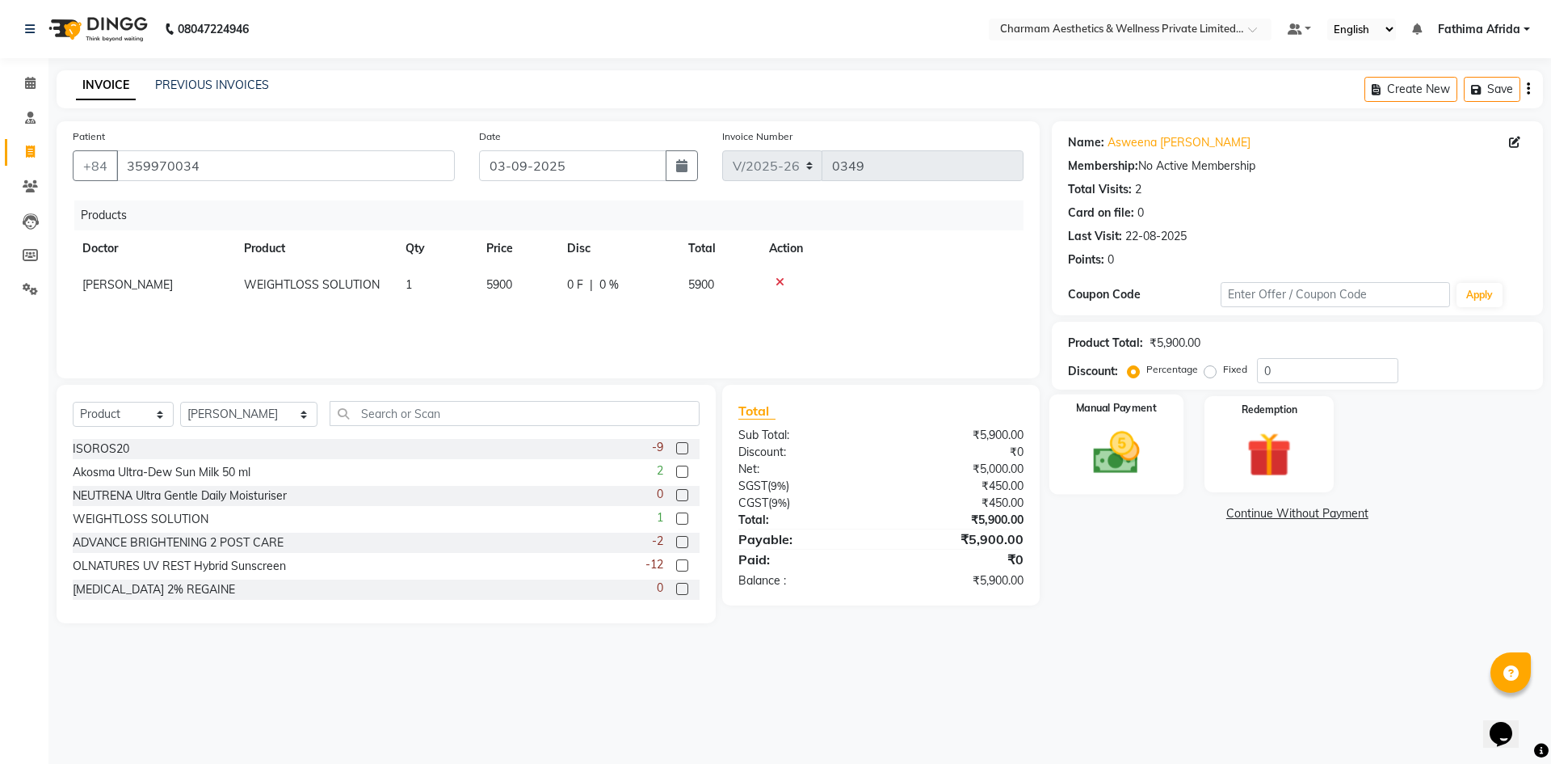
click at [1126, 458] on img at bounding box center [1116, 452] width 75 height 53
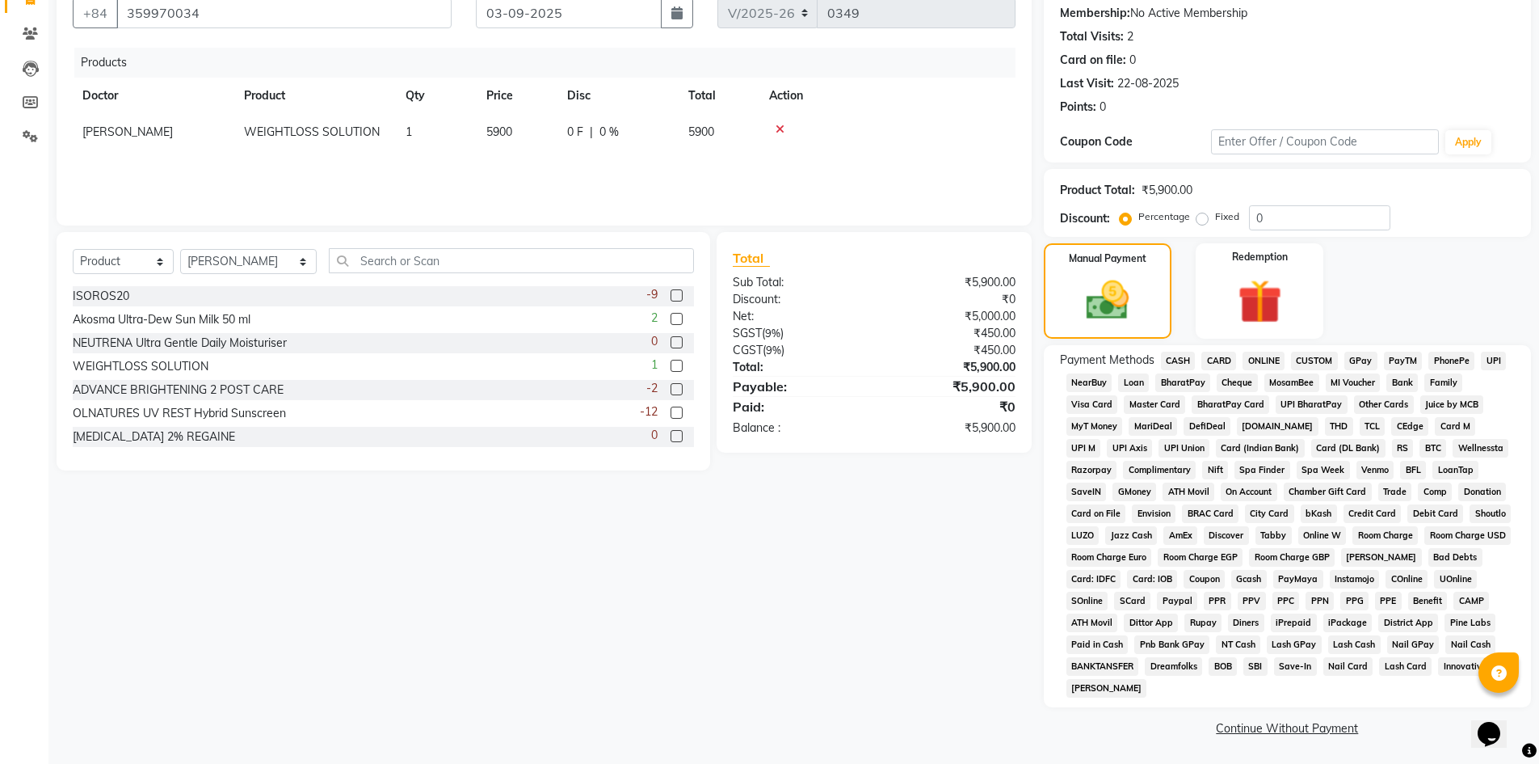
scroll to position [154, 0]
click at [1271, 360] on span "ONLINE" at bounding box center [1264, 360] width 42 height 19
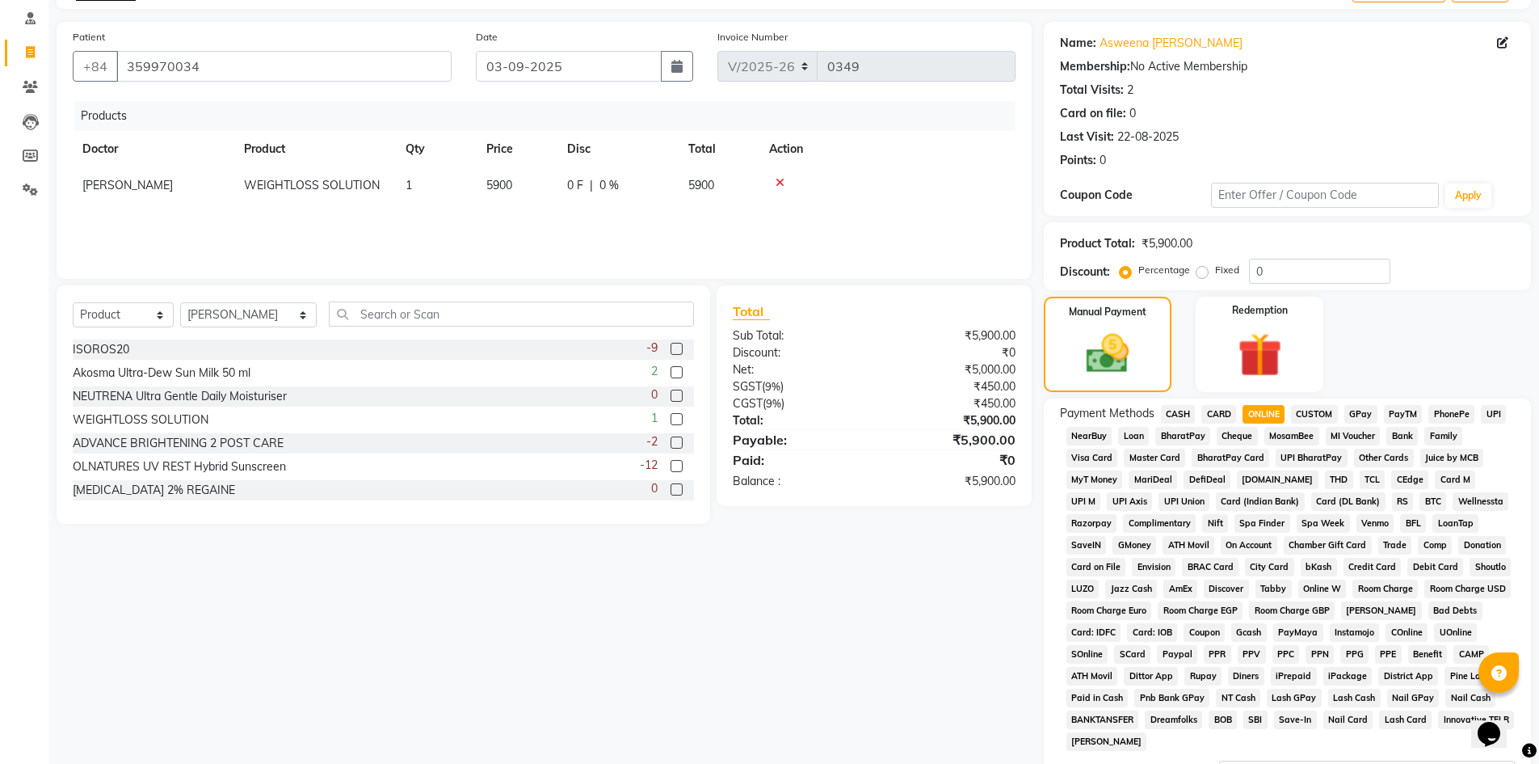
scroll to position [239, 0]
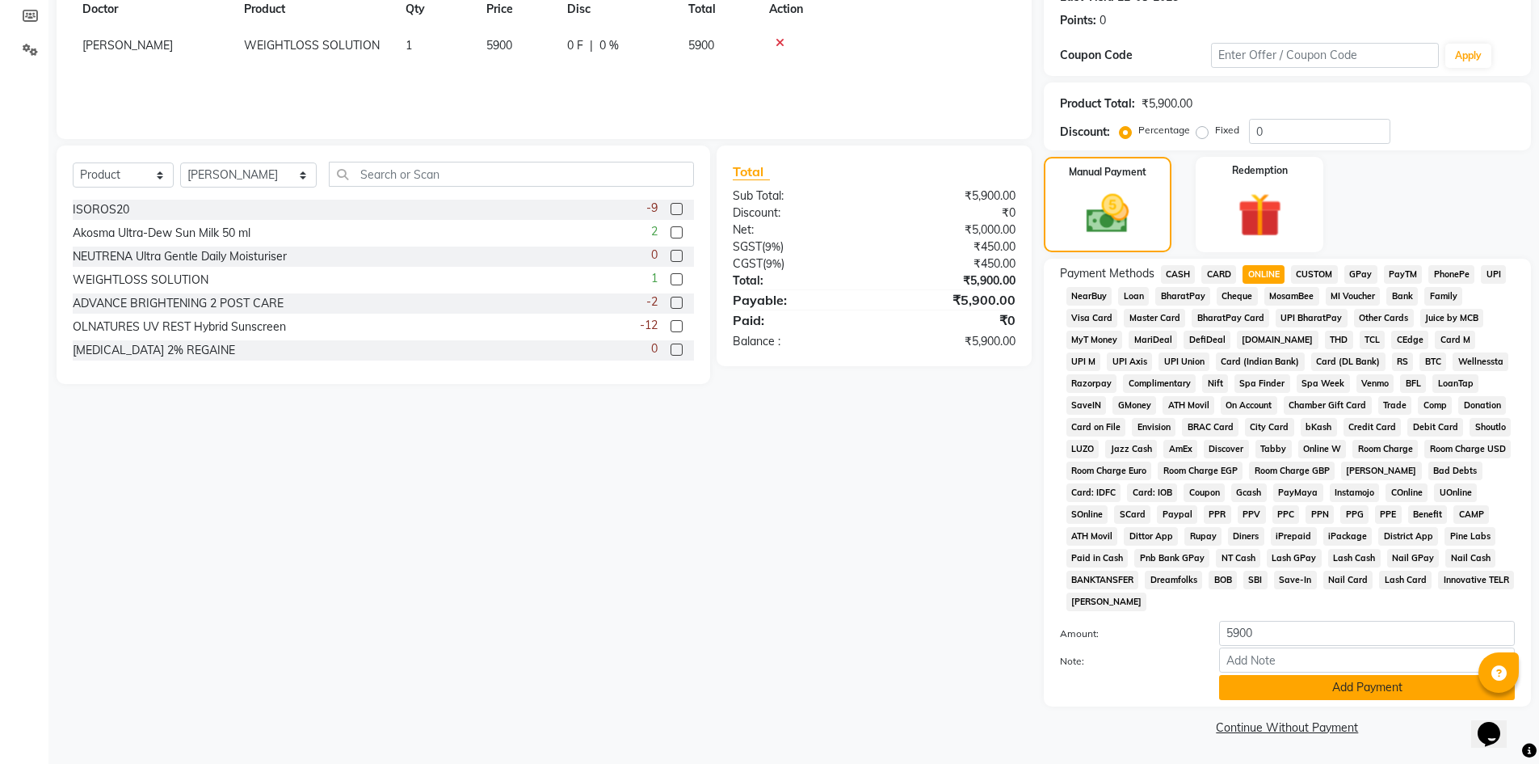
click at [1298, 690] on button "Add Payment" at bounding box center [1367, 687] width 296 height 25
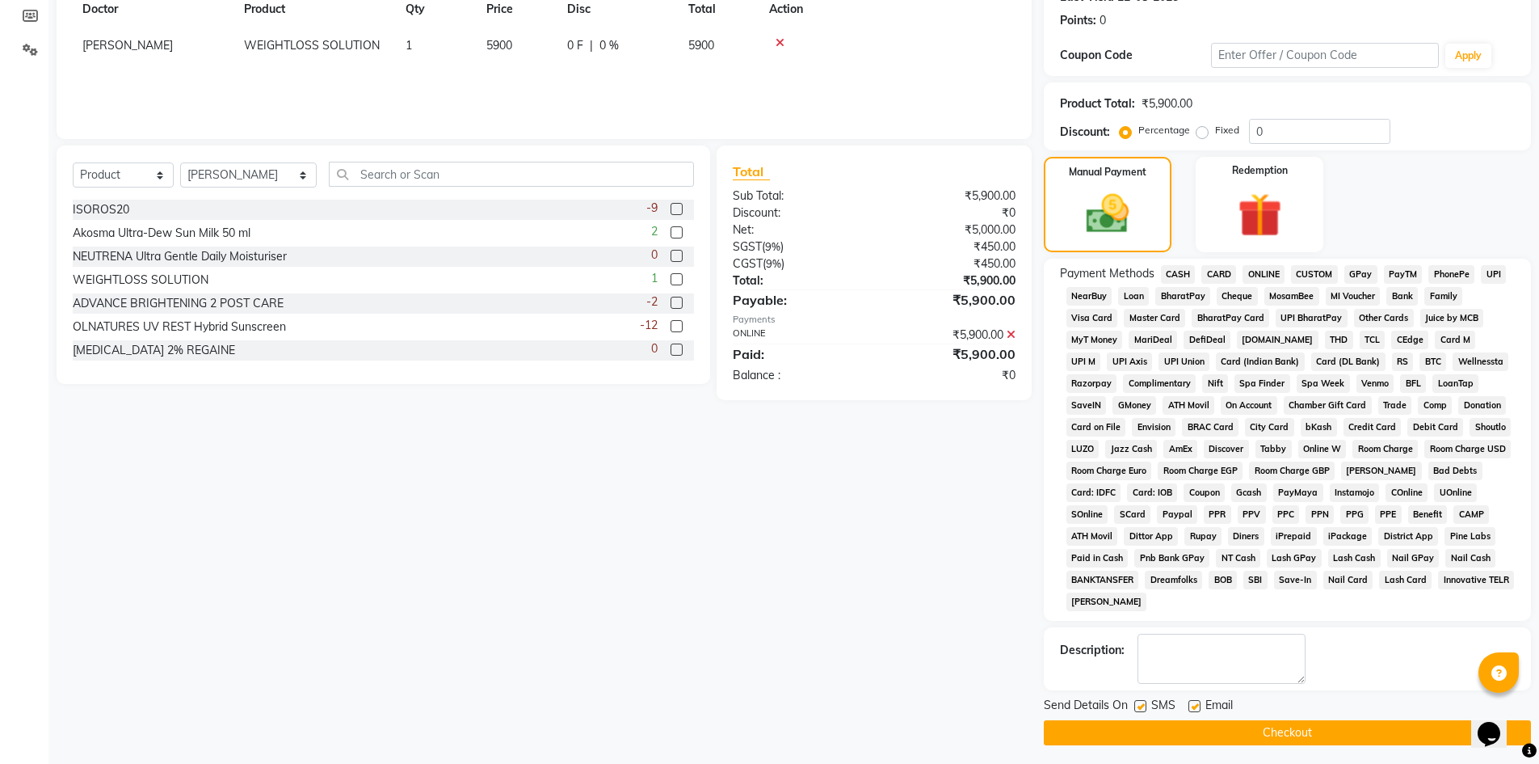
click at [1194, 703] on label at bounding box center [1195, 706] width 12 height 12
click at [1194, 703] on input "checkbox" at bounding box center [1194, 706] width 11 height 11
checkbox input "false"
click at [1142, 705] on label at bounding box center [1140, 706] width 12 height 12
click at [1142, 705] on input "checkbox" at bounding box center [1139, 706] width 11 height 11
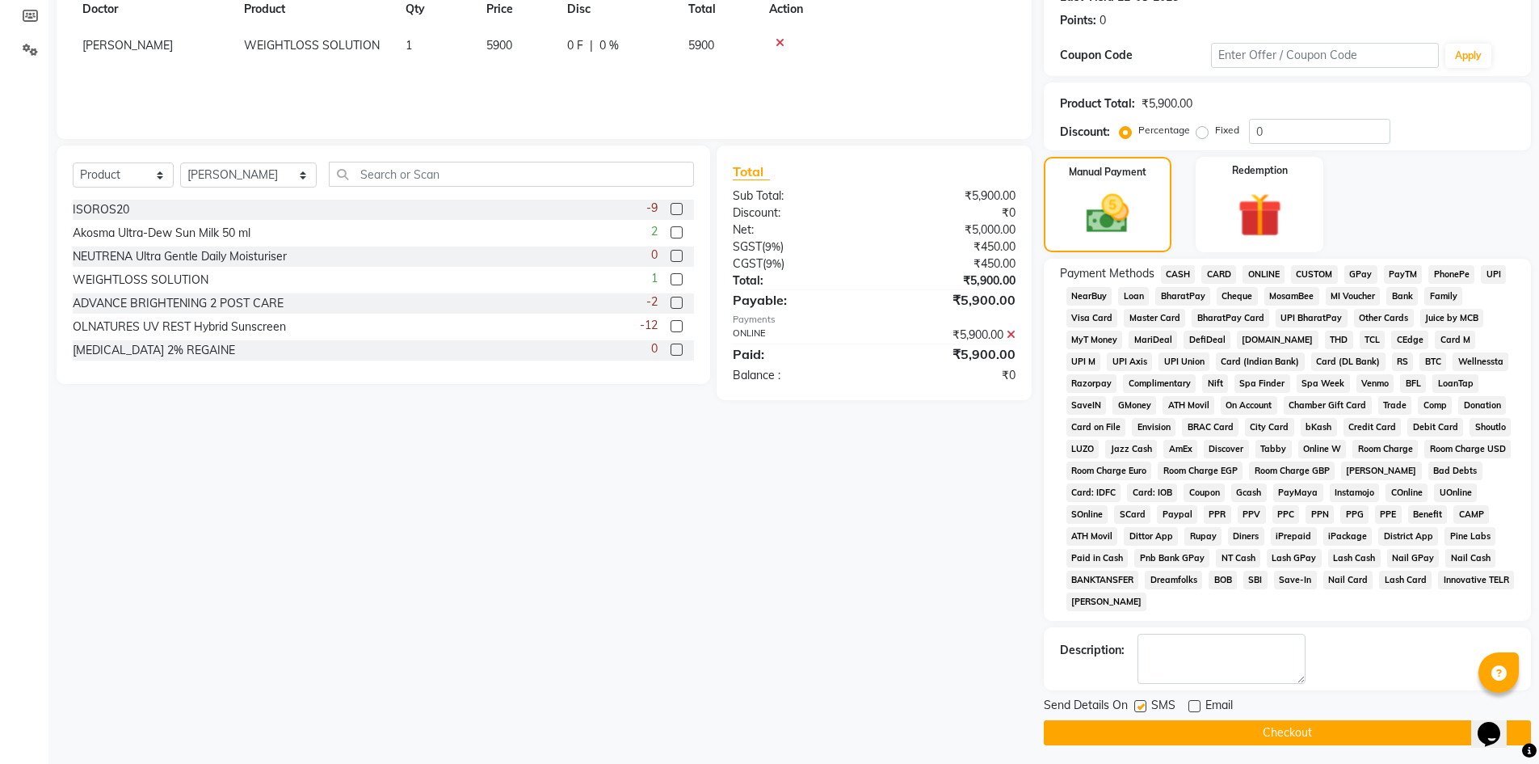
checkbox input "false"
click at [1279, 730] on button "Checkout" at bounding box center [1287, 732] width 487 height 25
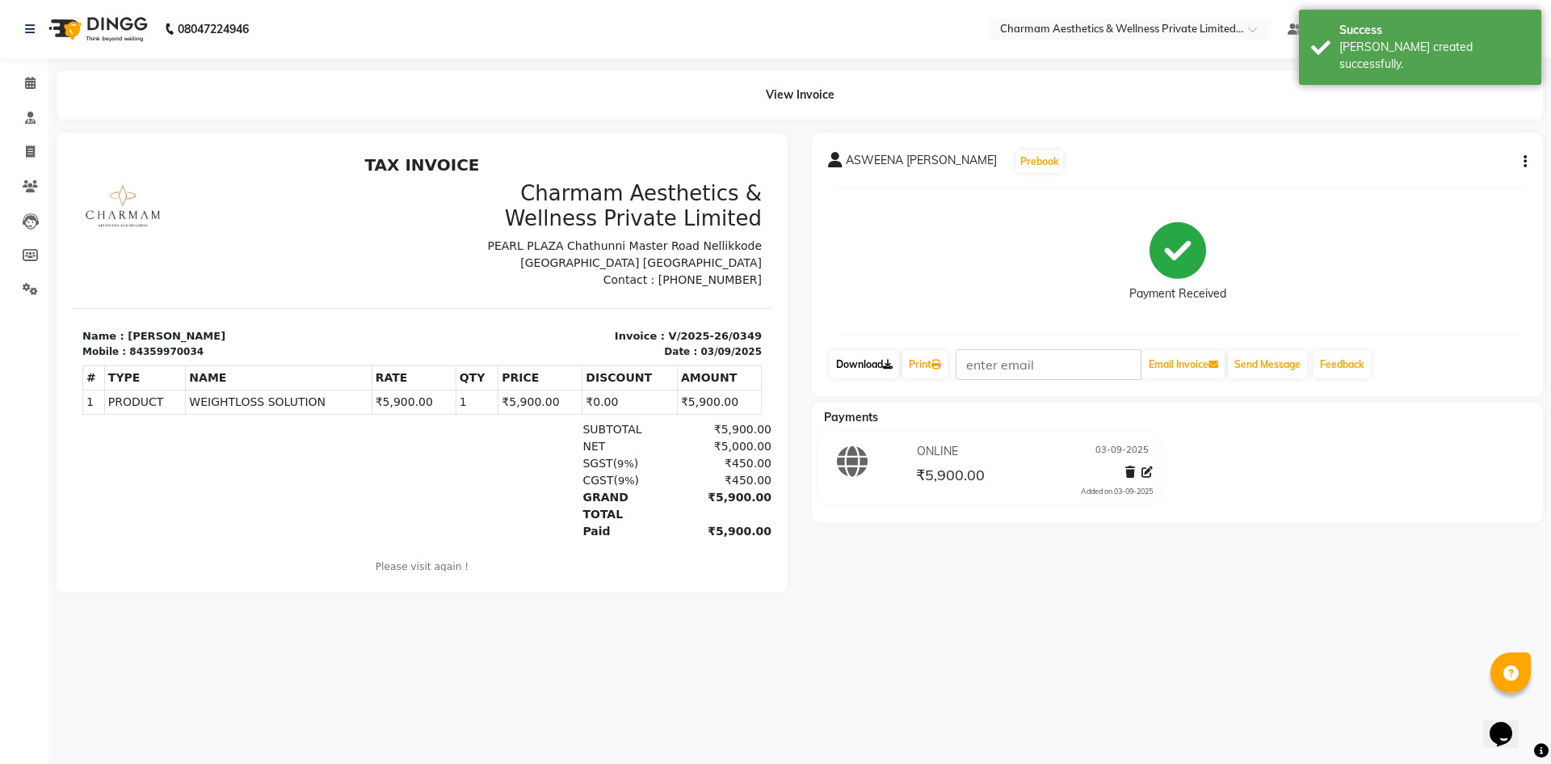
click at [877, 364] on link "Download" at bounding box center [864, 364] width 69 height 27
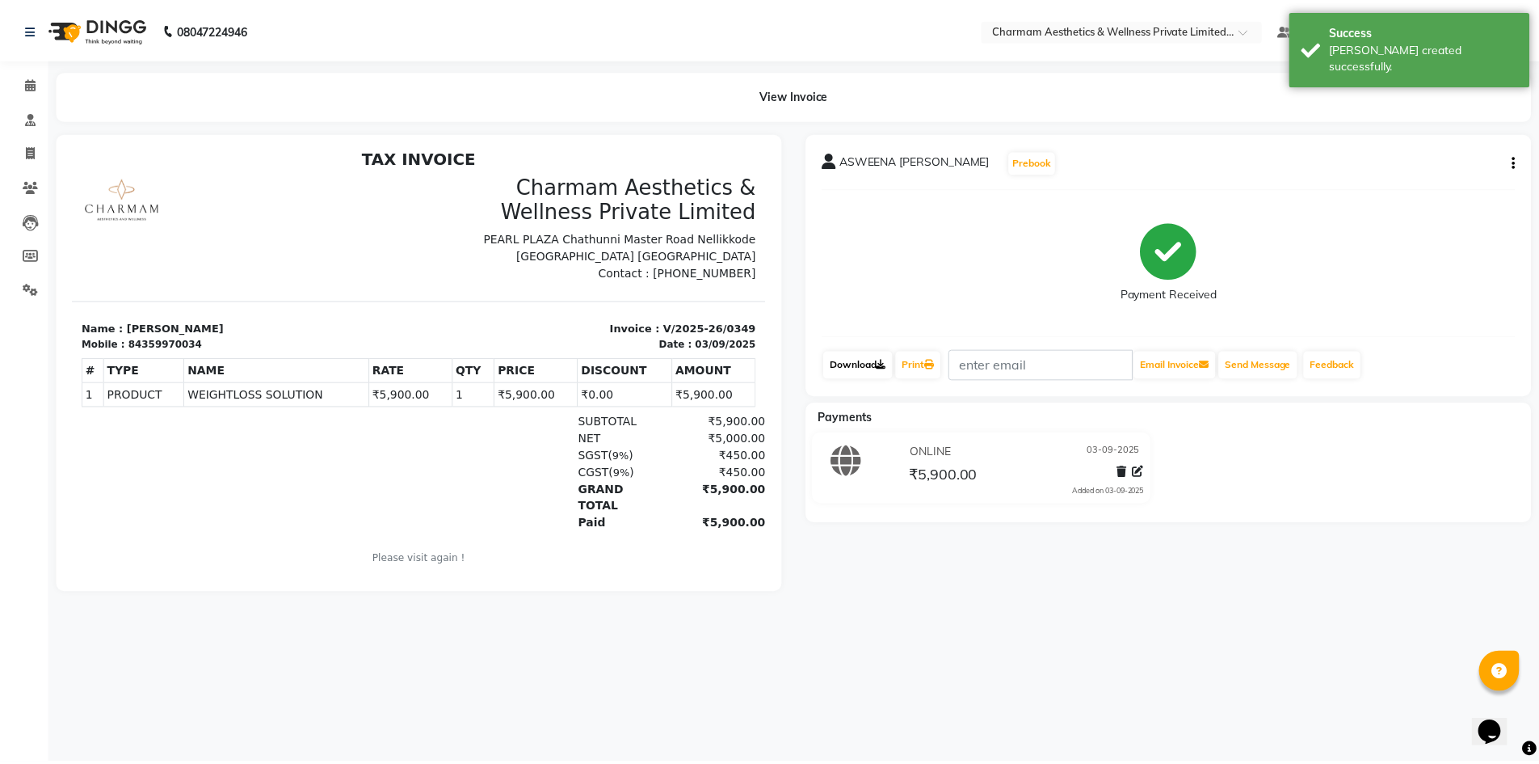
scroll to position [13, 0]
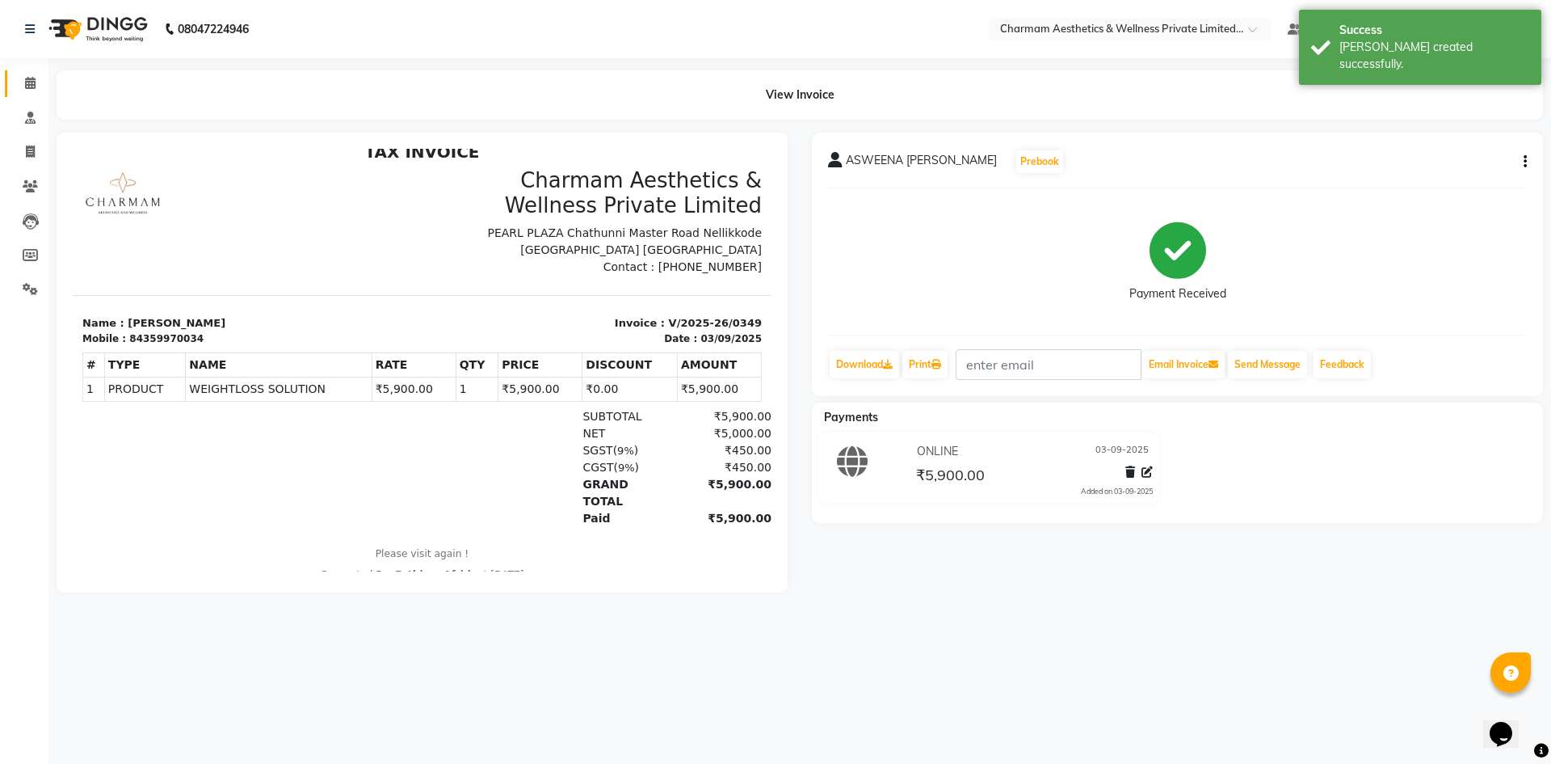
click at [29, 78] on icon at bounding box center [30, 83] width 11 height 12
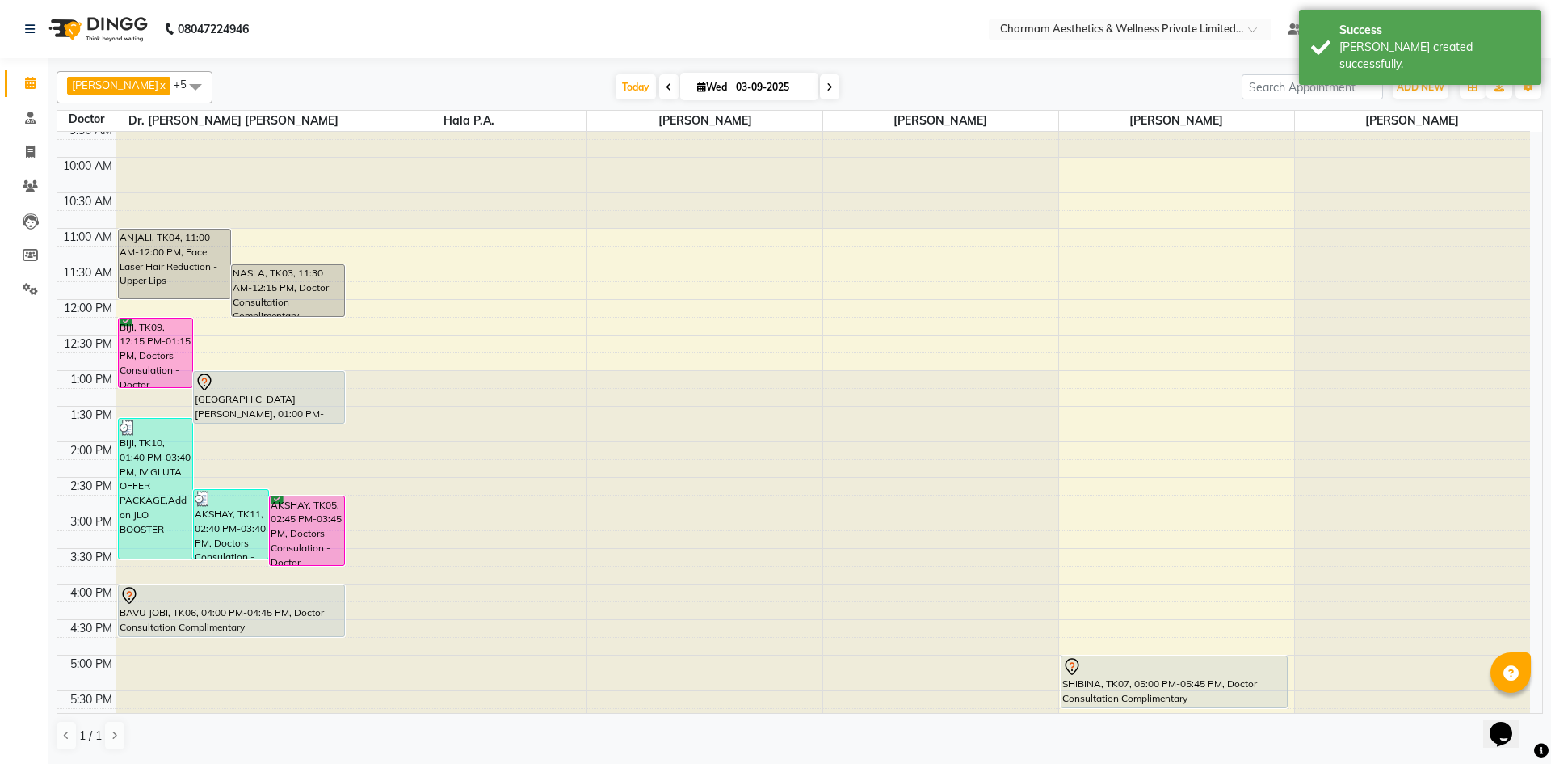
scroll to position [162, 0]
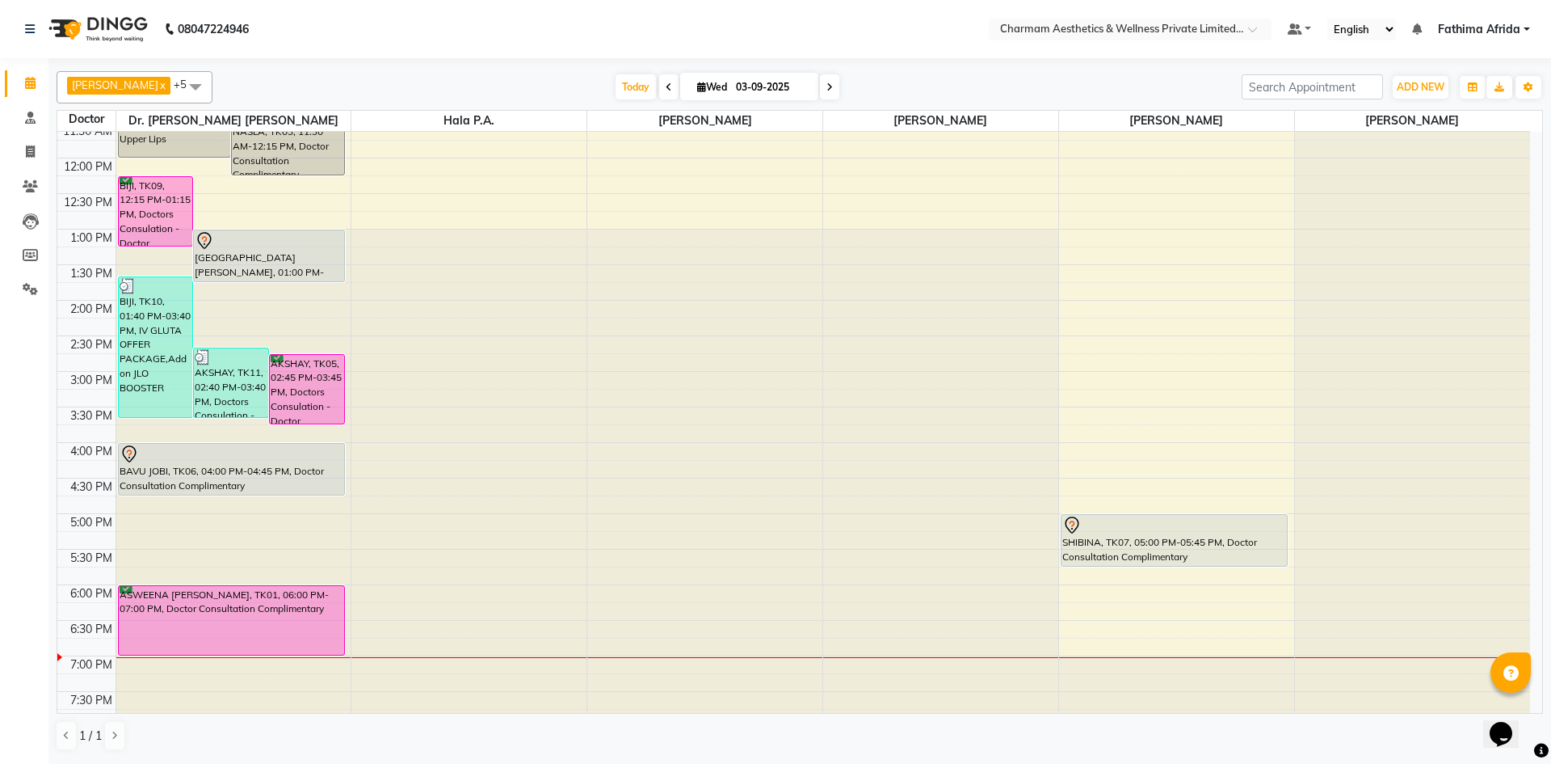
scroll to position [200, 0]
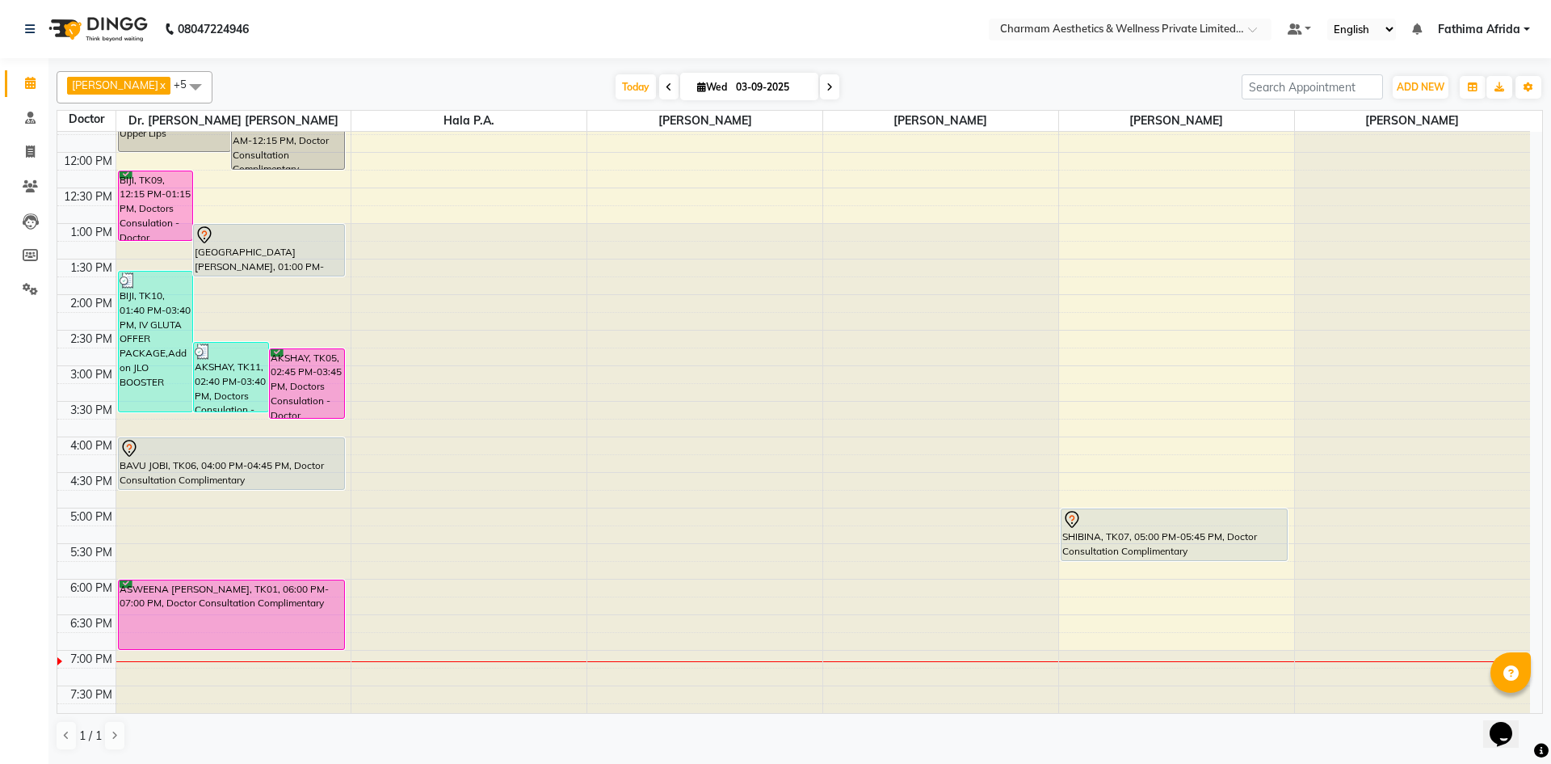
scroll to position [200, 0]
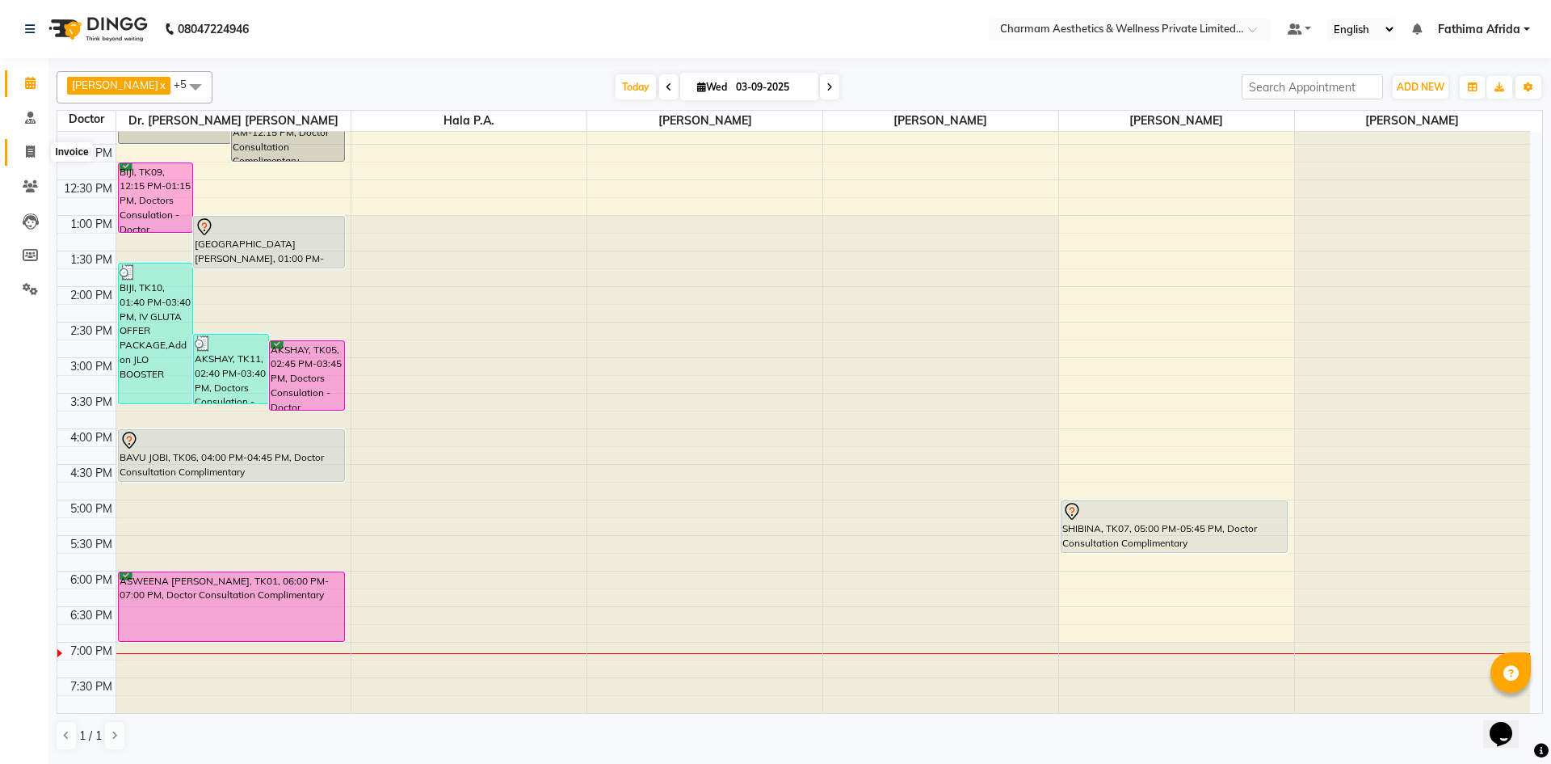
click at [27, 154] on icon at bounding box center [30, 151] width 9 height 12
select select "7625"
select select "service"
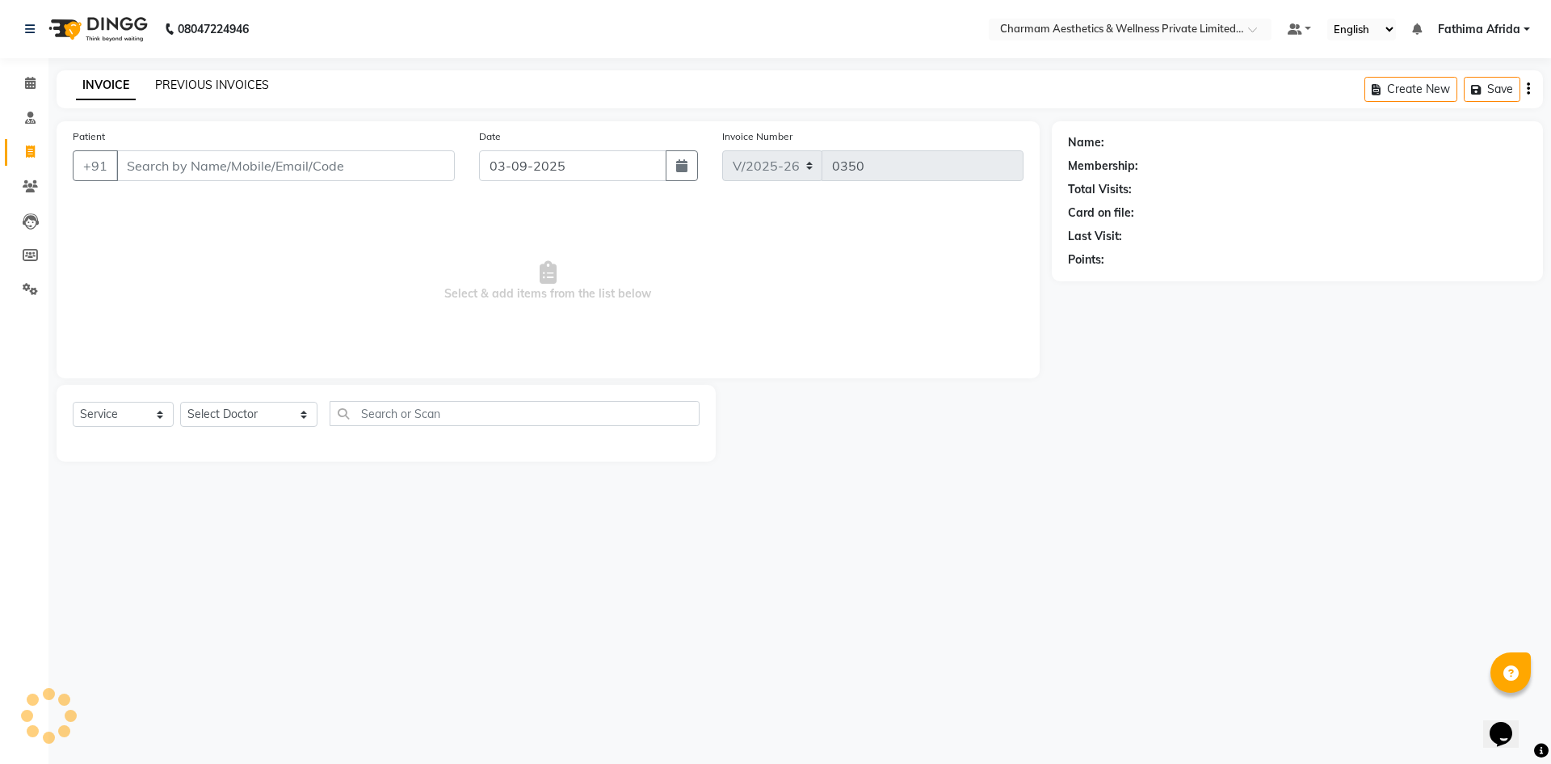
click at [243, 82] on link "PREVIOUS INVOICES" at bounding box center [212, 85] width 114 height 15
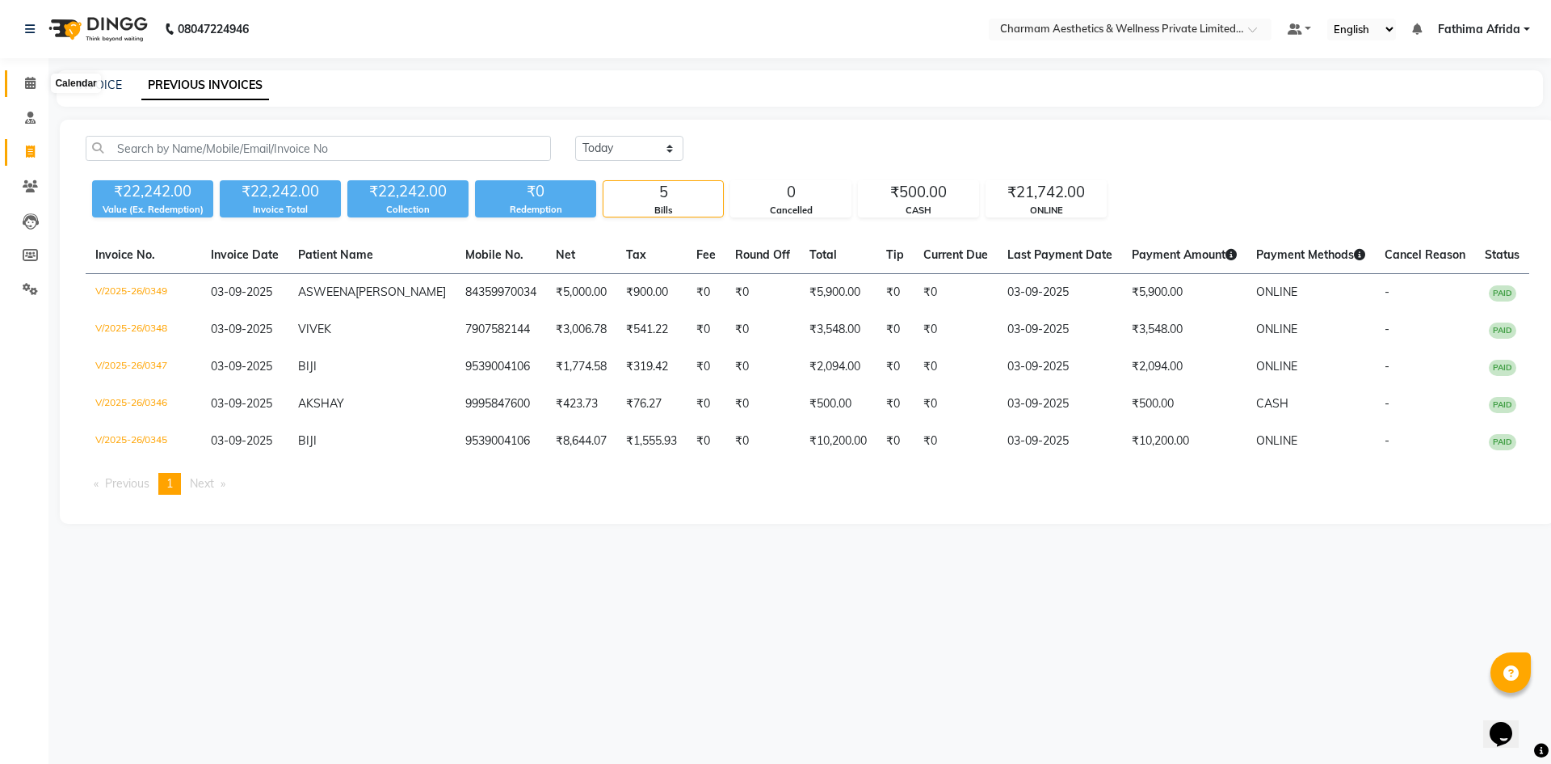
click at [27, 78] on icon at bounding box center [30, 83] width 11 height 12
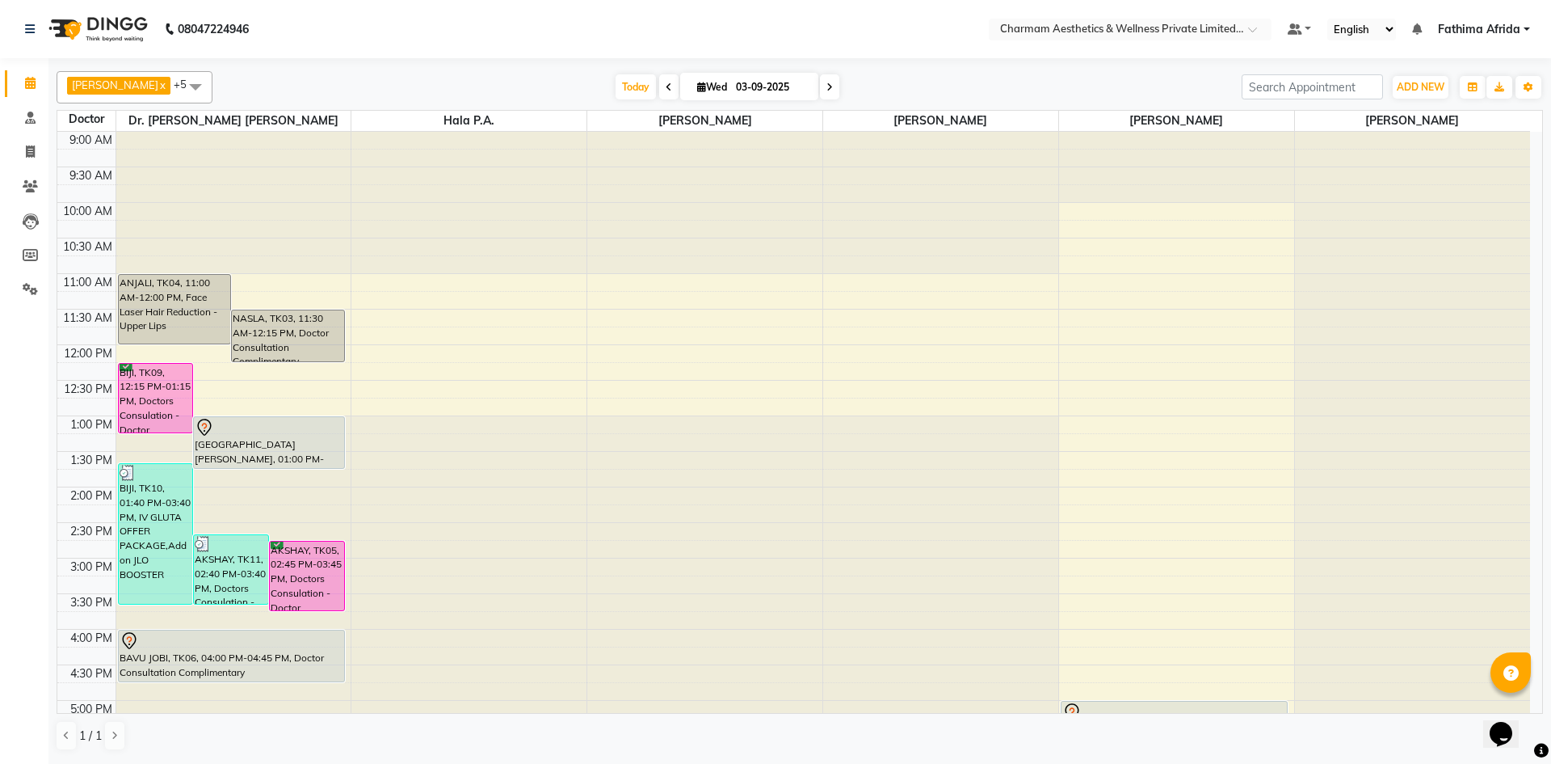
click at [833, 90] on icon at bounding box center [830, 87] width 6 height 10
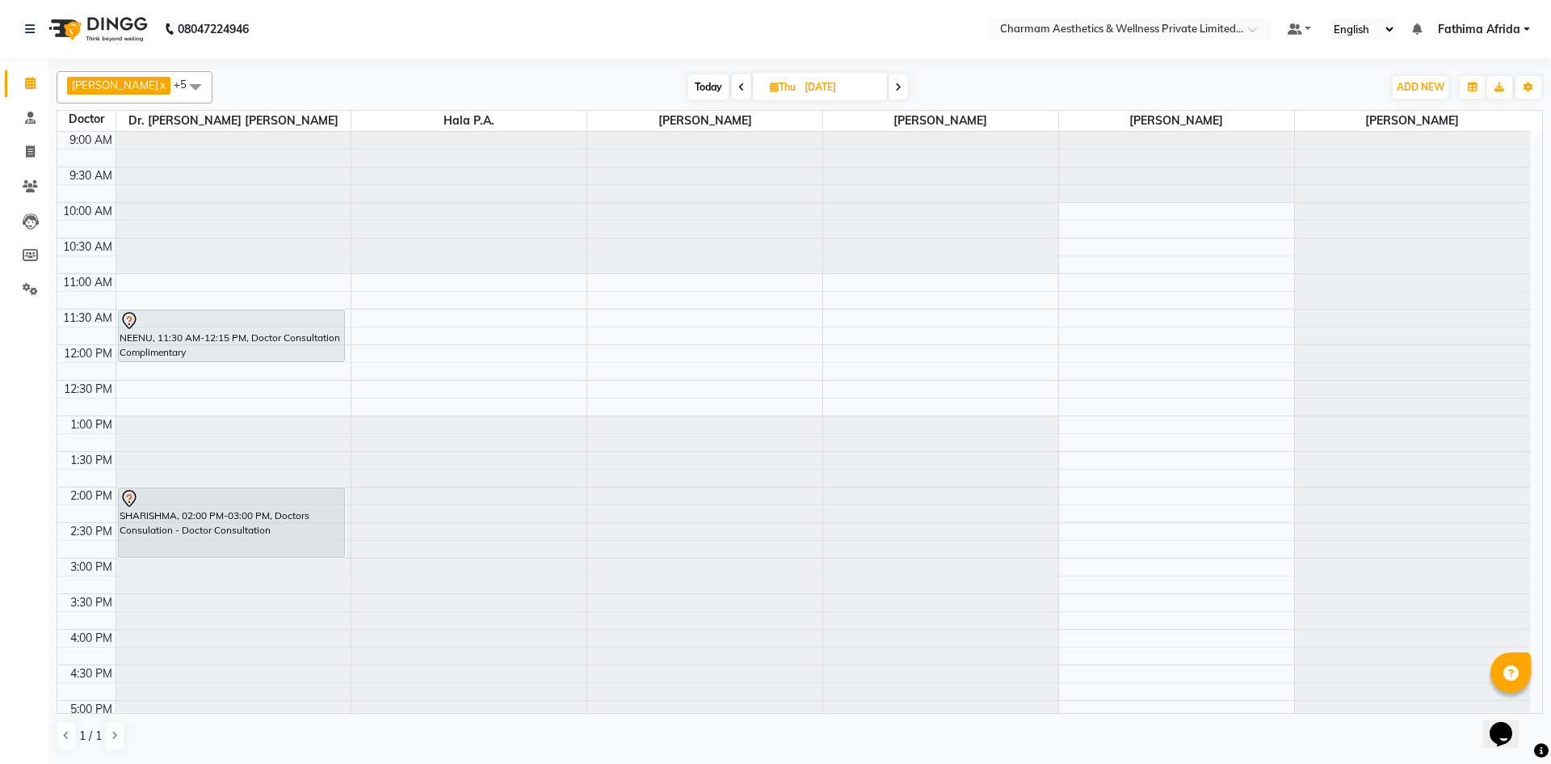
click at [751, 88] on span at bounding box center [741, 86] width 19 height 25
type input "03-09-2025"
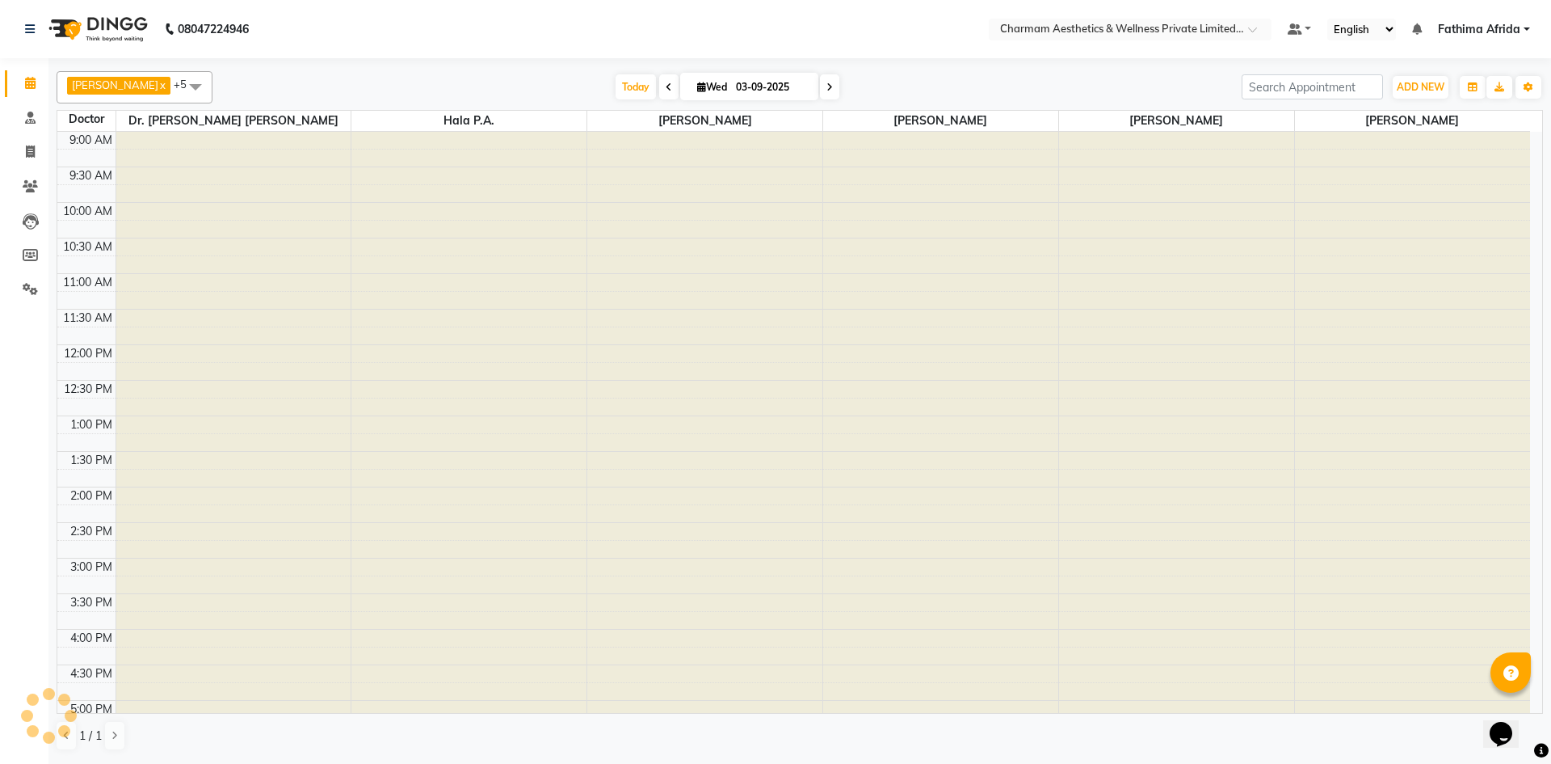
scroll to position [200, 0]
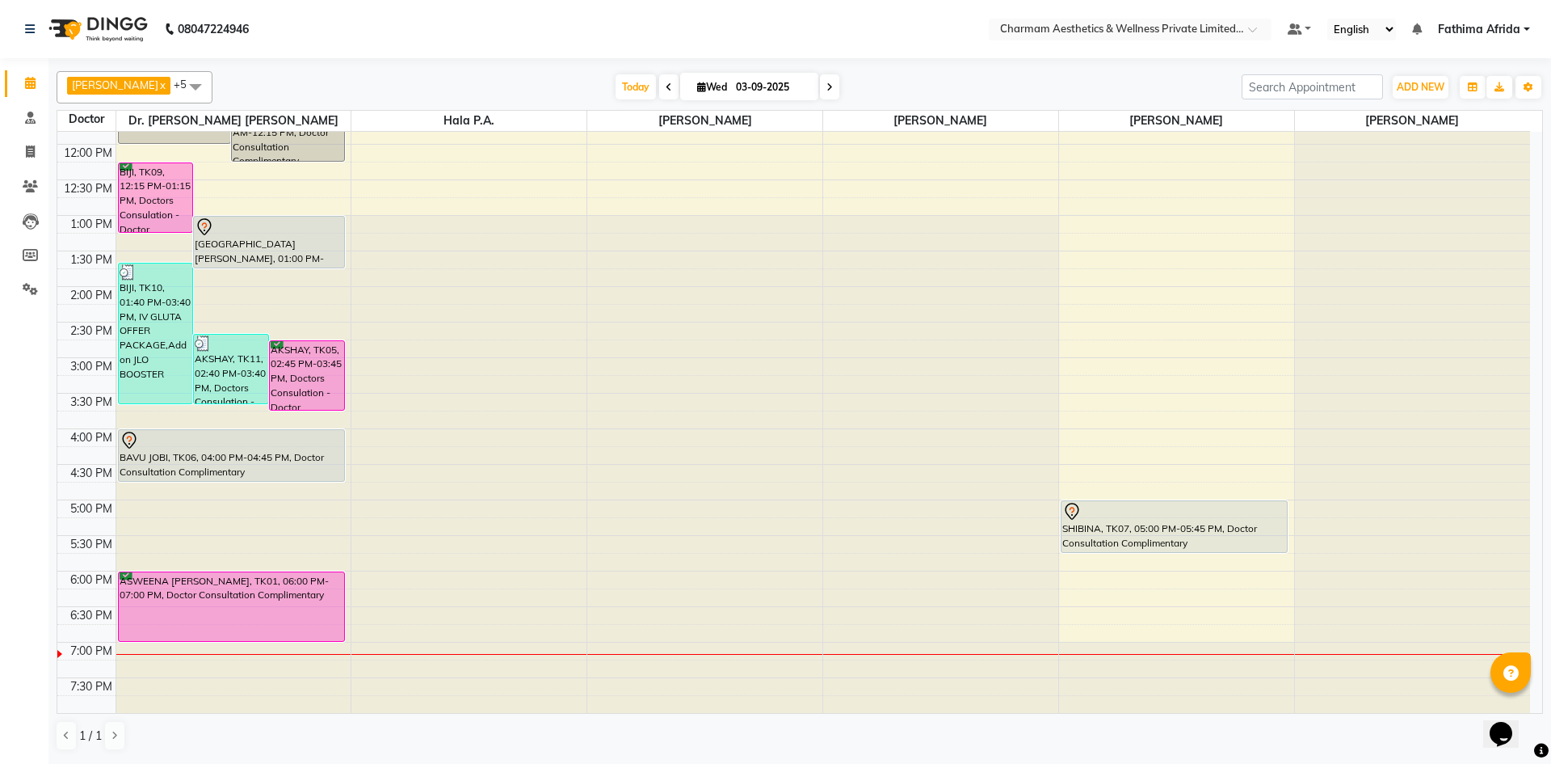
click at [706, 87] on icon at bounding box center [701, 87] width 9 height 11
select select "9"
select select "2025"
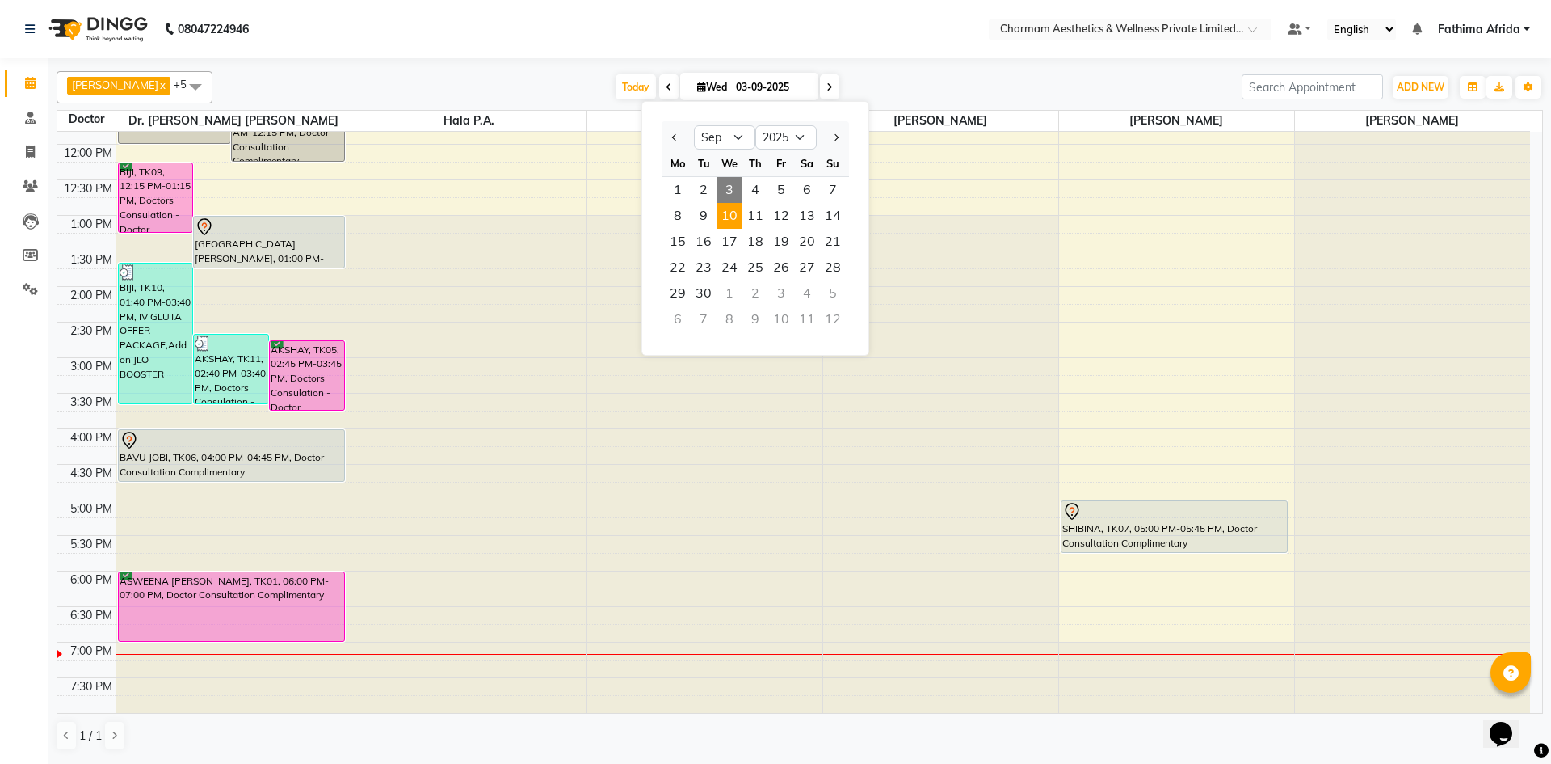
click at [727, 219] on span "10" at bounding box center [730, 216] width 26 height 26
type input "10-09-2025"
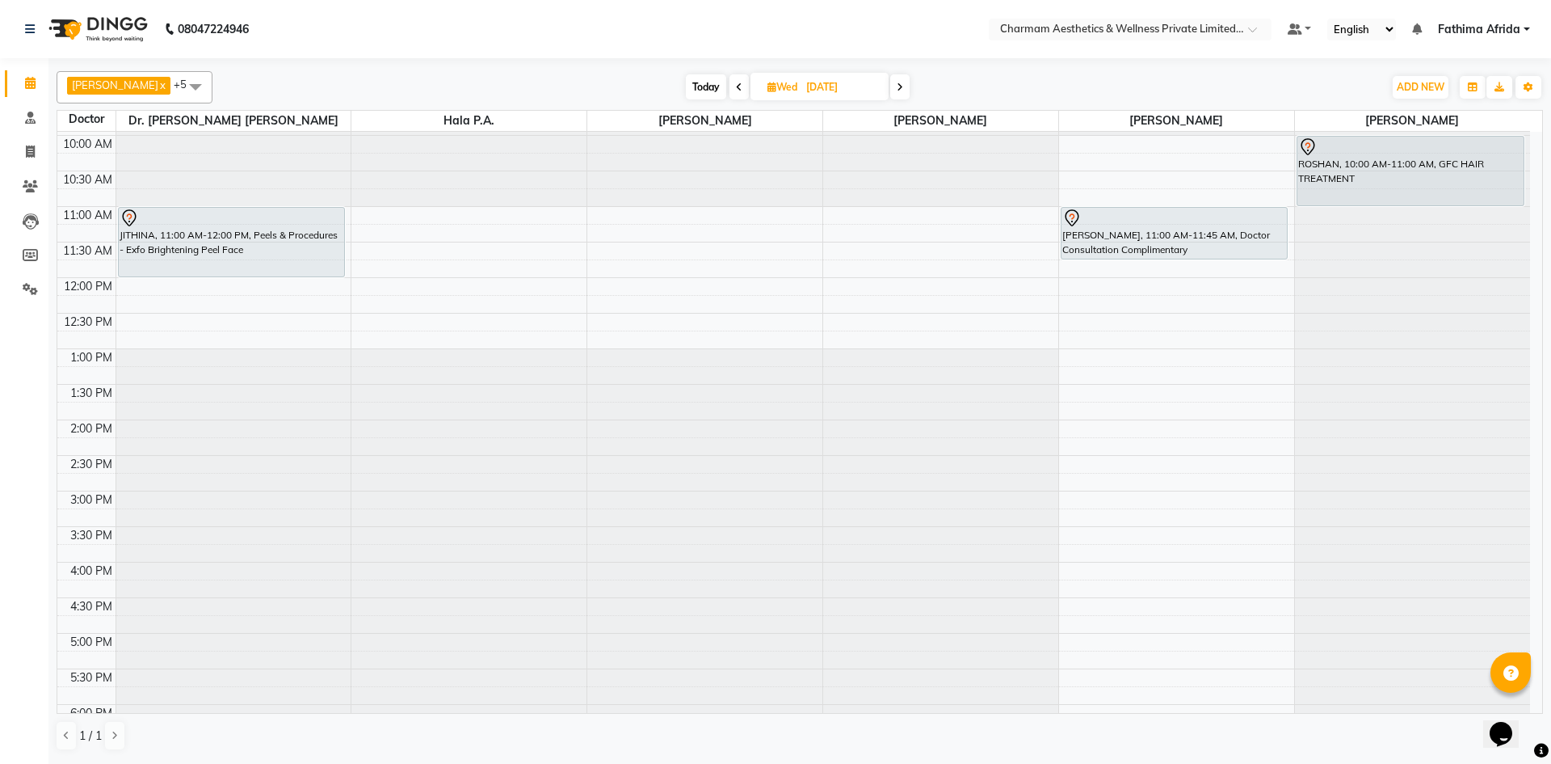
scroll to position [39, 0]
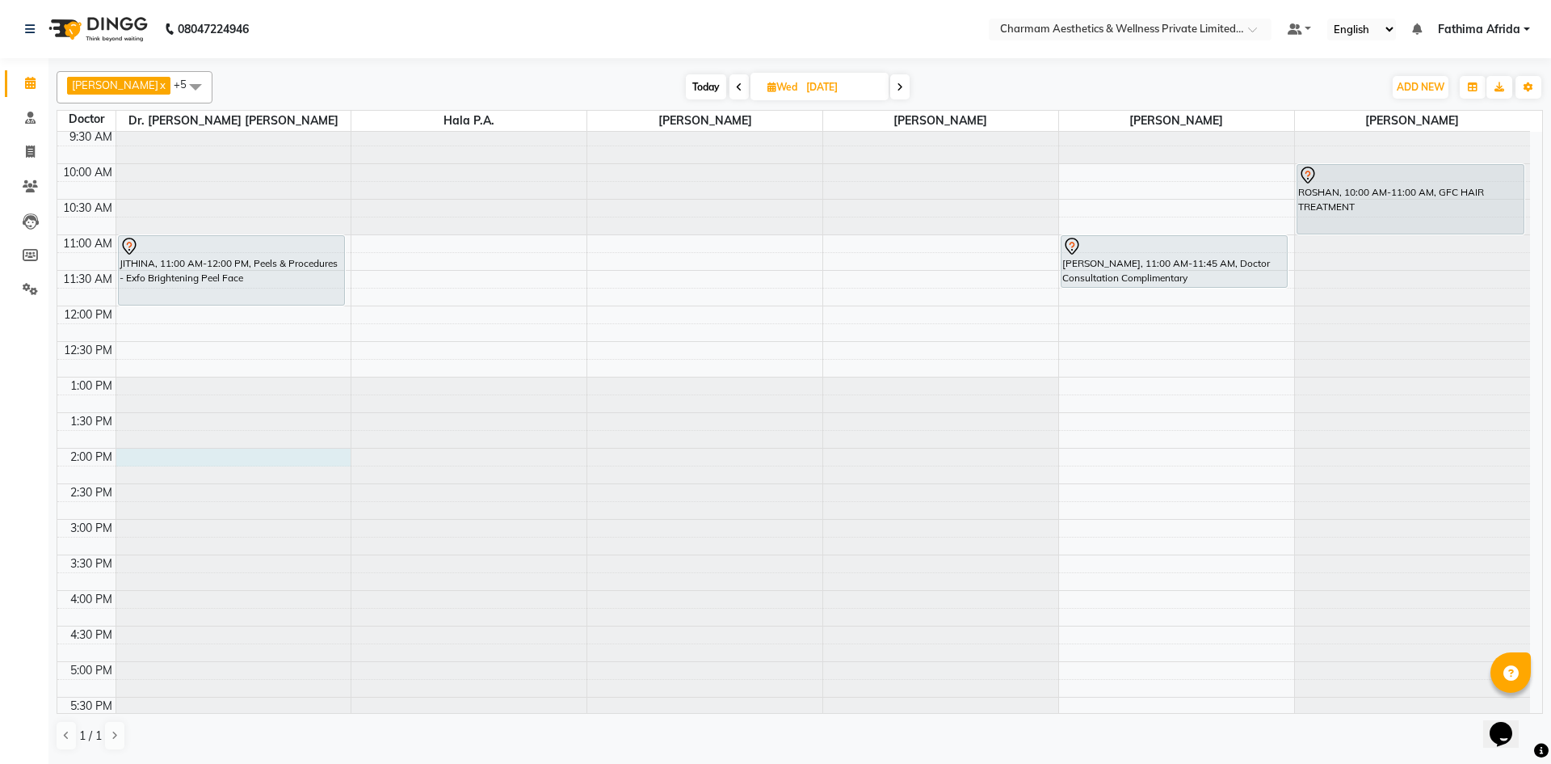
drag, startPoint x: 199, startPoint y: 453, endPoint x: 198, endPoint y: 465, distance: 12.1
click at [198, 93] on div at bounding box center [233, 93] width 235 height 0
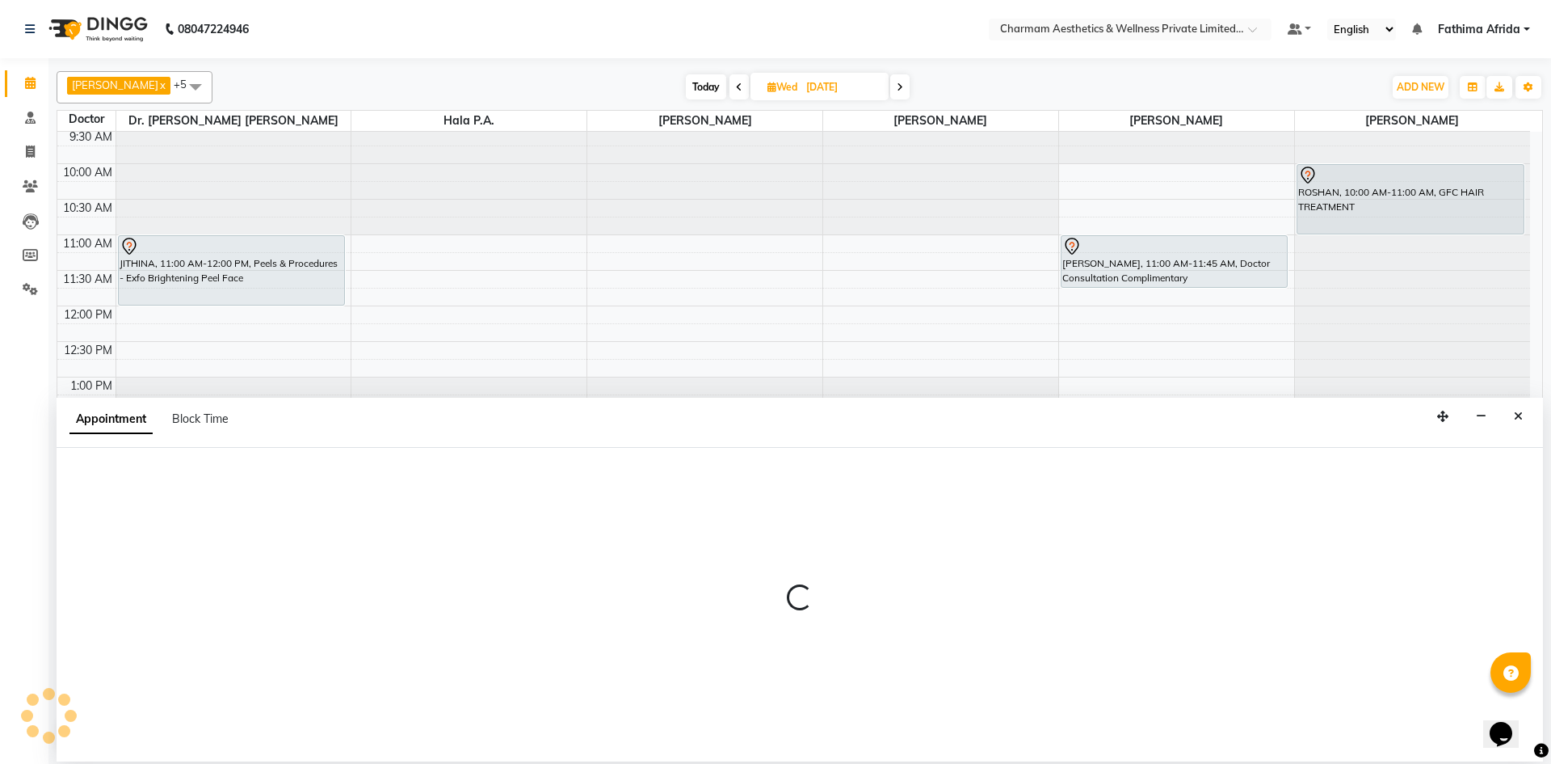
select select "69891"
select select "840"
select select "tentative"
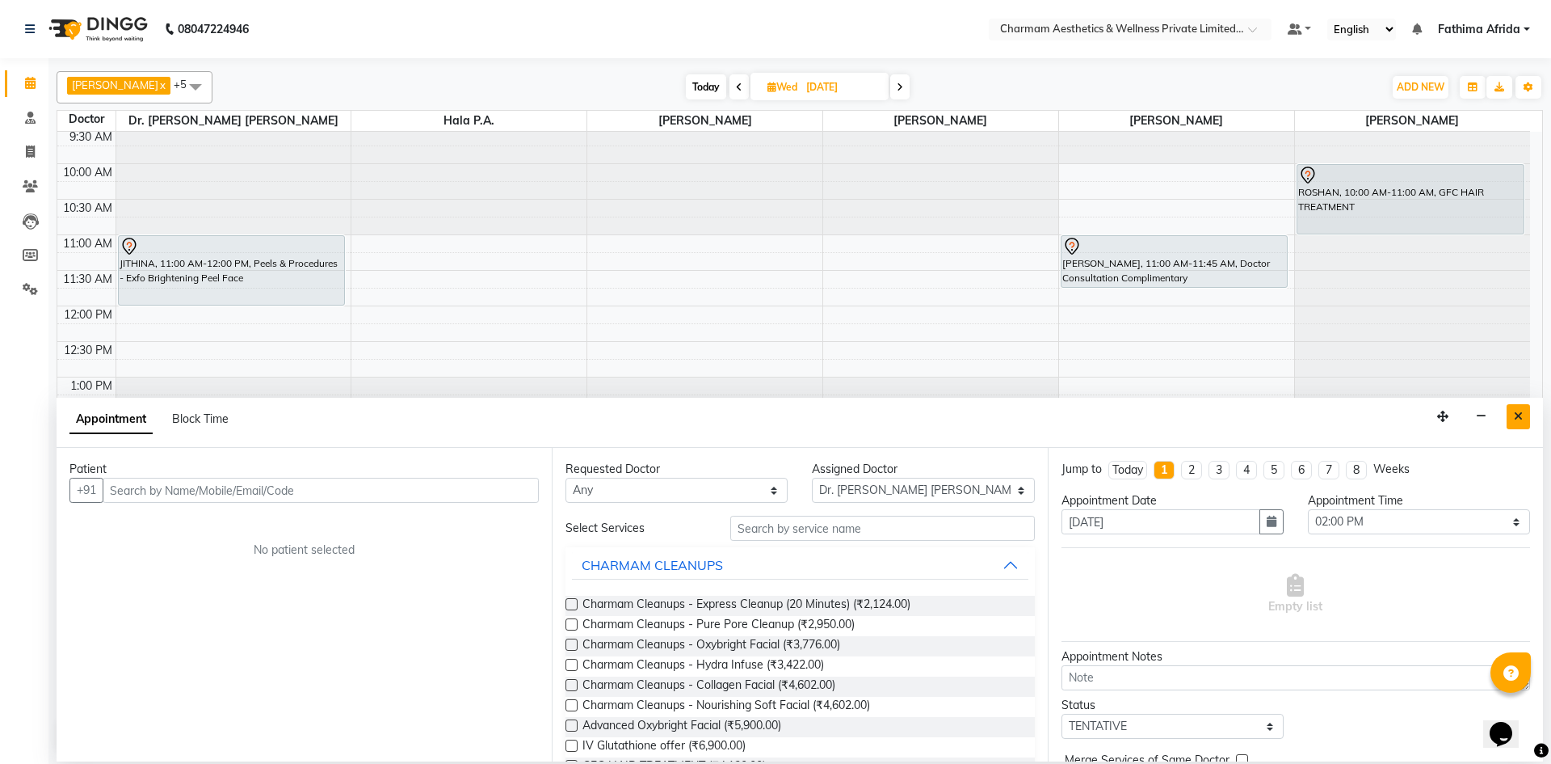
click at [1510, 416] on button "Close" at bounding box center [1518, 416] width 23 height 25
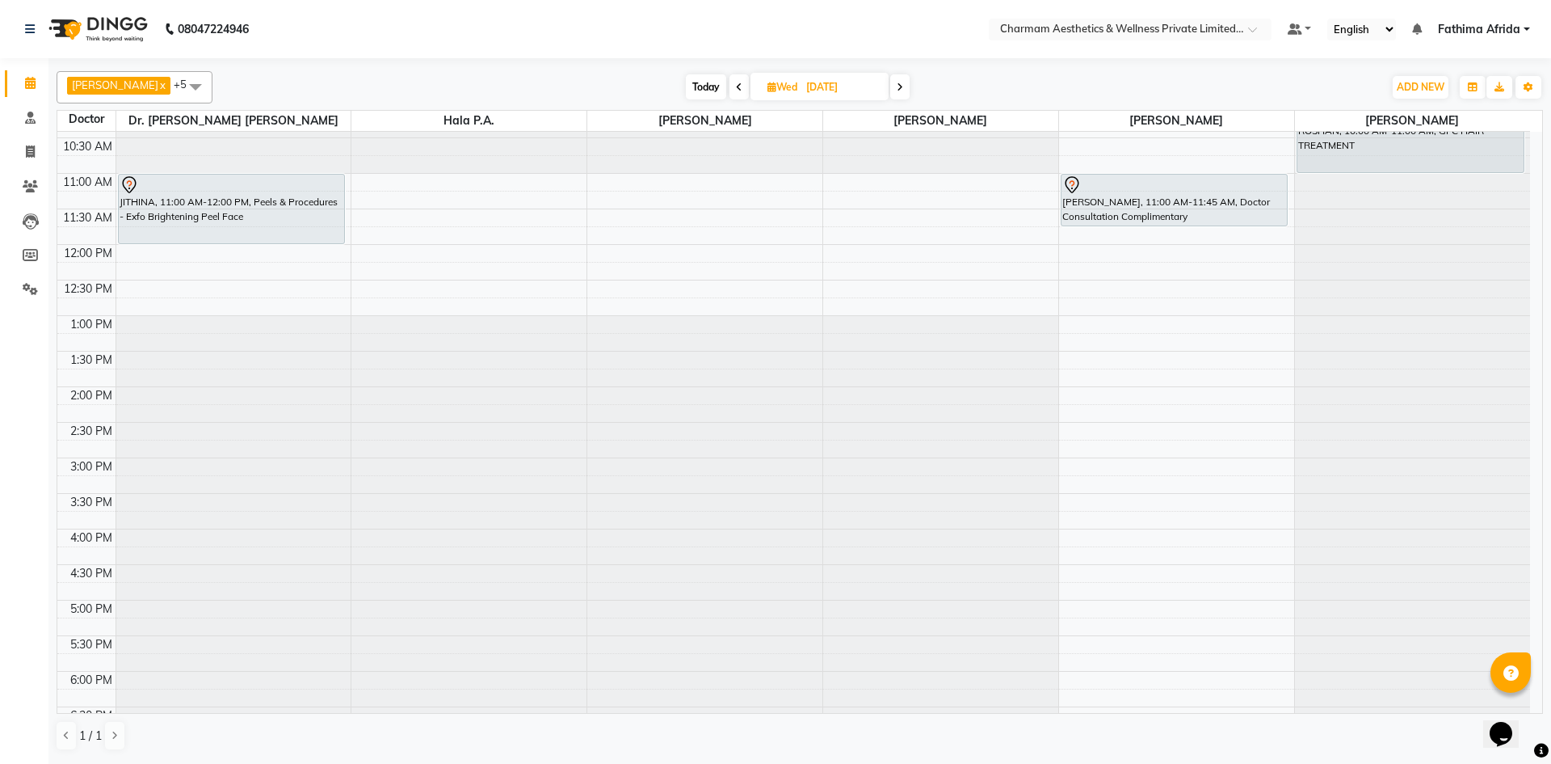
scroll to position [200, 0]
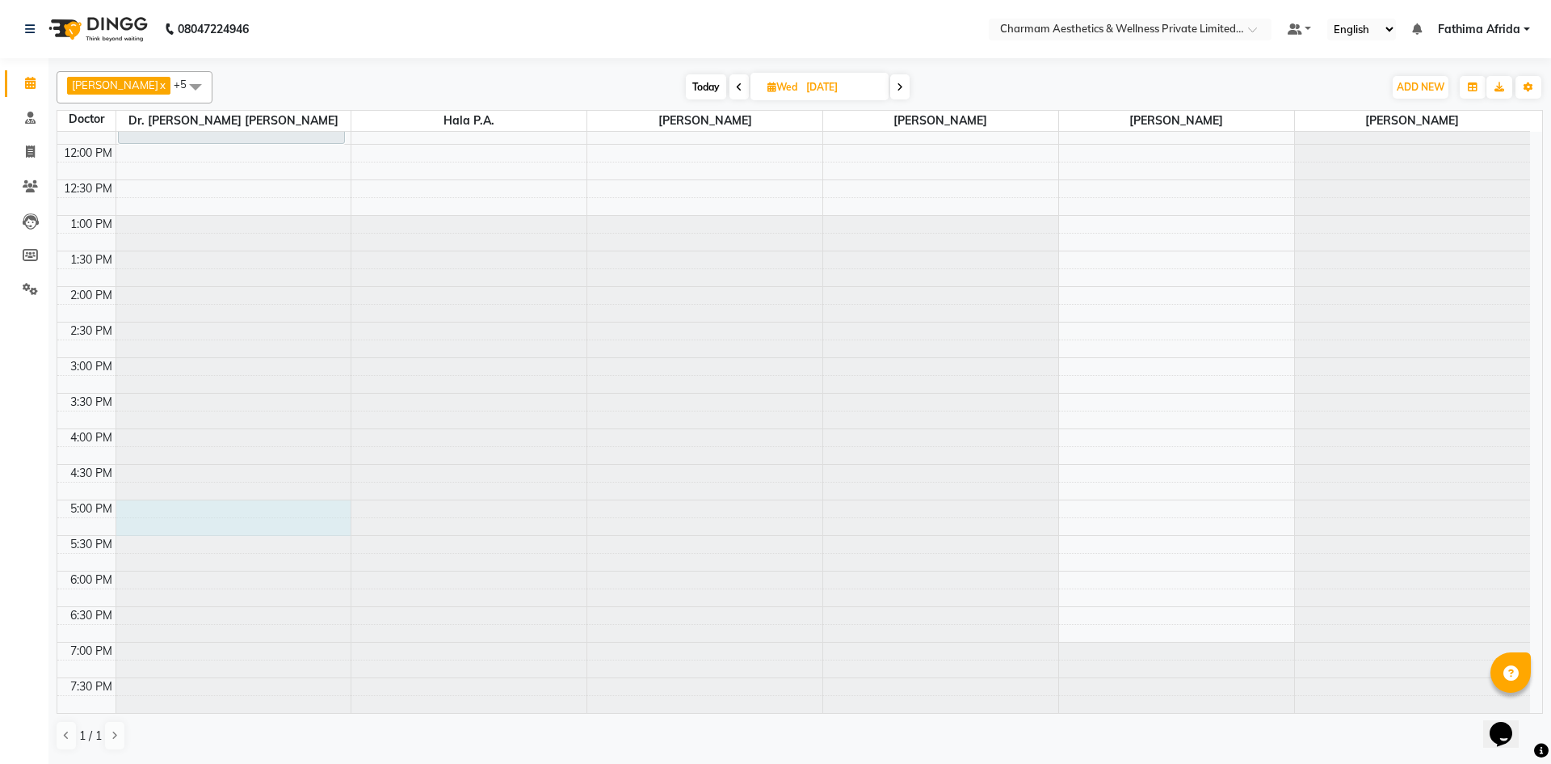
drag, startPoint x: 183, startPoint y: 510, endPoint x: 191, endPoint y: 522, distance: 15.0
select select "69891"
select select "tentative"
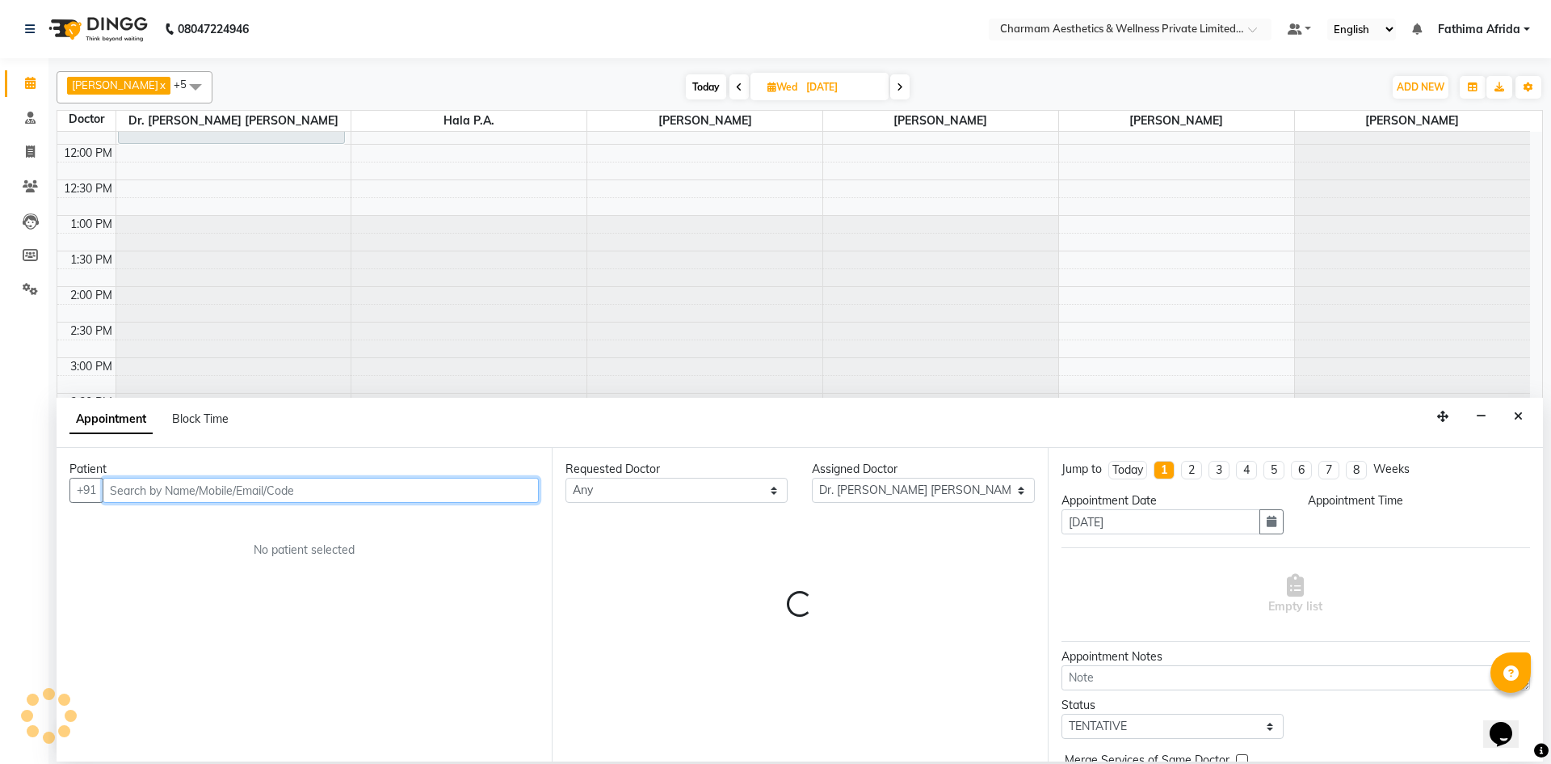
select select "1020"
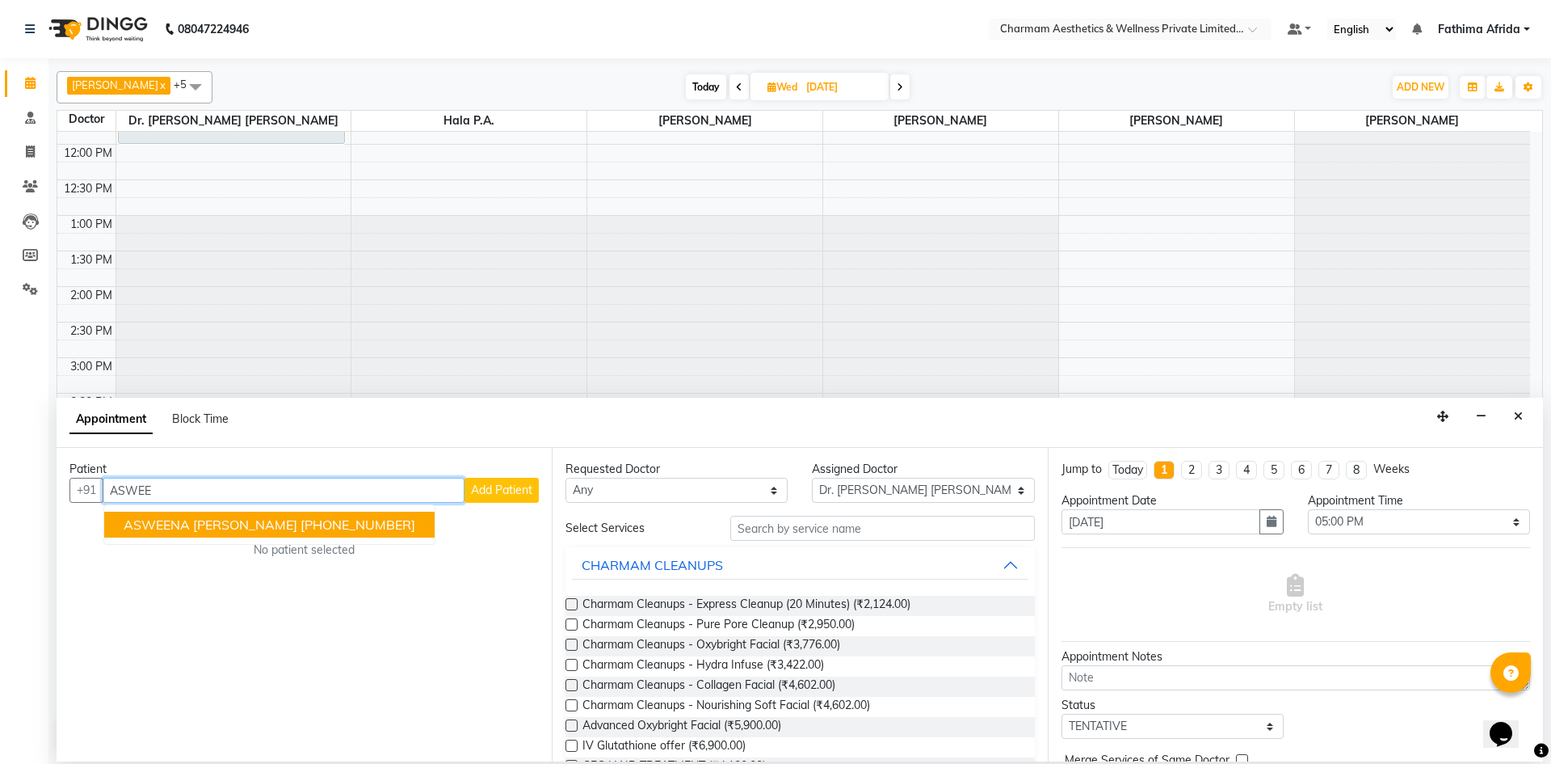
click at [256, 530] on span "ASWEENA [PERSON_NAME]" at bounding box center [211, 524] width 174 height 16
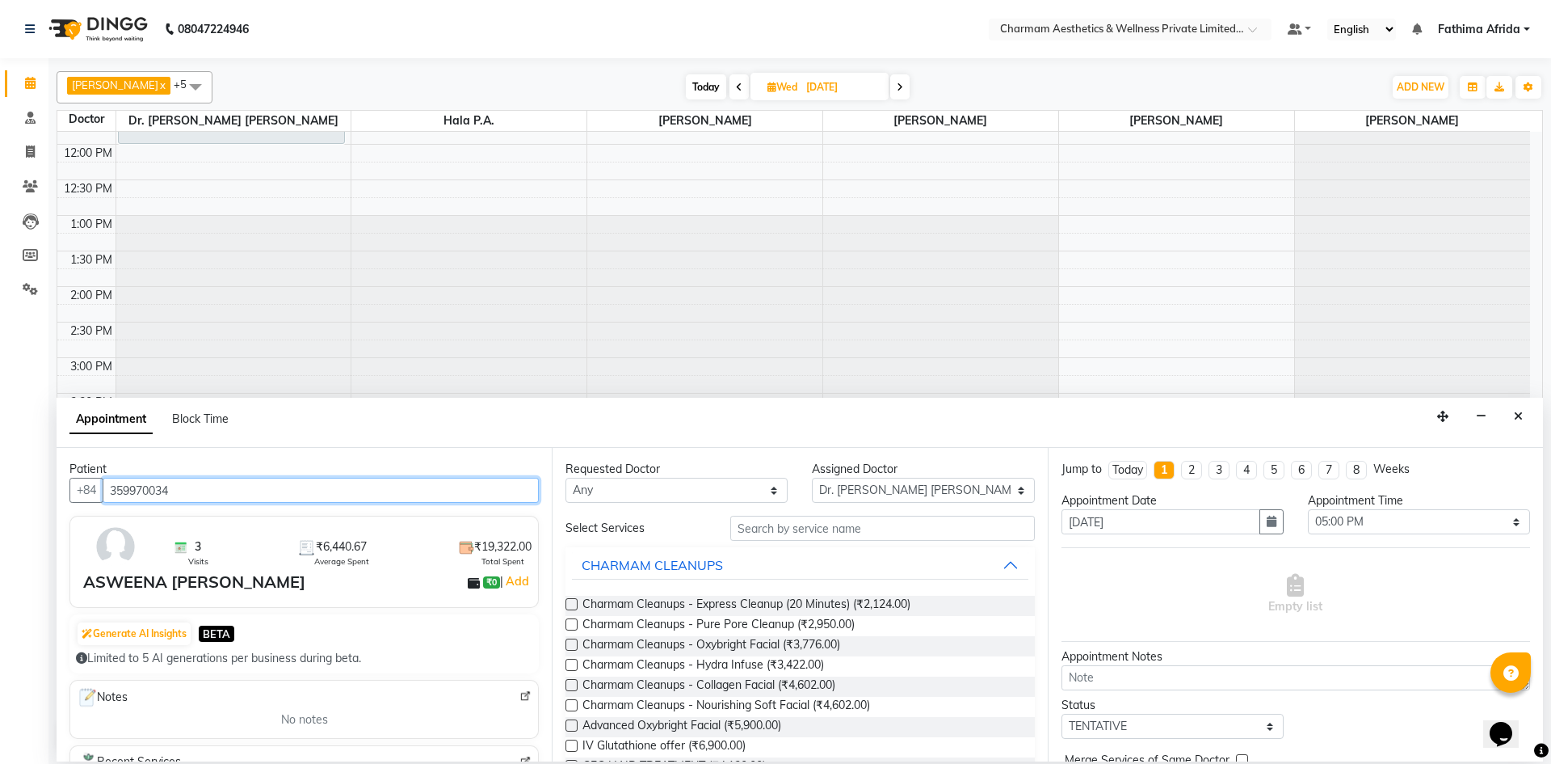
type input "359970034"
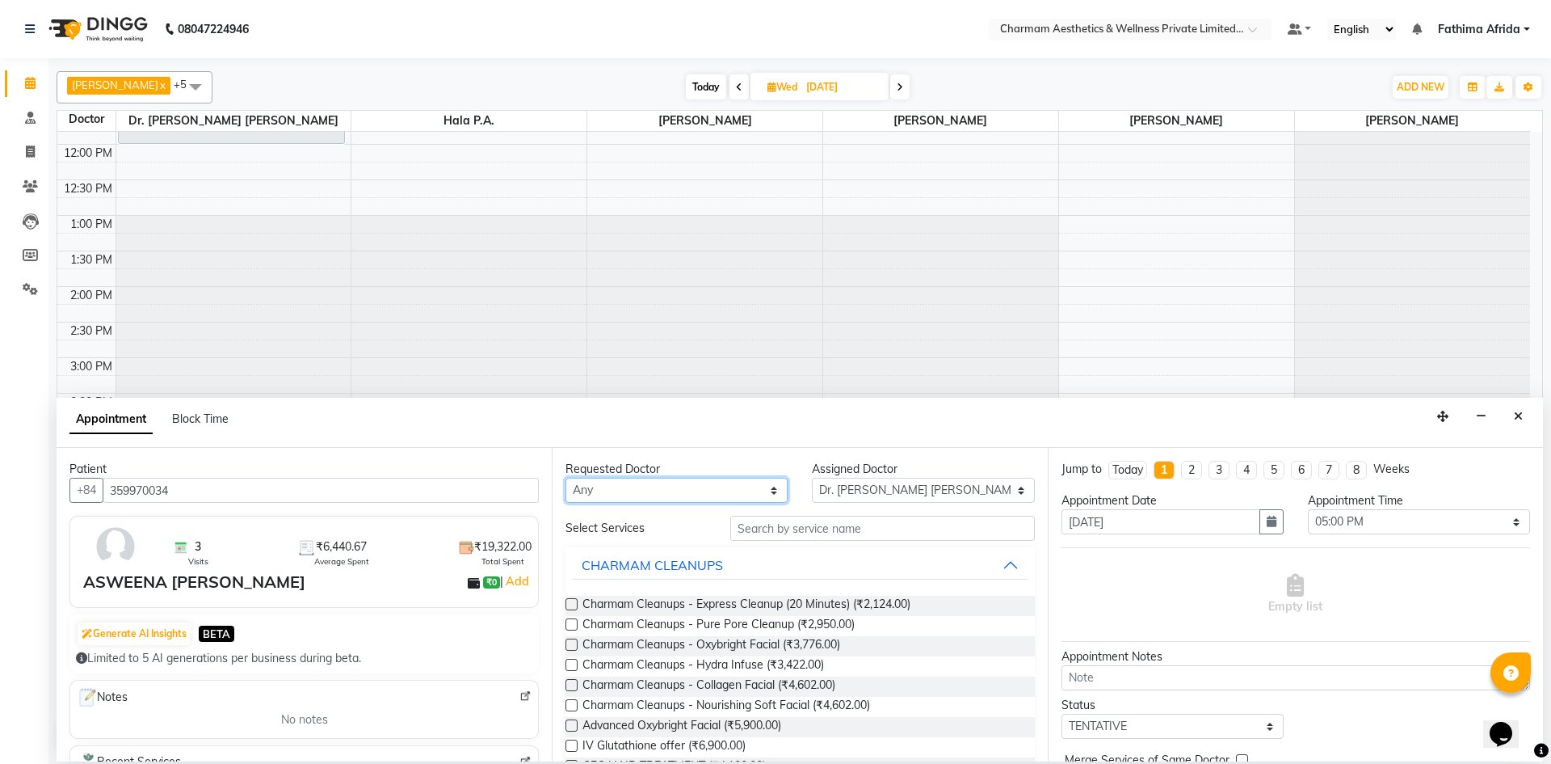
click at [625, 487] on select "Any Aparna G Dinsha K Dr. Aysha Lubna Dr. Elizabeth Thadikaran Dr. Praveen Samu…" at bounding box center [677, 490] width 222 height 25
select select "69891"
click at [566, 478] on select "Any Aparna G Dinsha K Dr. Aysha Lubna Dr. Elizabeth Thadikaran Dr. Praveen Samu…" at bounding box center [677, 490] width 222 height 25
click at [1241, 679] on textarea at bounding box center [1296, 677] width 469 height 25
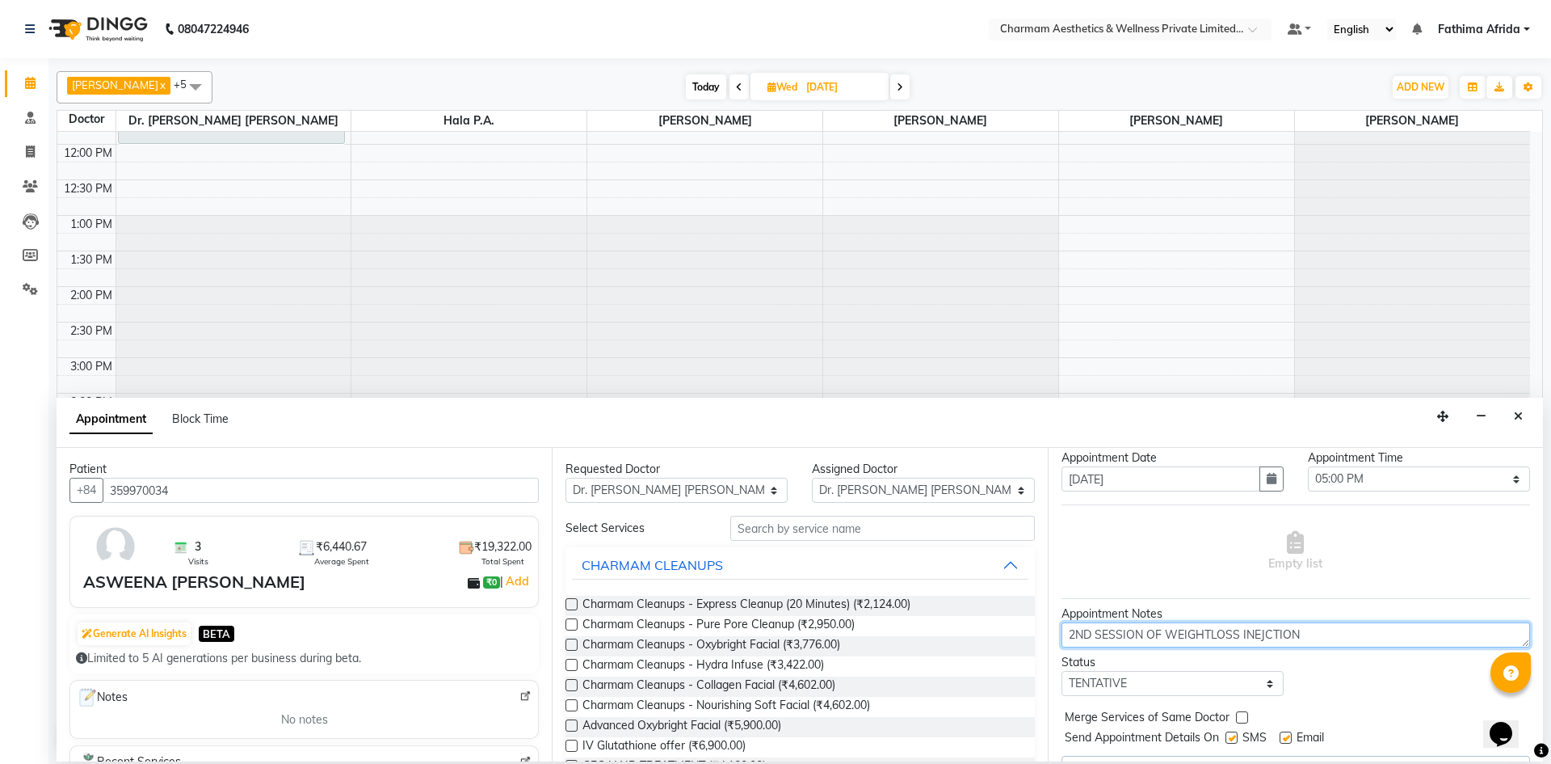
scroll to position [81, 0]
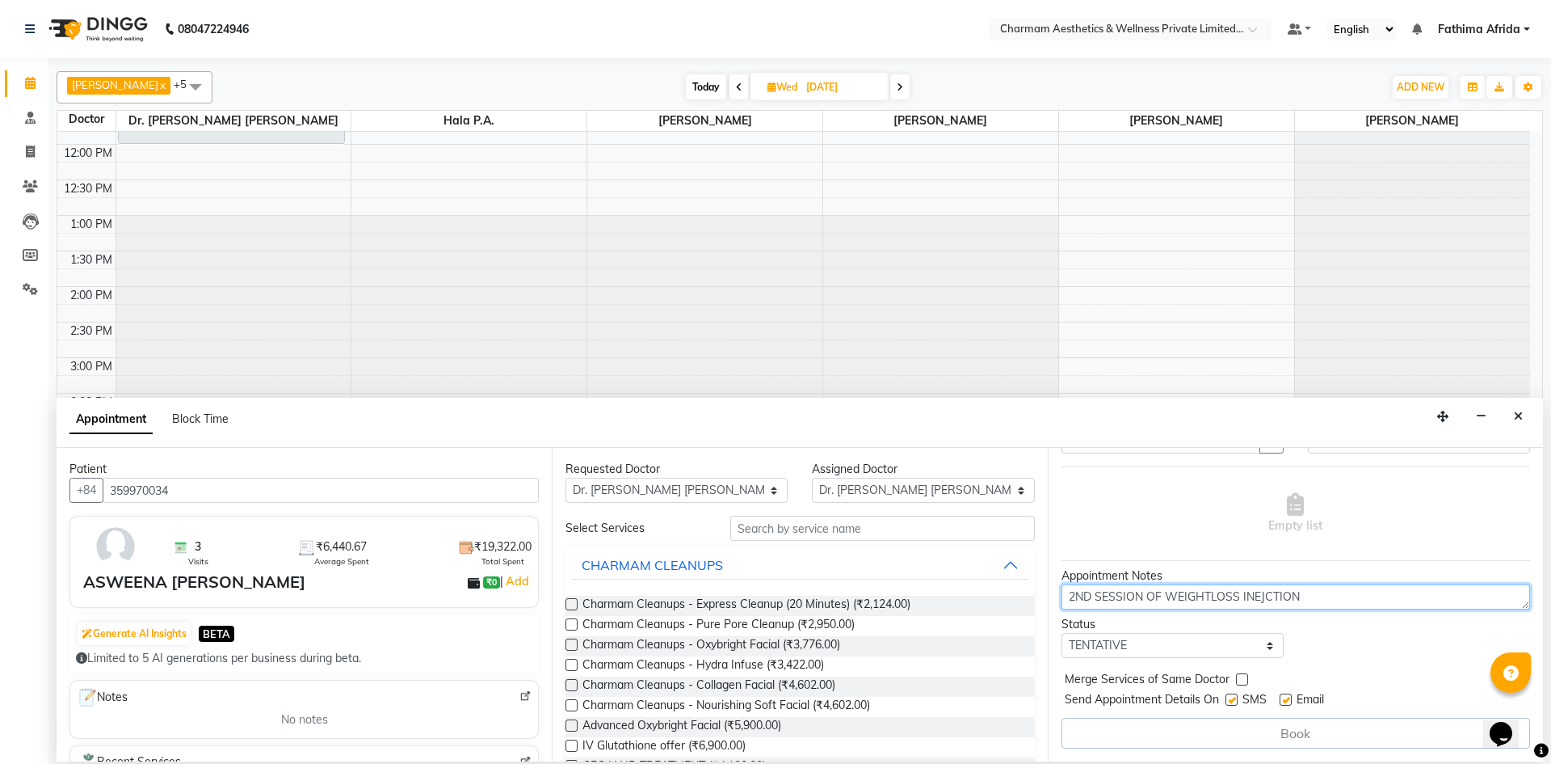
type textarea "2ND SESSION OF WEIGHTLOSS INEJCTION"
click at [1235, 701] on label at bounding box center [1232, 699] width 12 height 12
click at [1235, 701] on input "checkbox" at bounding box center [1231, 701] width 11 height 11
checkbox input "false"
click at [1286, 700] on label at bounding box center [1286, 699] width 12 height 12
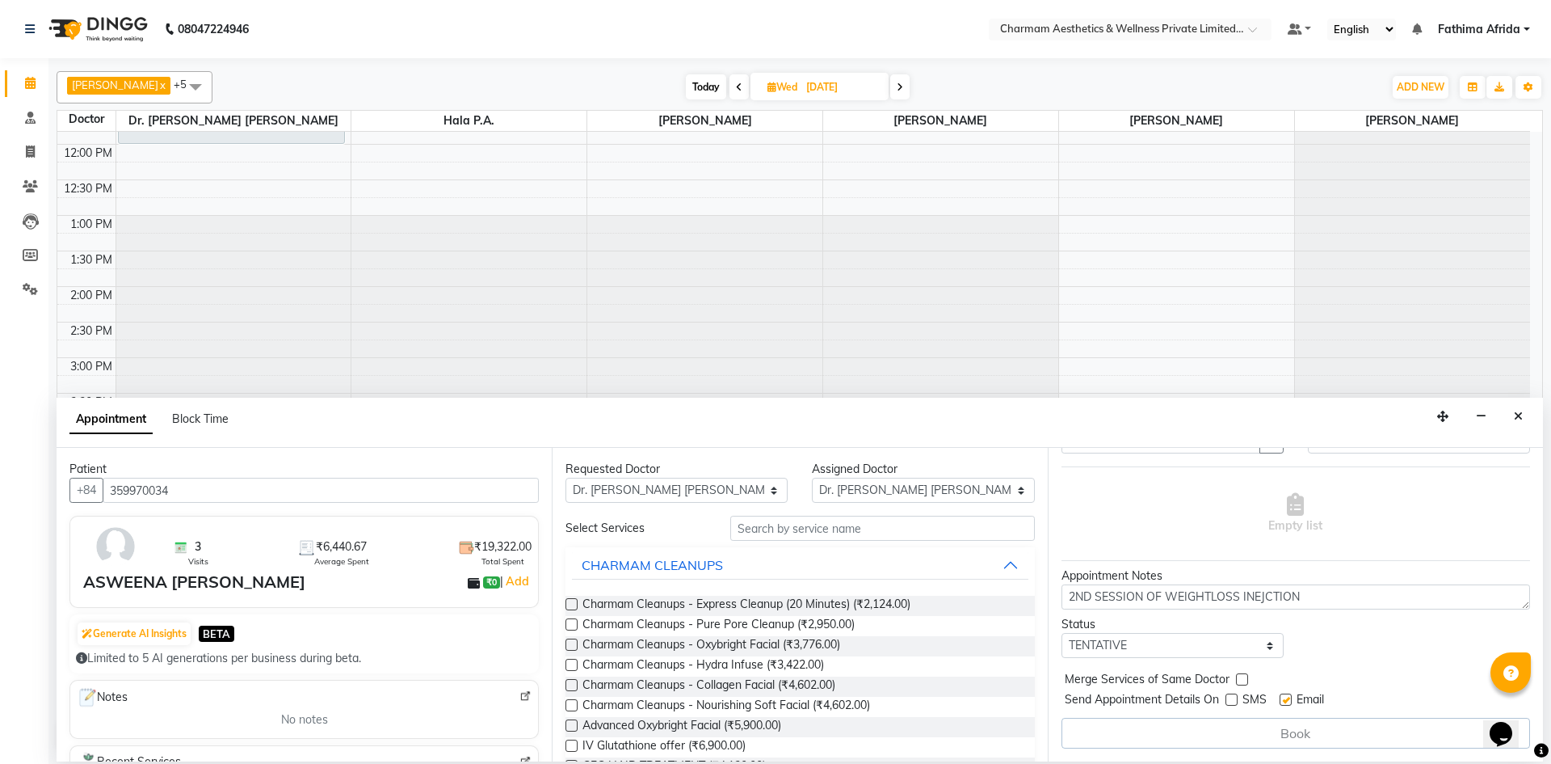
click at [1286, 700] on input "checkbox" at bounding box center [1285, 701] width 11 height 11
checkbox input "false"
click at [1008, 533] on input "text" at bounding box center [882, 527] width 305 height 25
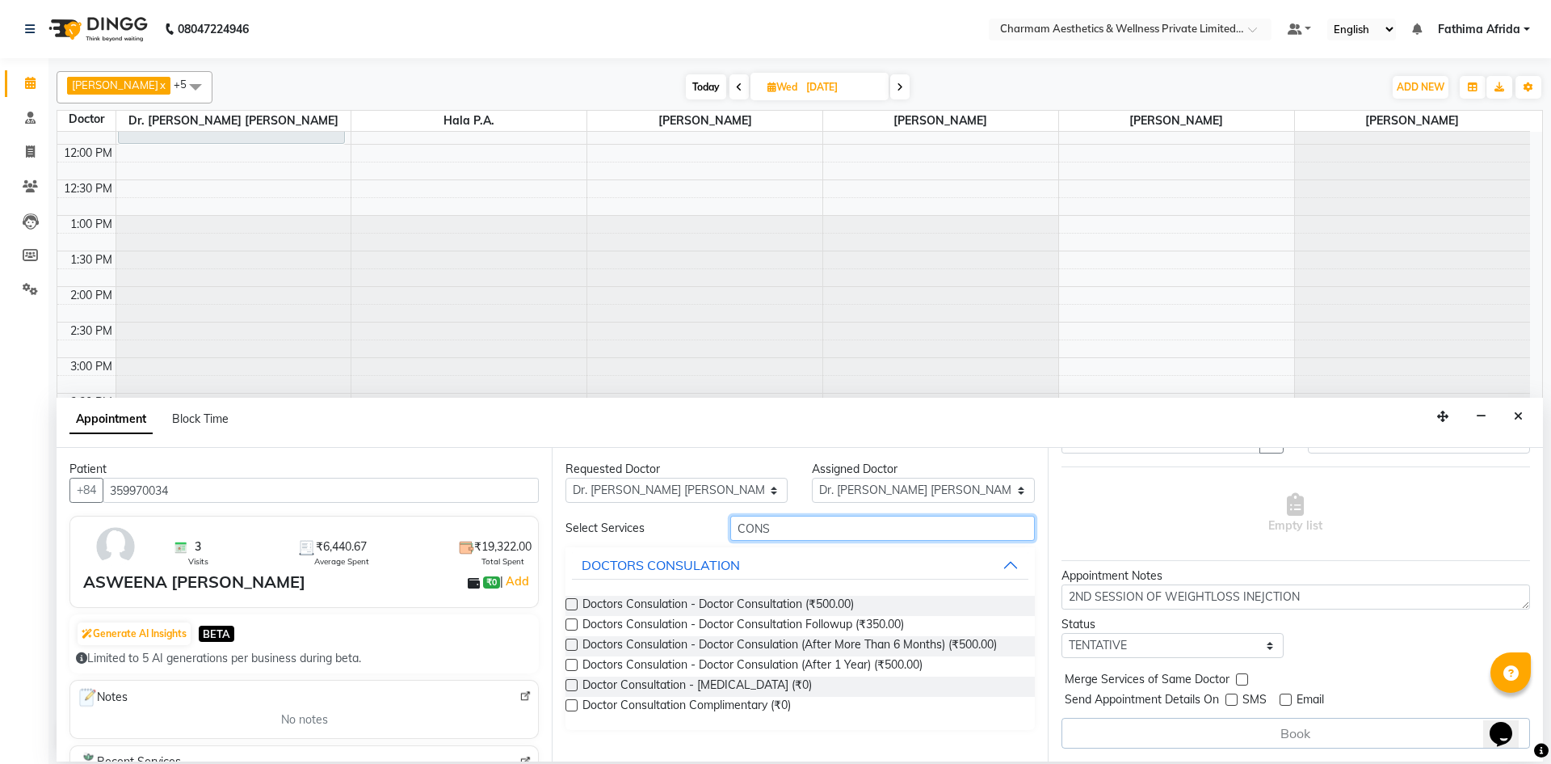
type input "CONS"
click at [570, 705] on label at bounding box center [572, 705] width 12 height 12
click at [570, 705] on input "checkbox" at bounding box center [571, 706] width 11 height 11
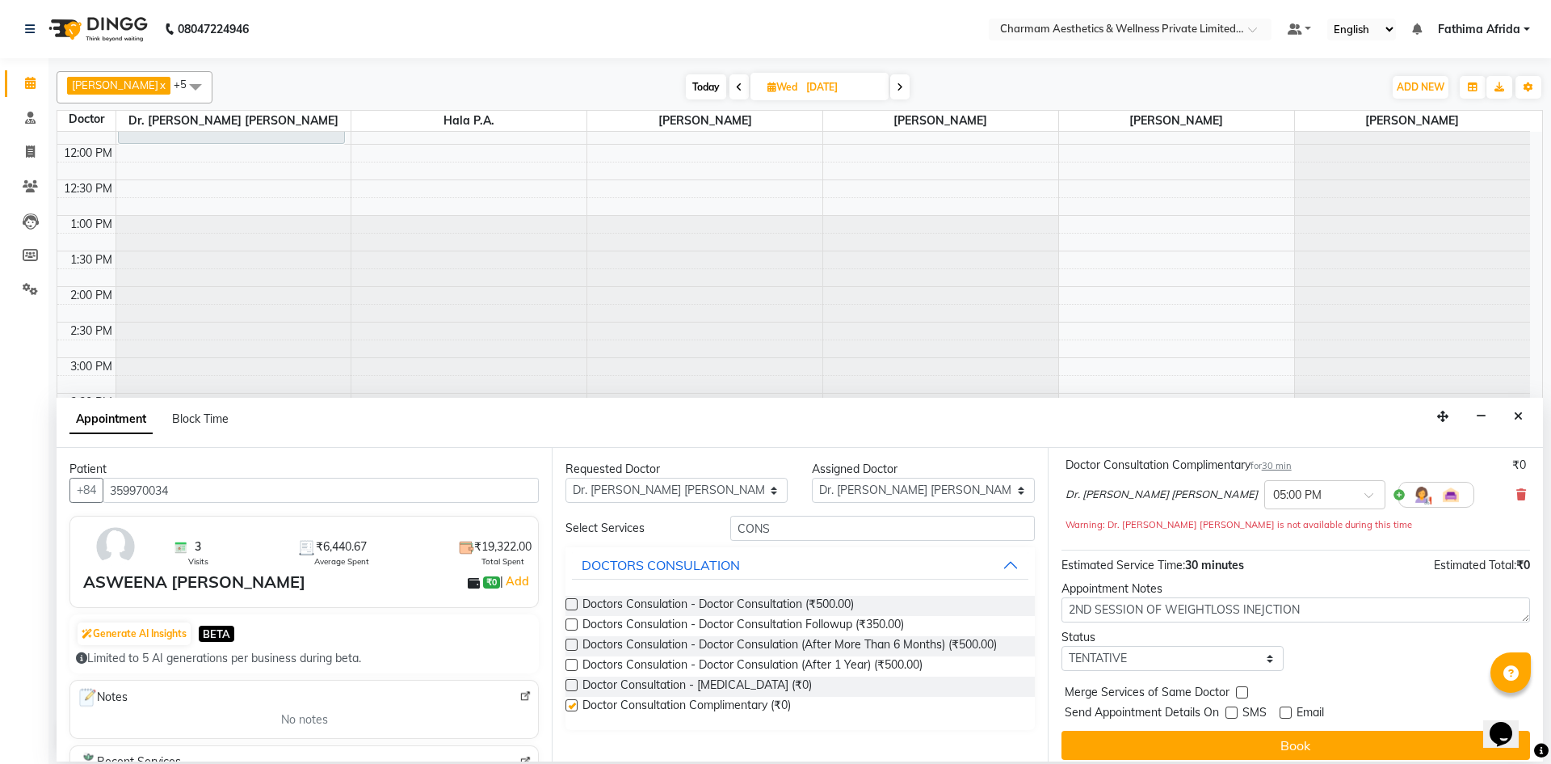
checkbox input "false"
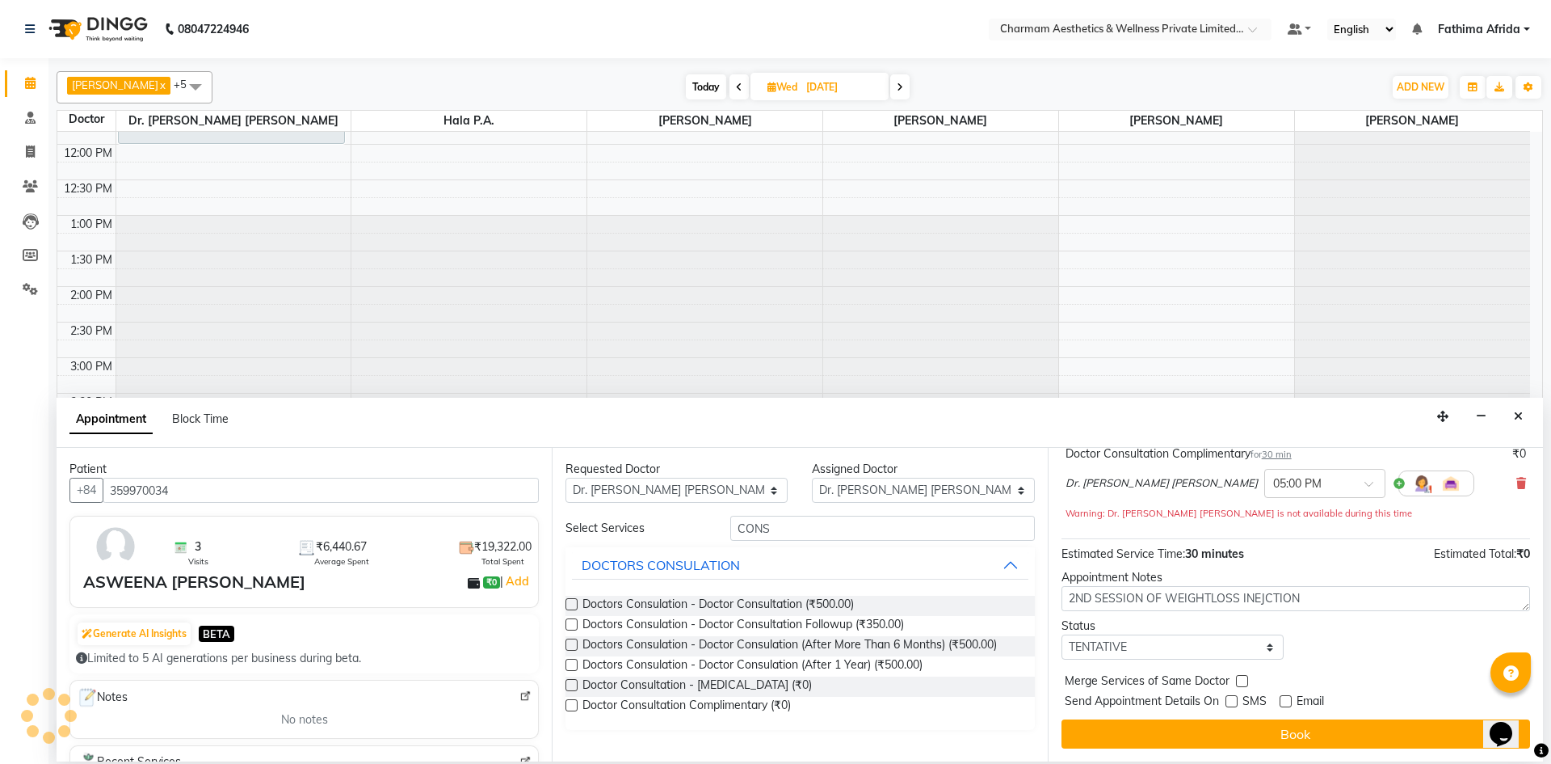
click at [1296, 733] on button "Book" at bounding box center [1296, 733] width 469 height 29
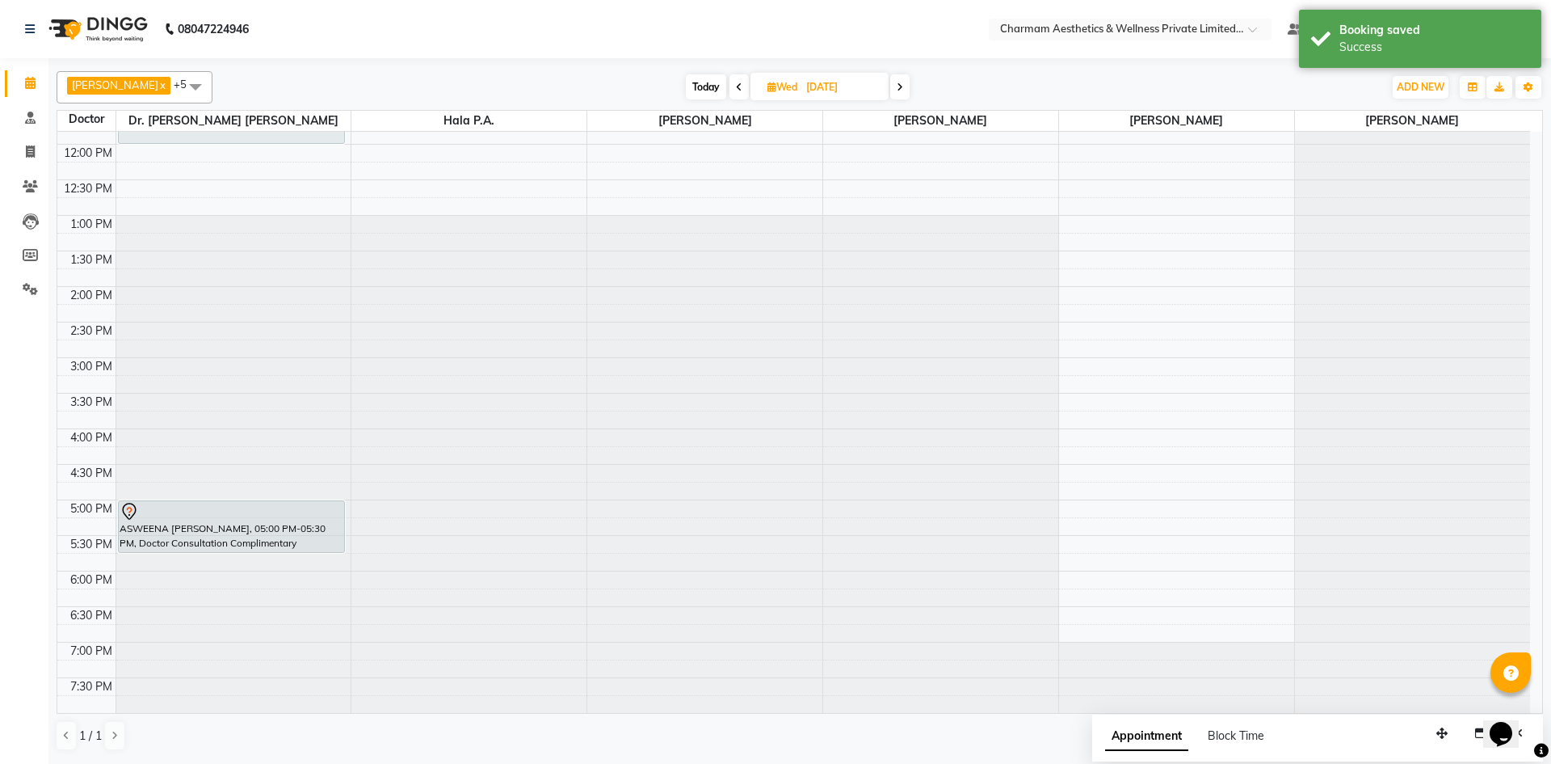
drag, startPoint x: 306, startPoint y: 535, endPoint x: 359, endPoint y: 487, distance: 70.9
click at [309, 550] on div "JITHINA, 11:00 AM-12:00 PM, Peels & Procedures - Exfo Brightening Peel Face ASW…" at bounding box center [233, 321] width 235 height 781
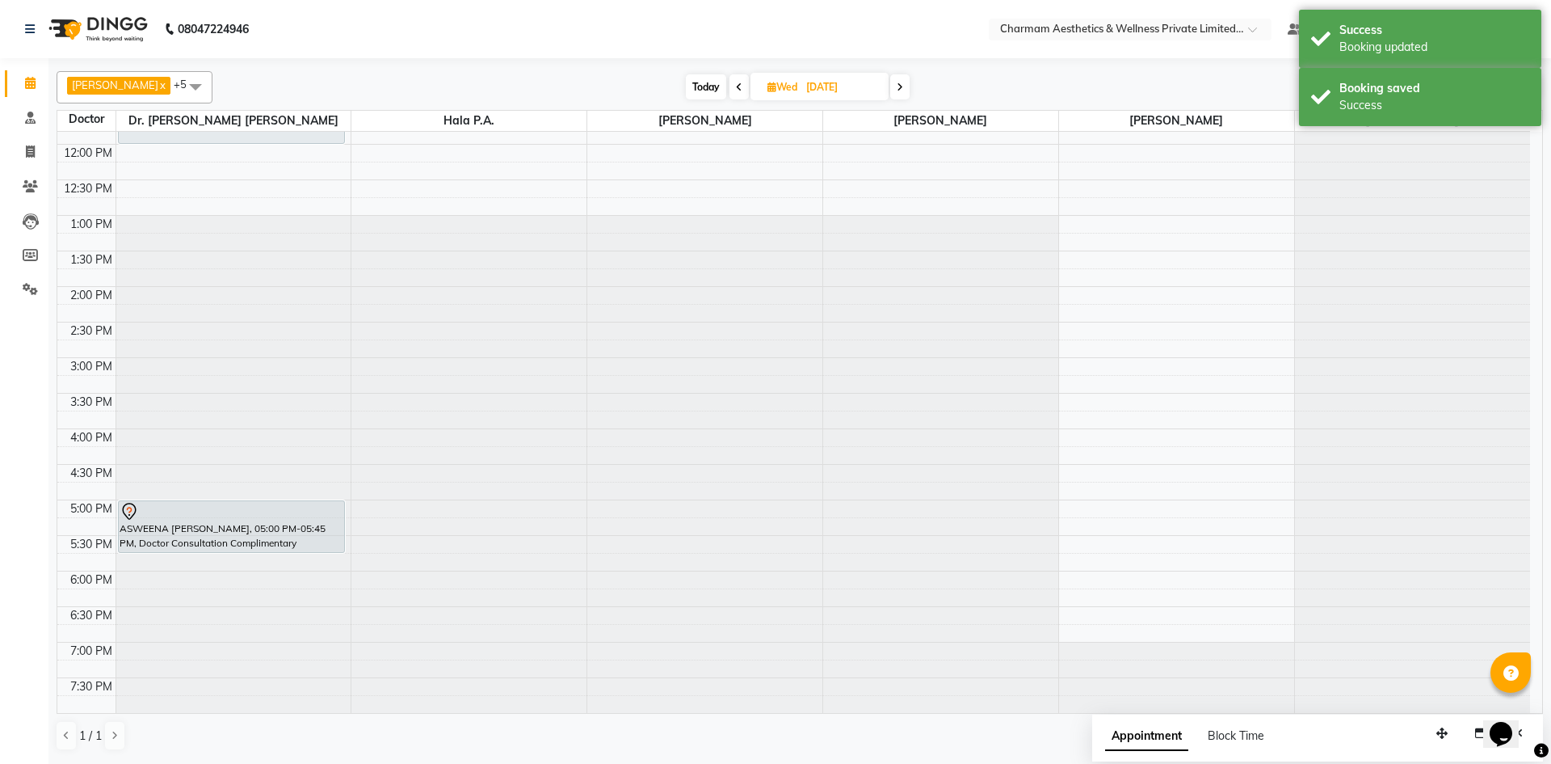
click at [776, 82] on icon at bounding box center [772, 87] width 9 height 11
select select "9"
select select "2025"
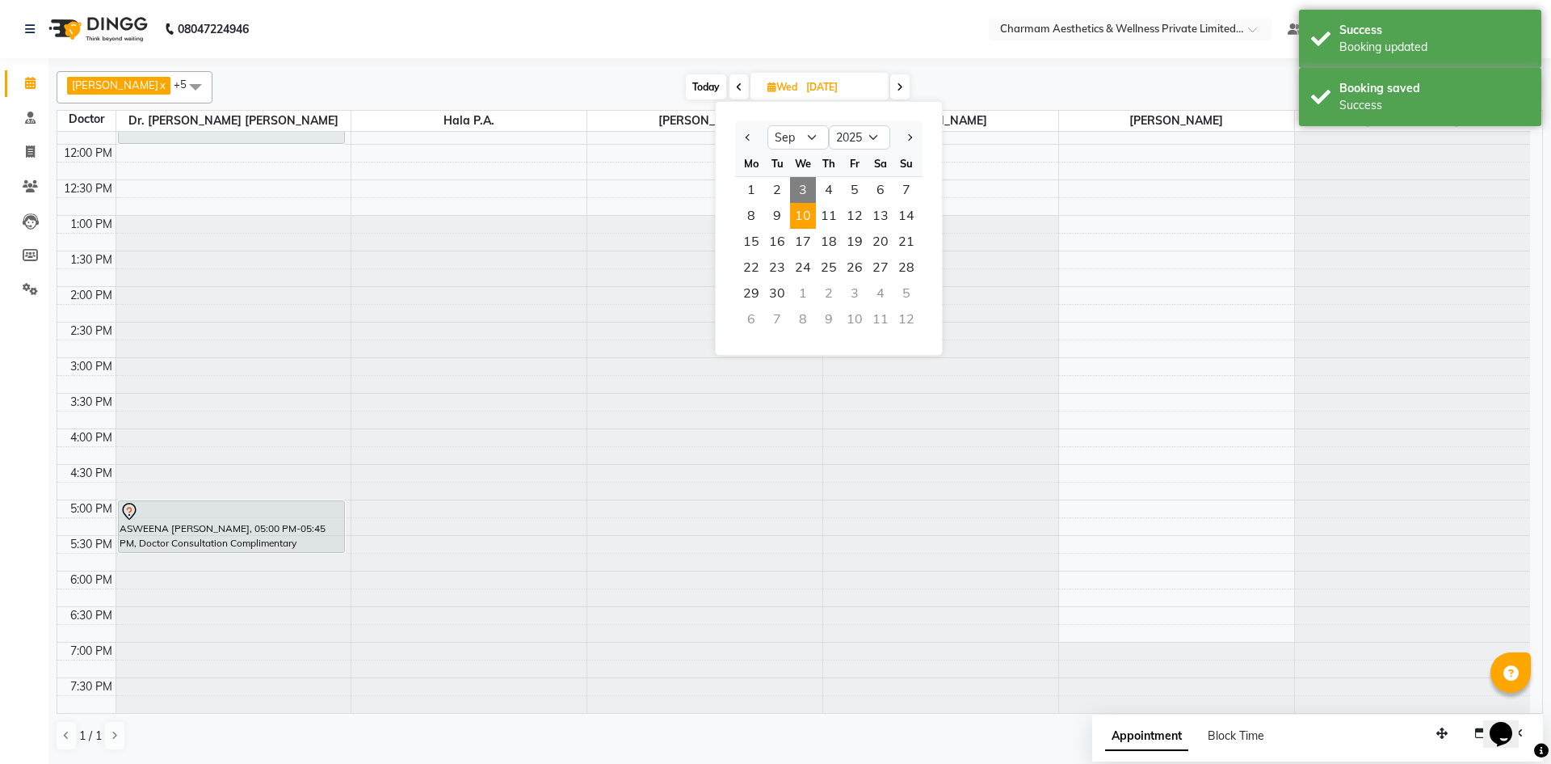
click at [1071, 82] on div "Today Wed 10-09-2025 Jan Feb Mar Apr May Jun Jul Aug Sep Oct Nov Dec 2015 2016 …" at bounding box center [798, 87] width 1155 height 24
